Goal: Complete application form: Complete application form

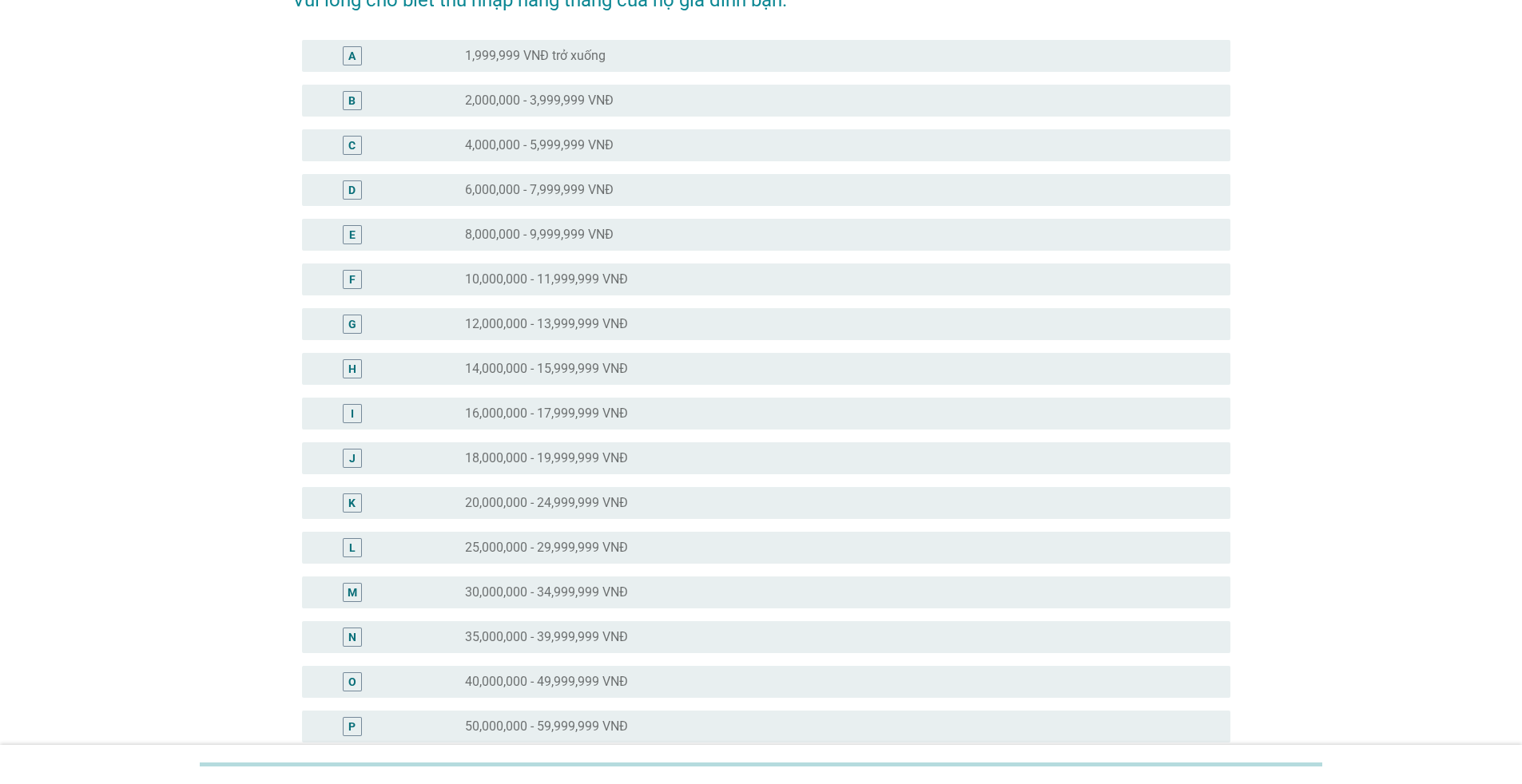
scroll to position [240, 0]
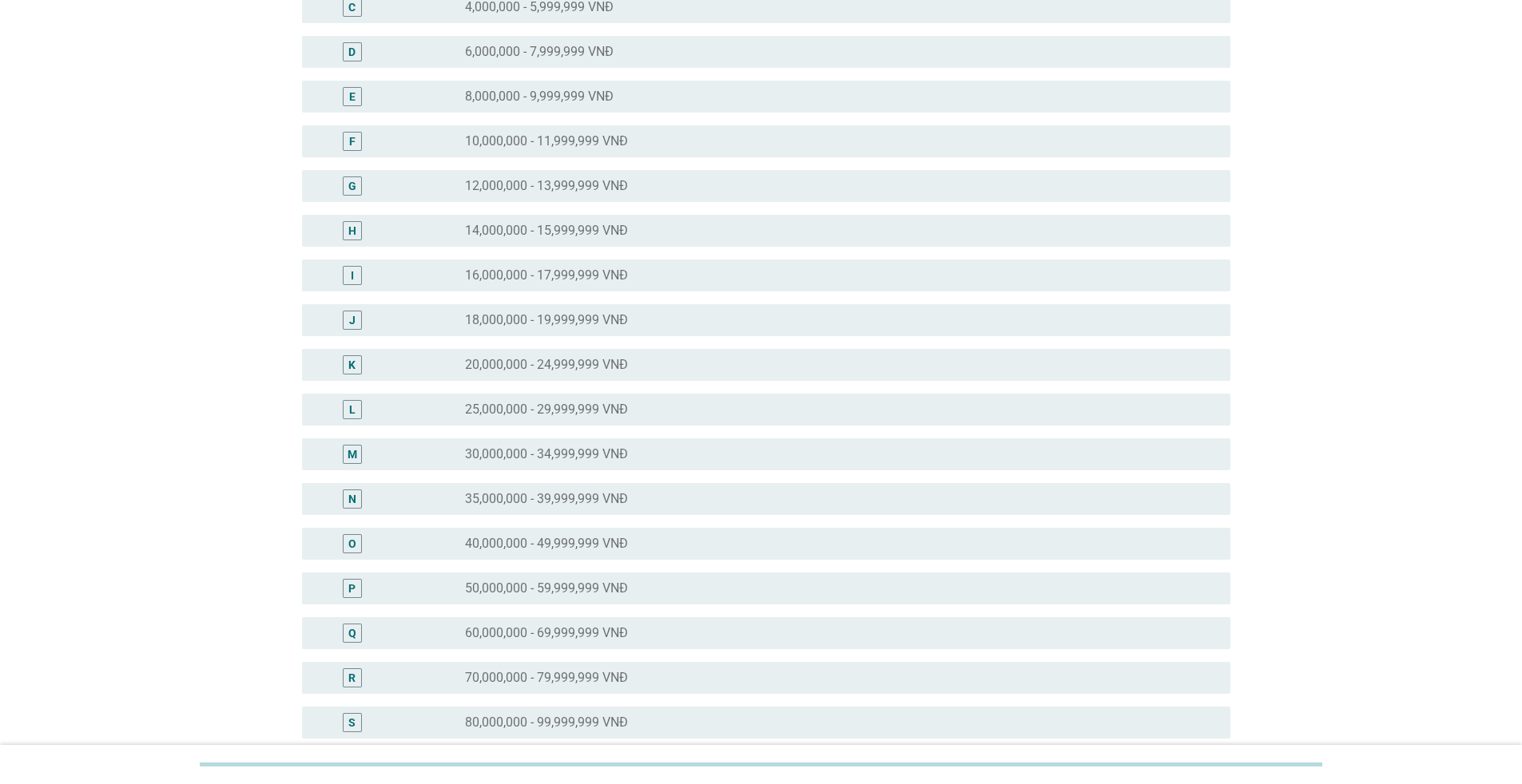
click at [627, 544] on label "40,000,000 - 49,999,999 VNĐ" at bounding box center [546, 543] width 163 height 16
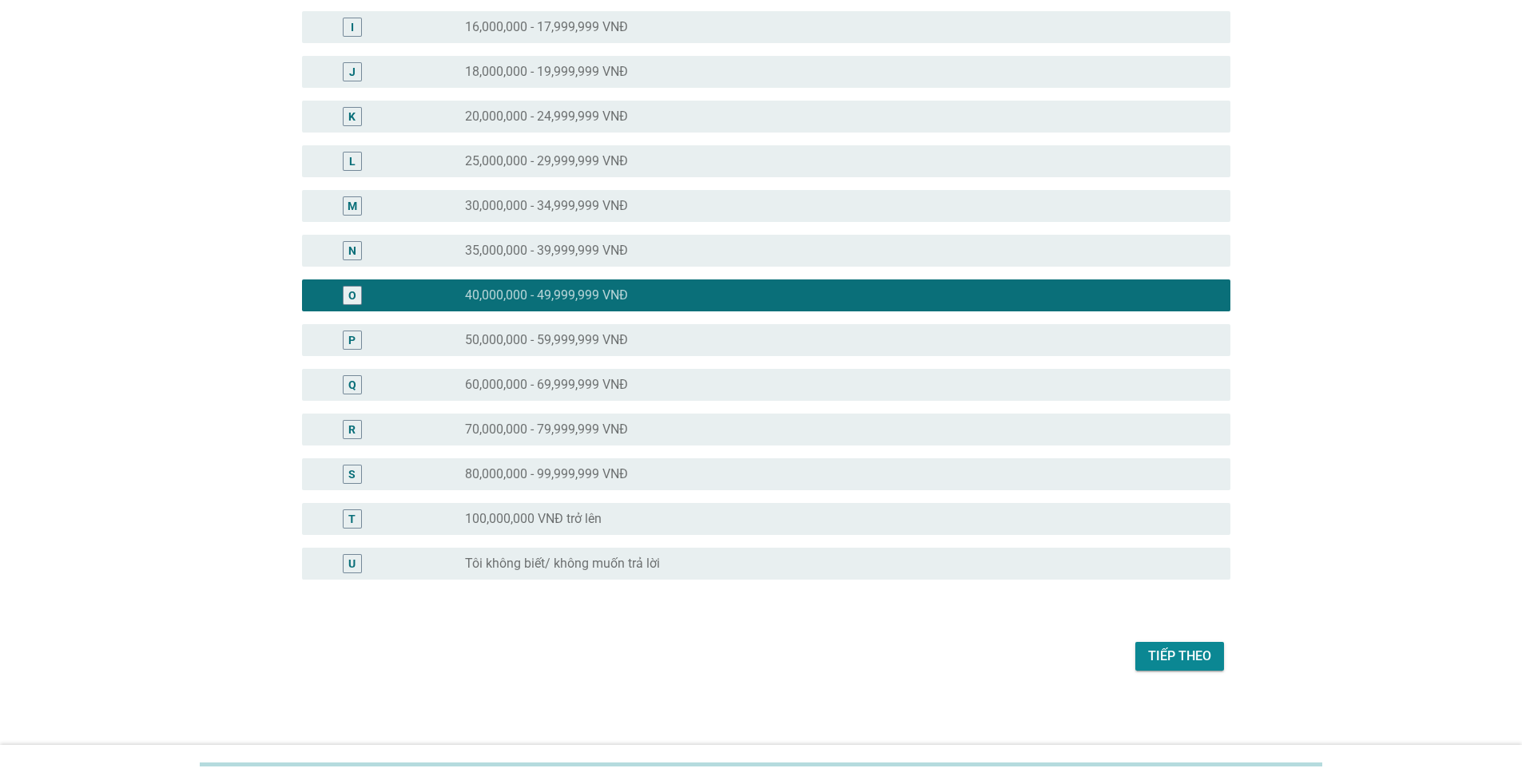
scroll to position [489, 0]
click at [1154, 653] on div "Tiếp theo" at bounding box center [1180, 655] width 63 height 19
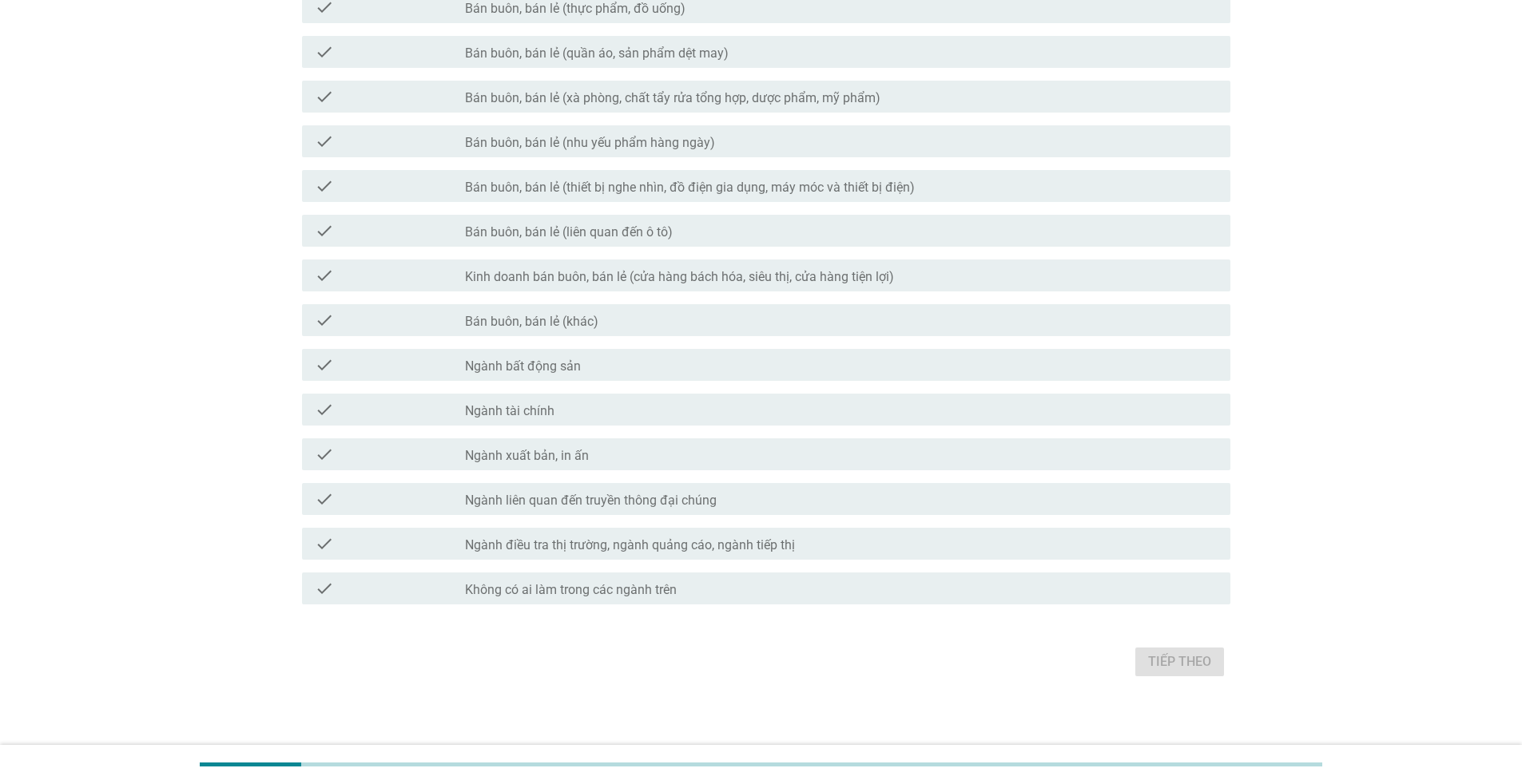
scroll to position [521, 0]
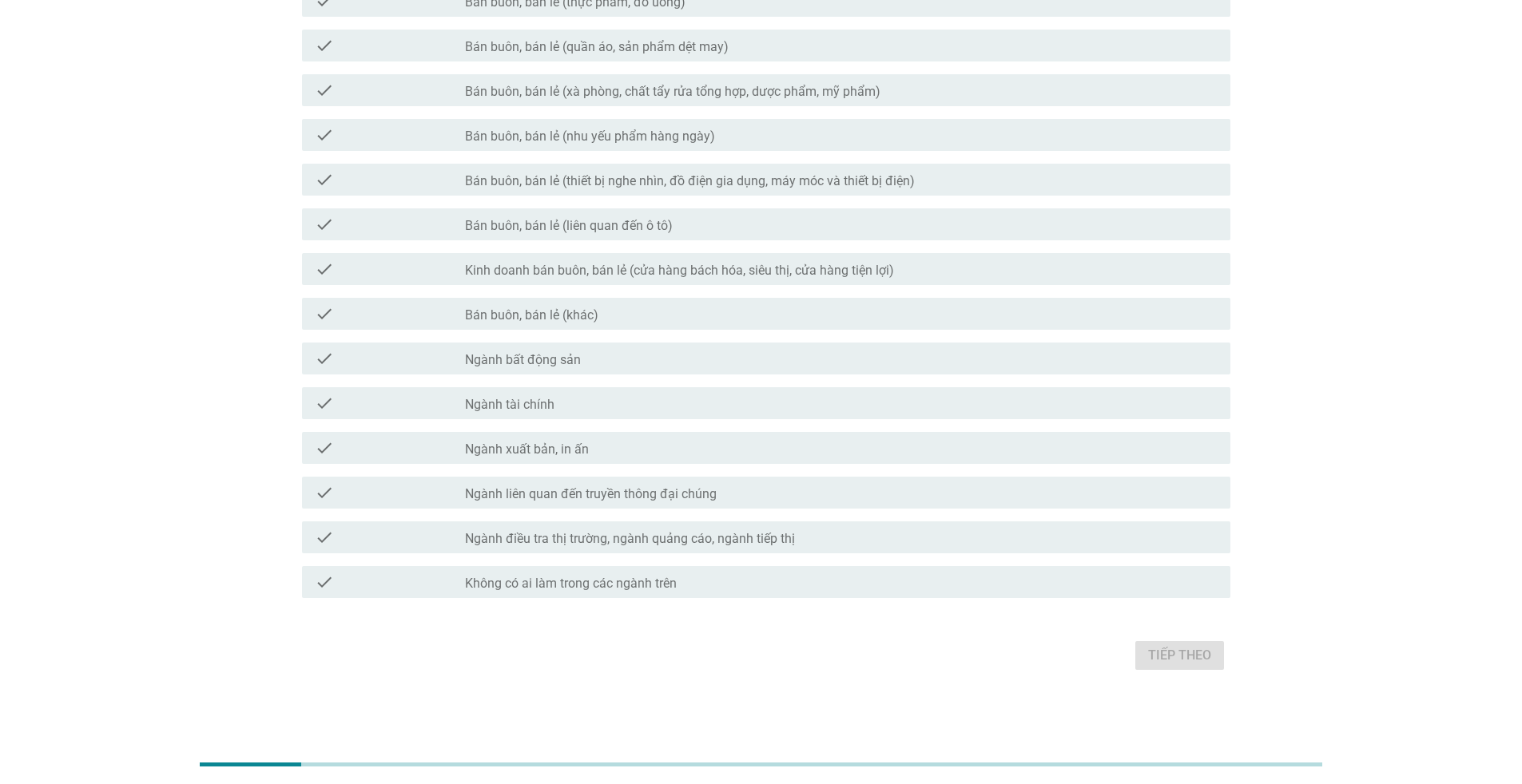
click at [628, 584] on label "Không có ai làm trong các ngành trên" at bounding box center [571, 584] width 212 height 16
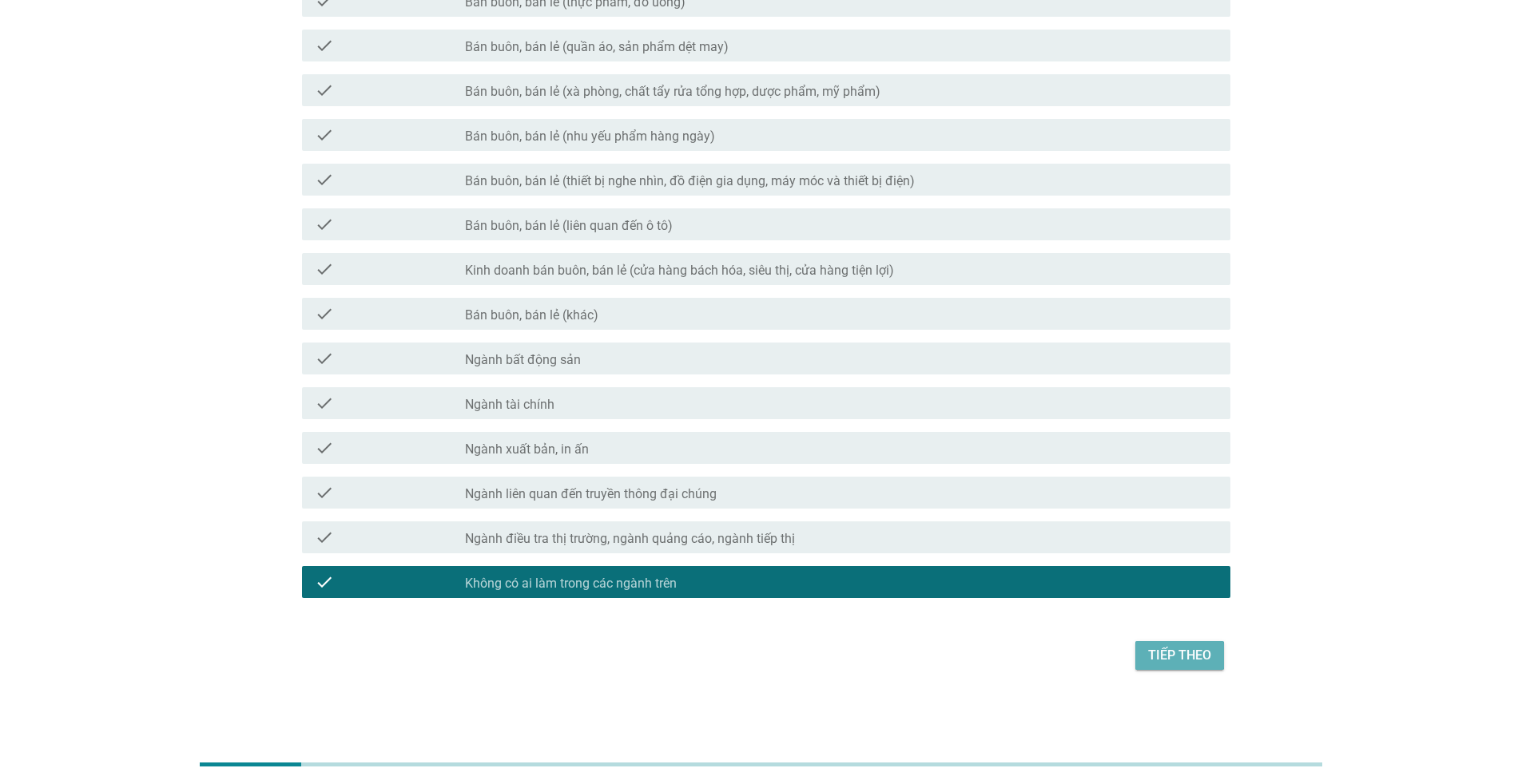
click at [1168, 663] on div "Tiếp theo" at bounding box center [1180, 655] width 63 height 19
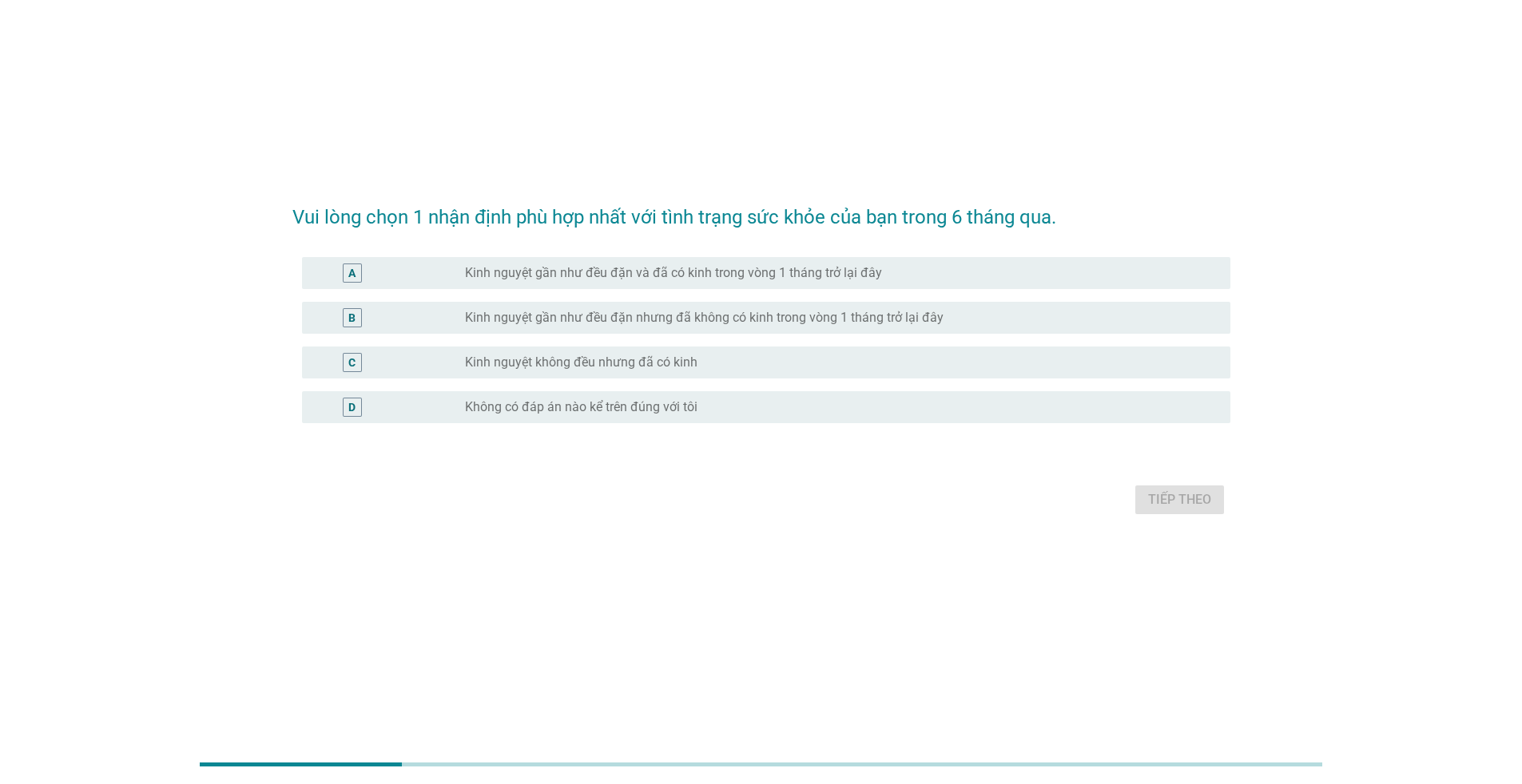
scroll to position [0, 0]
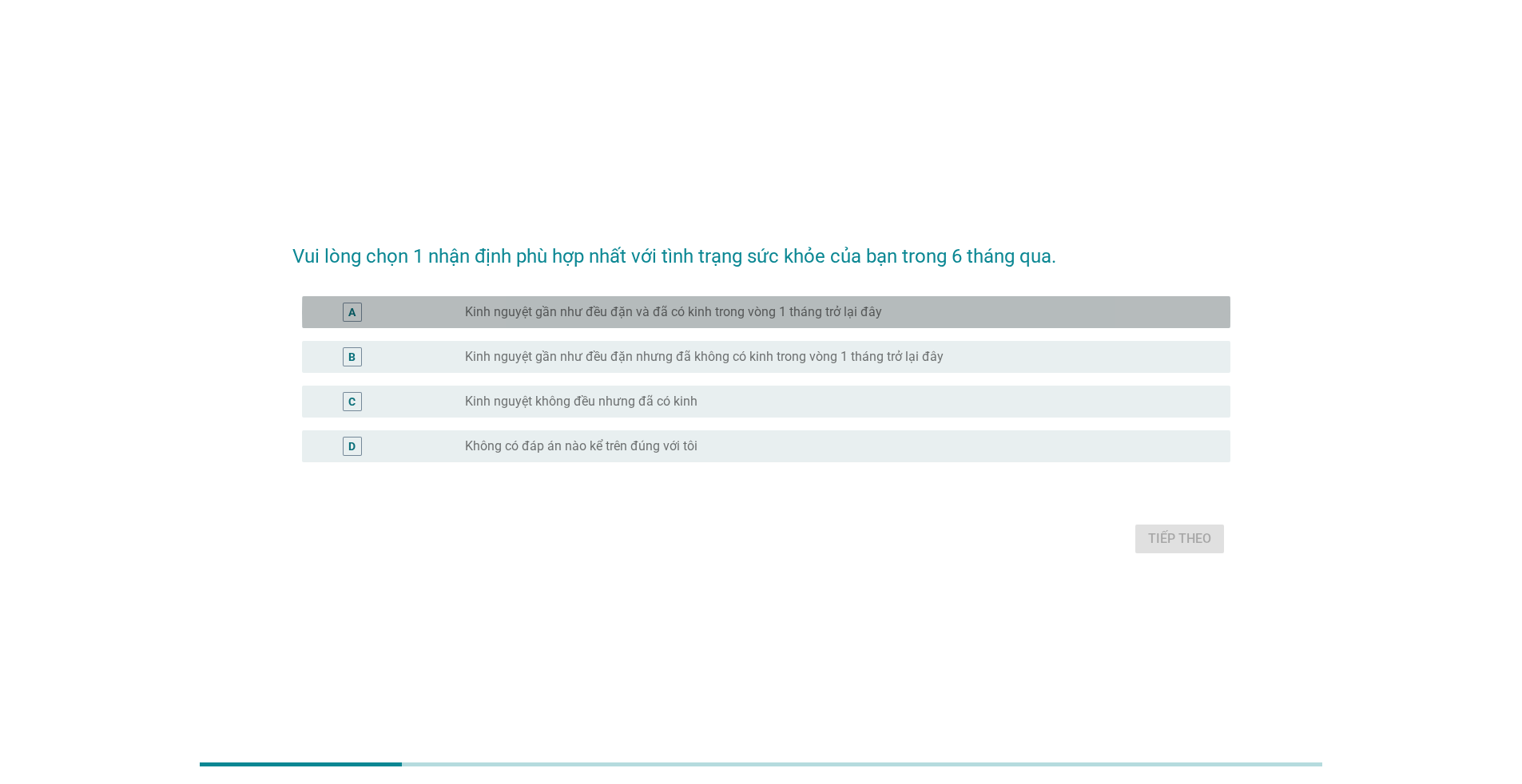
click at [699, 316] on label "Kinh nguyệt gần như đều đặn và đã có kinh trong vòng 1 tháng trở lại đây" at bounding box center [674, 312] width 417 height 16
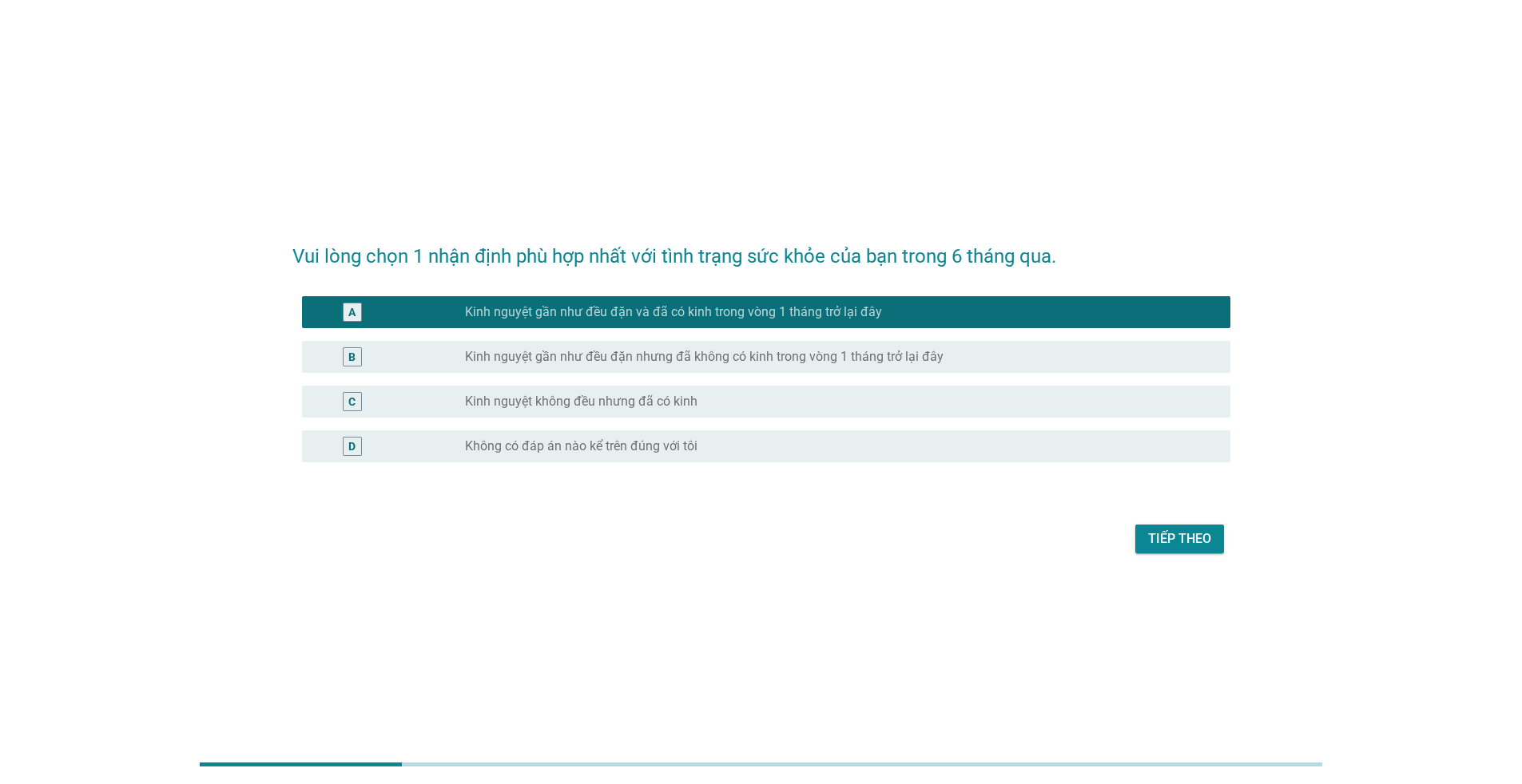
click at [1154, 536] on div "Tiếp theo" at bounding box center [1180, 539] width 63 height 19
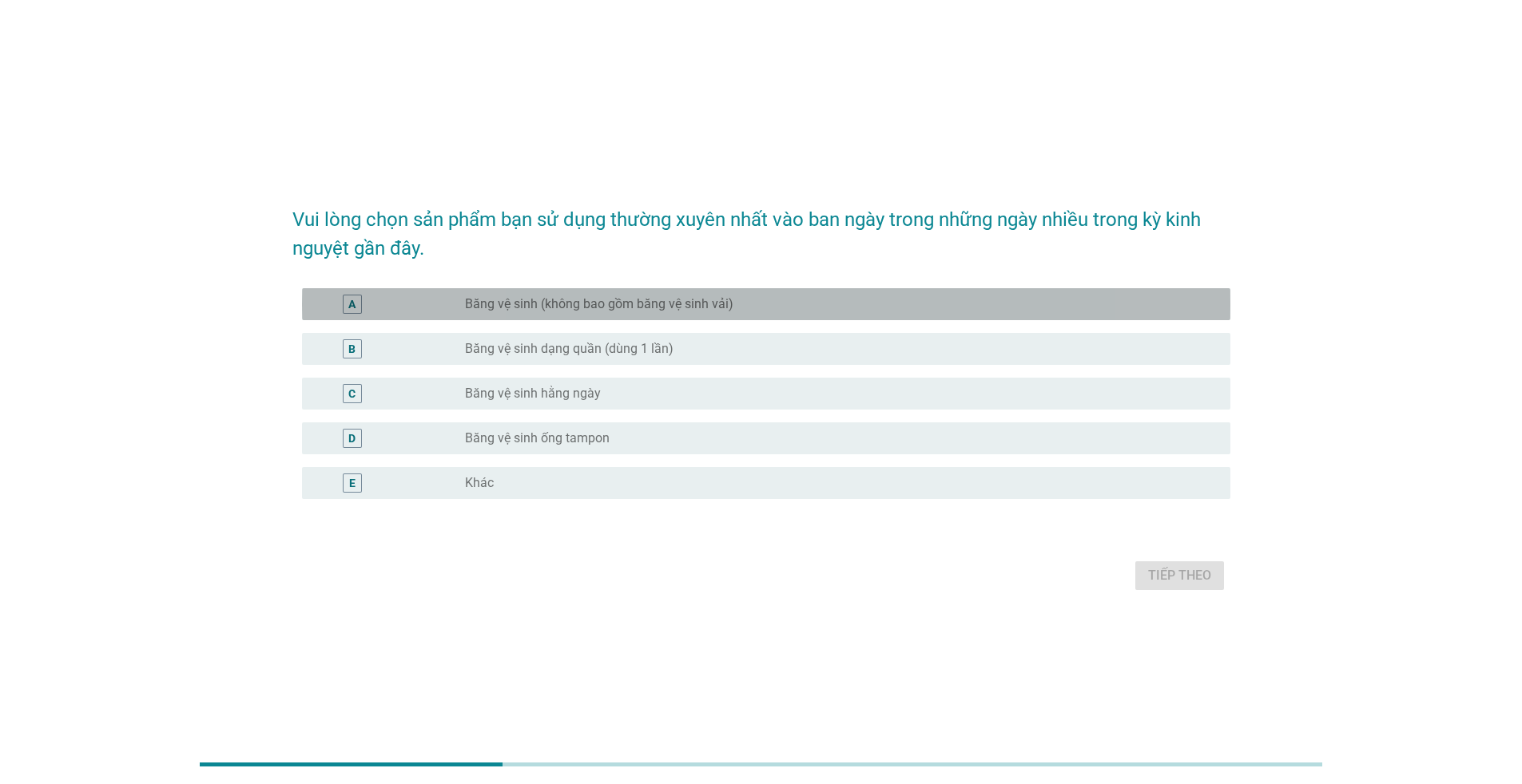
click at [585, 307] on label "Băng vệ sinh (không bao gồm băng vệ sinh vải)" at bounding box center [599, 304] width 268 height 16
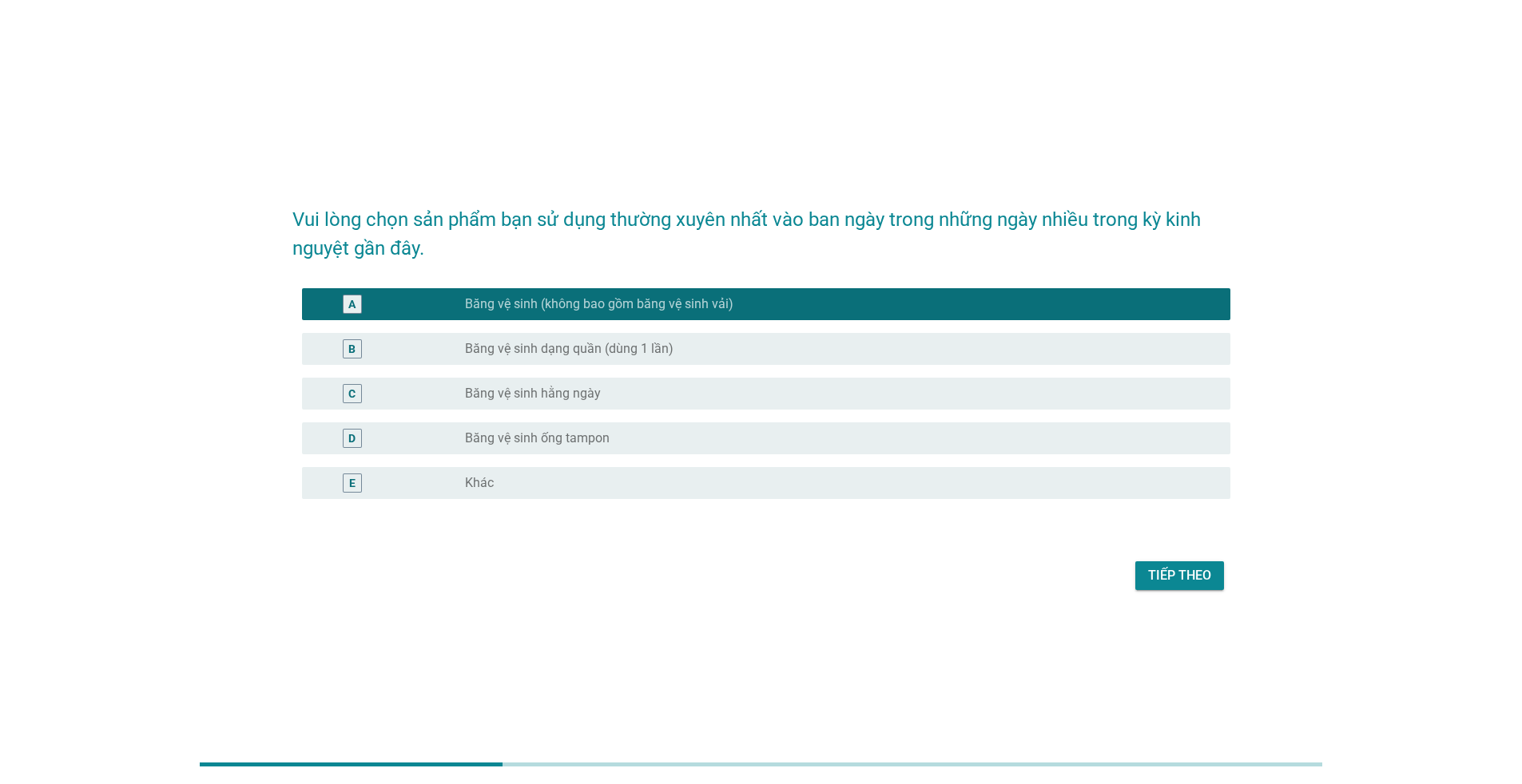
click at [562, 394] on label "Băng vệ sinh hằng ngày" at bounding box center [533, 393] width 136 height 16
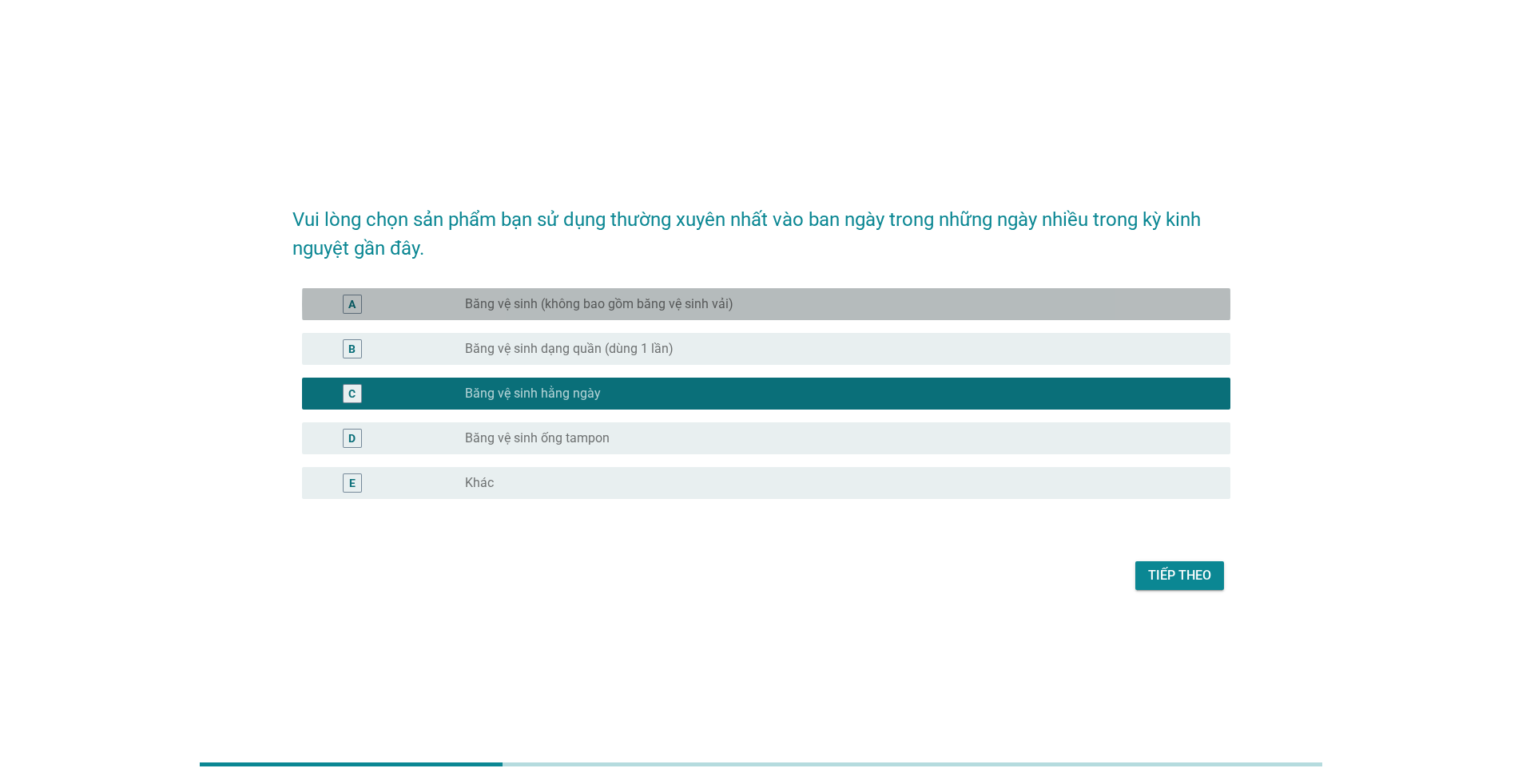
click at [706, 317] on div "A radio_button_unchecked Băng vệ sinh (không bao gồm băng vệ sinh vải)" at bounding box center [767, 304] width 929 height 32
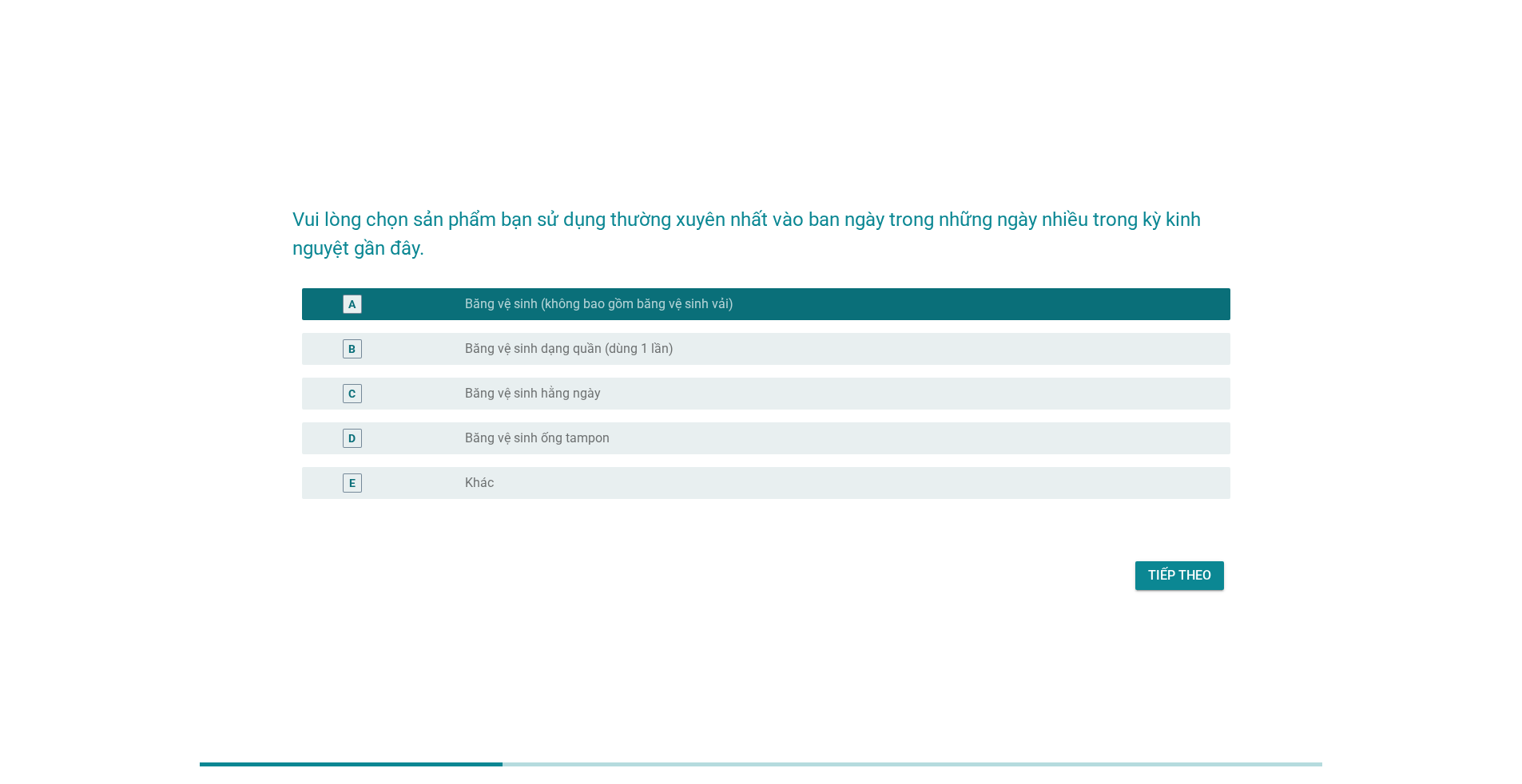
click at [1181, 576] on div "Tiếp theo" at bounding box center [1180, 576] width 63 height 19
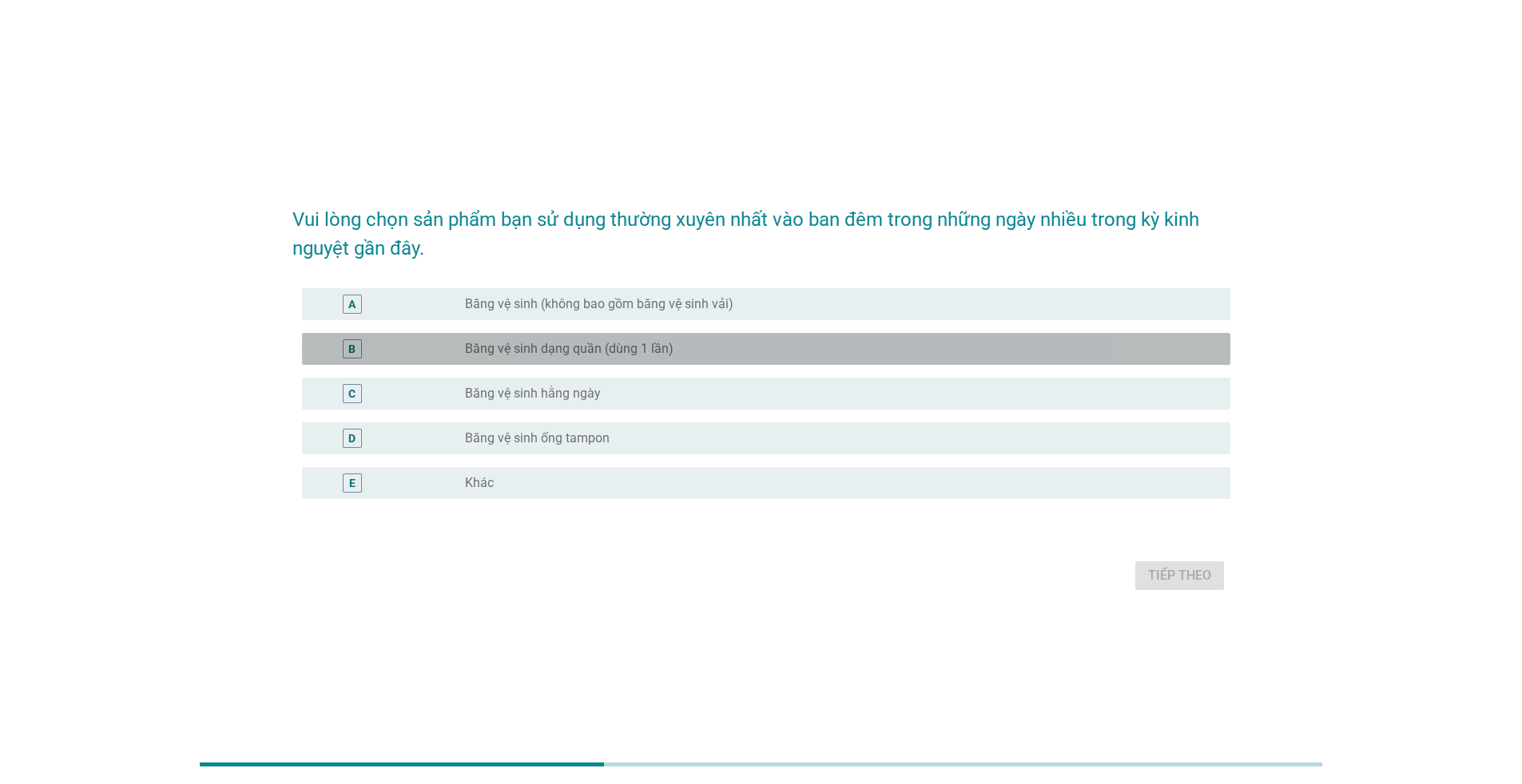
drag, startPoint x: 599, startPoint y: 348, endPoint x: 617, endPoint y: 351, distance: 18.2
click at [599, 349] on label "Băng vệ sinh dạng quần (dùng 1 lần)" at bounding box center [569, 349] width 208 height 16
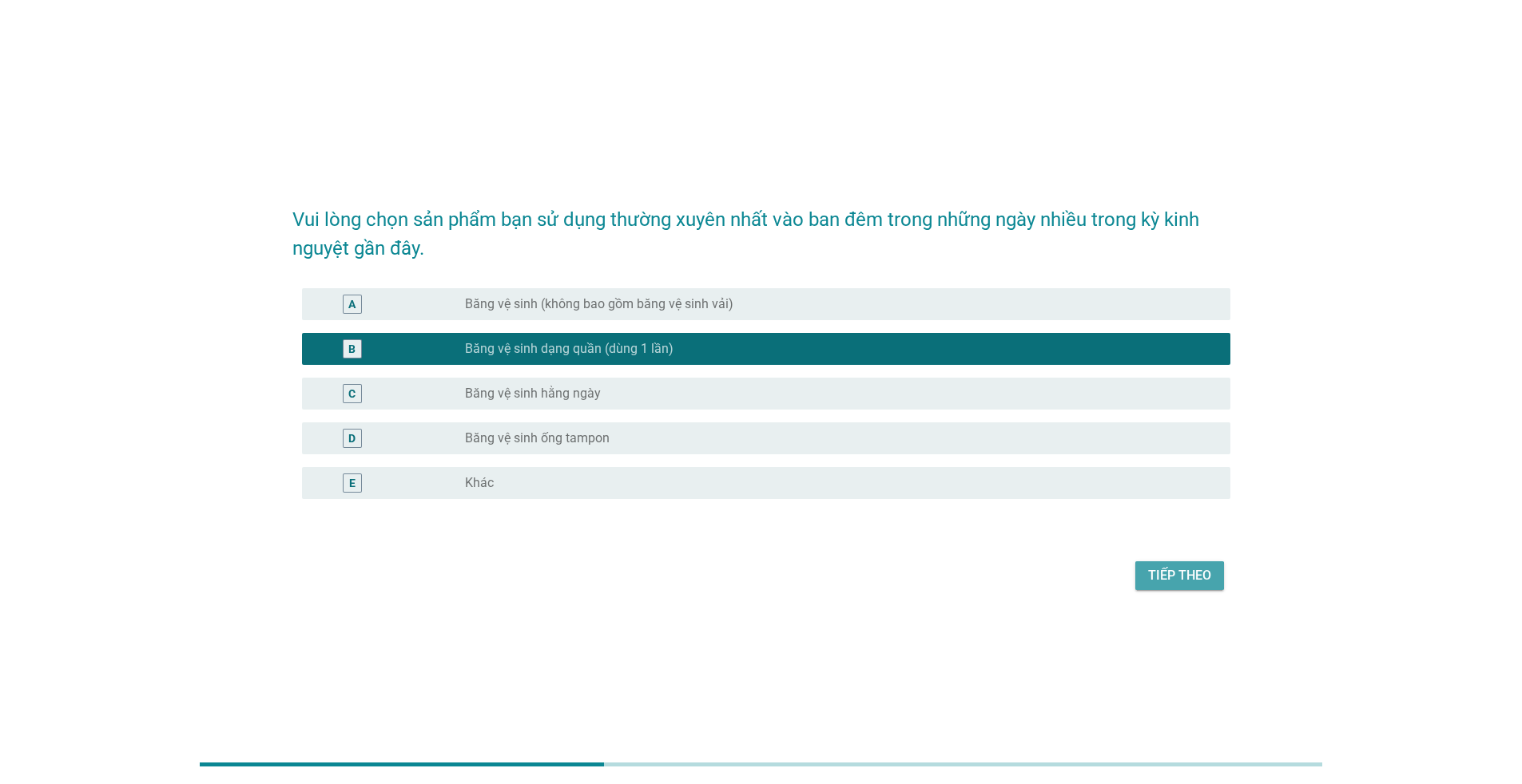
click at [1151, 567] on div "Tiếp theo" at bounding box center [1180, 576] width 63 height 19
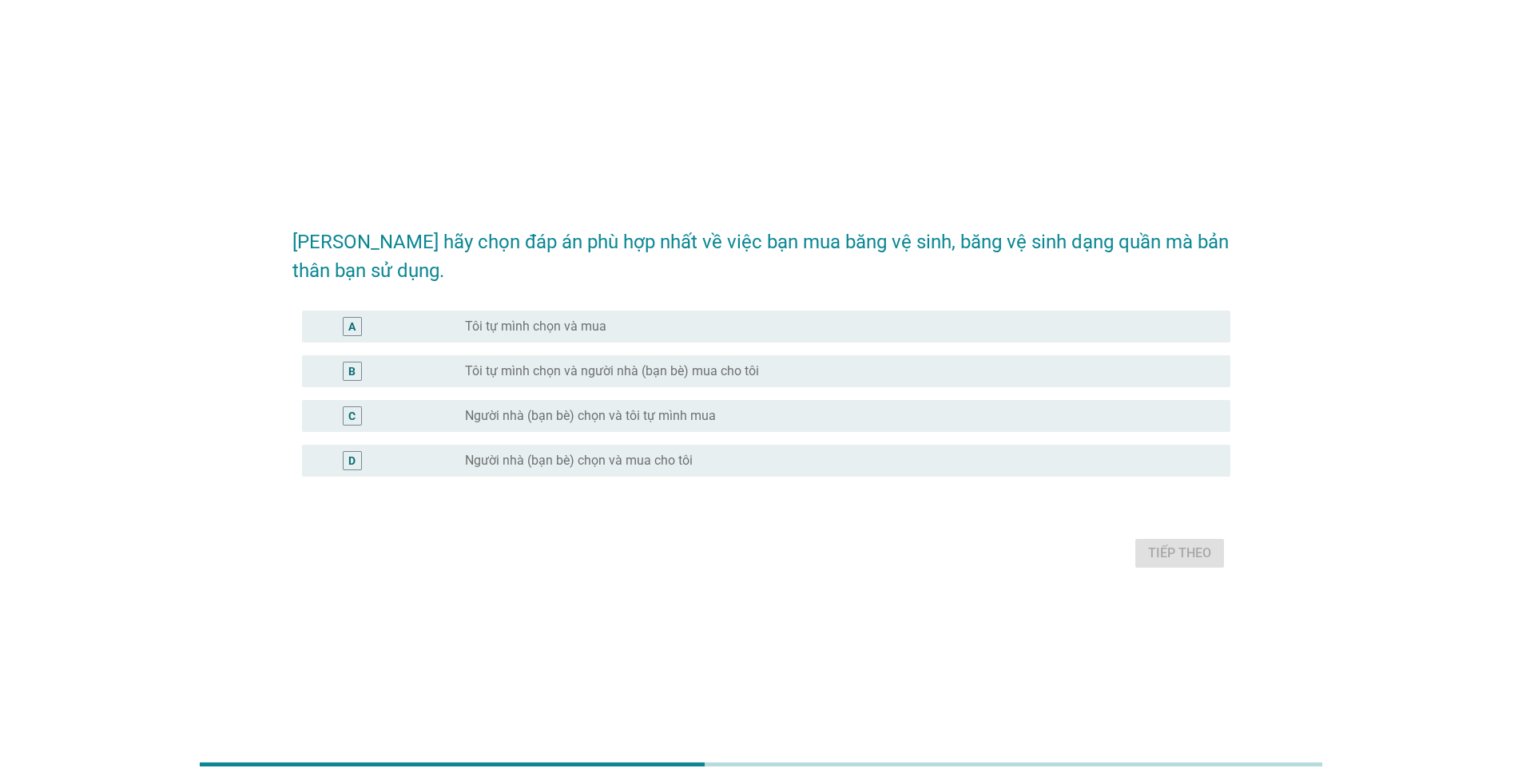
drag, startPoint x: 543, startPoint y: 325, endPoint x: 559, endPoint y: 334, distance: 18.4
click at [543, 331] on label "Tôi tự mình chọn và mua" at bounding box center [536, 326] width 142 height 16
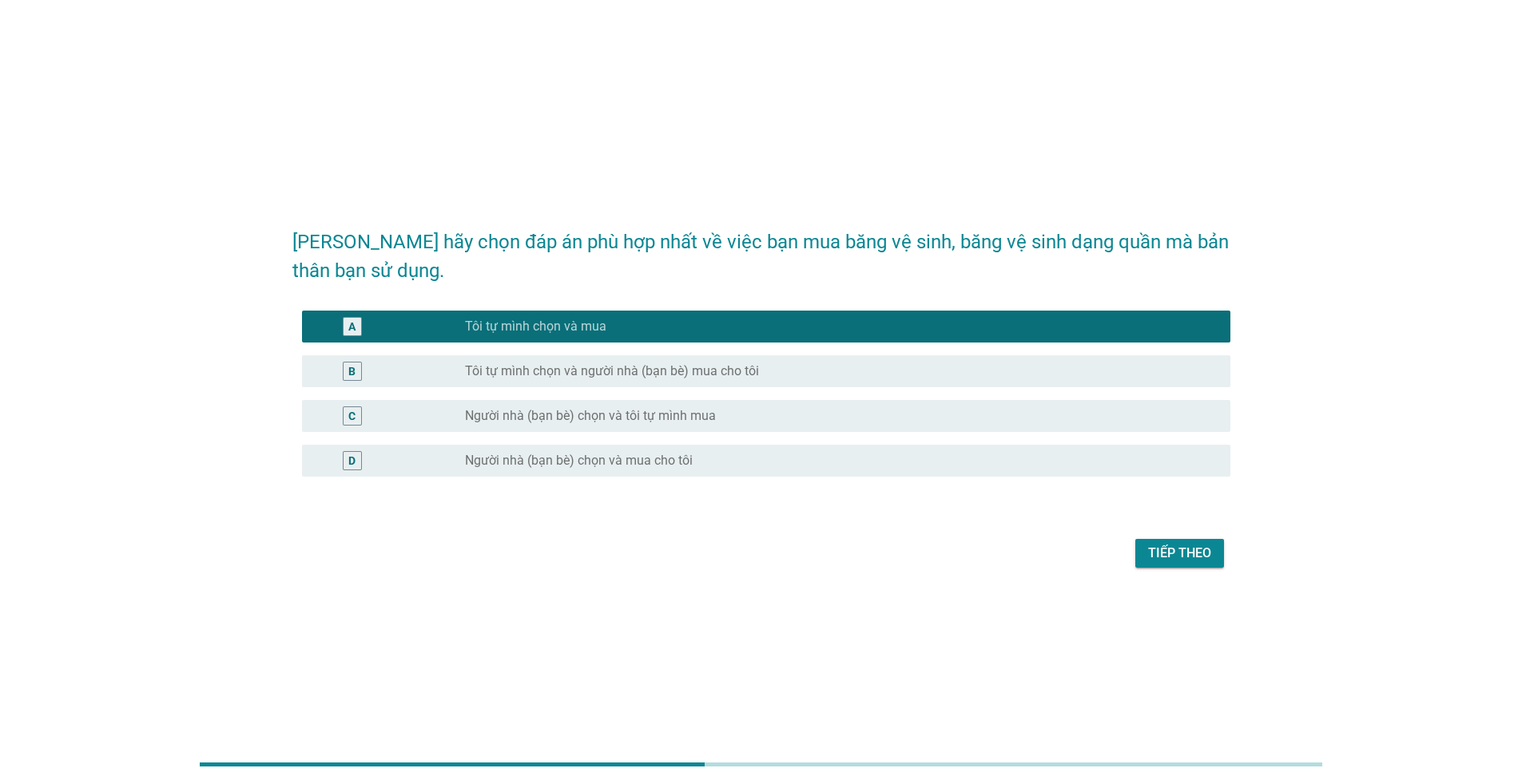
click at [1173, 551] on div "Tiếp theo" at bounding box center [1180, 553] width 63 height 19
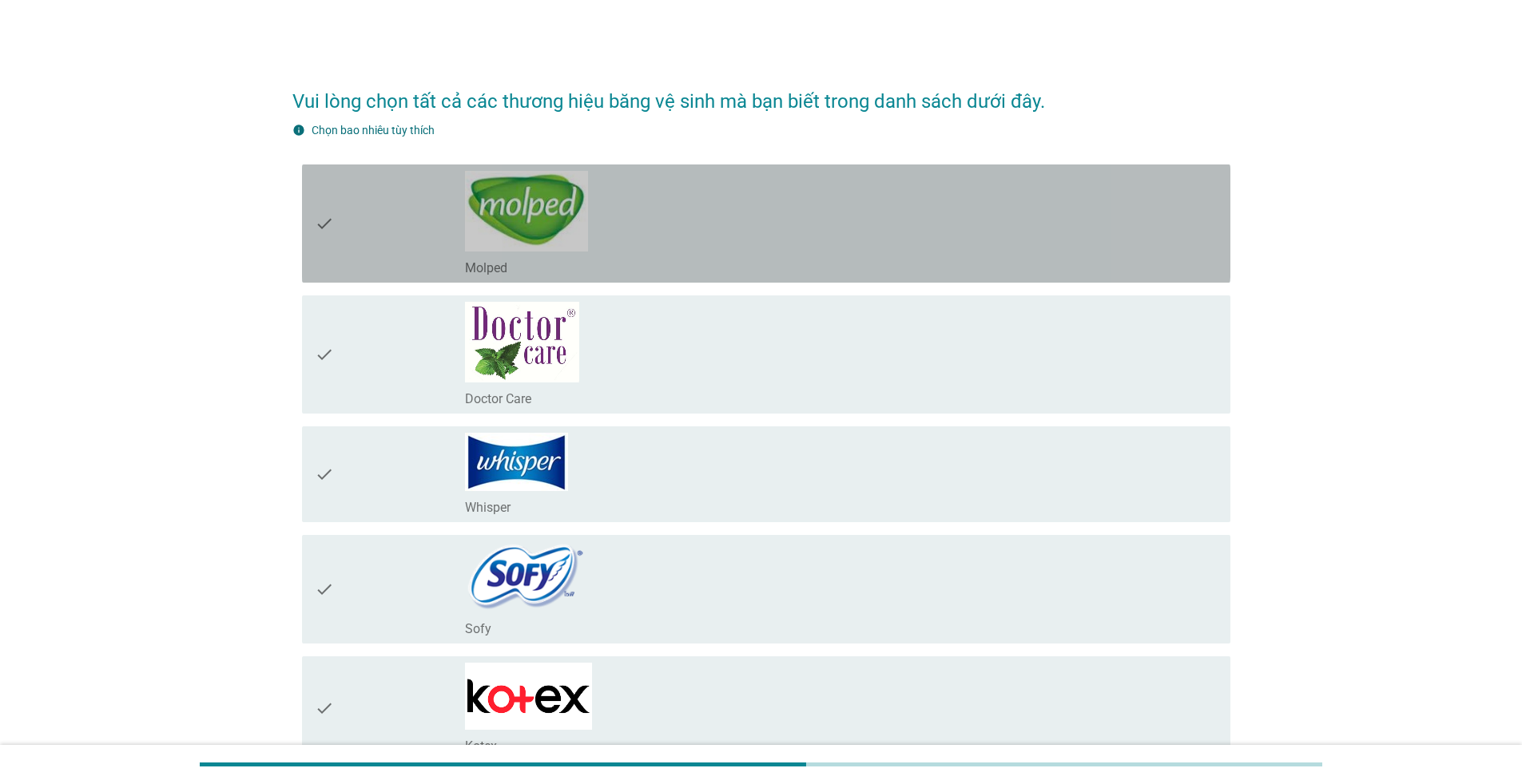
click at [630, 226] on div "check_box_outline_blank Molped" at bounding box center [842, 224] width 753 height 106
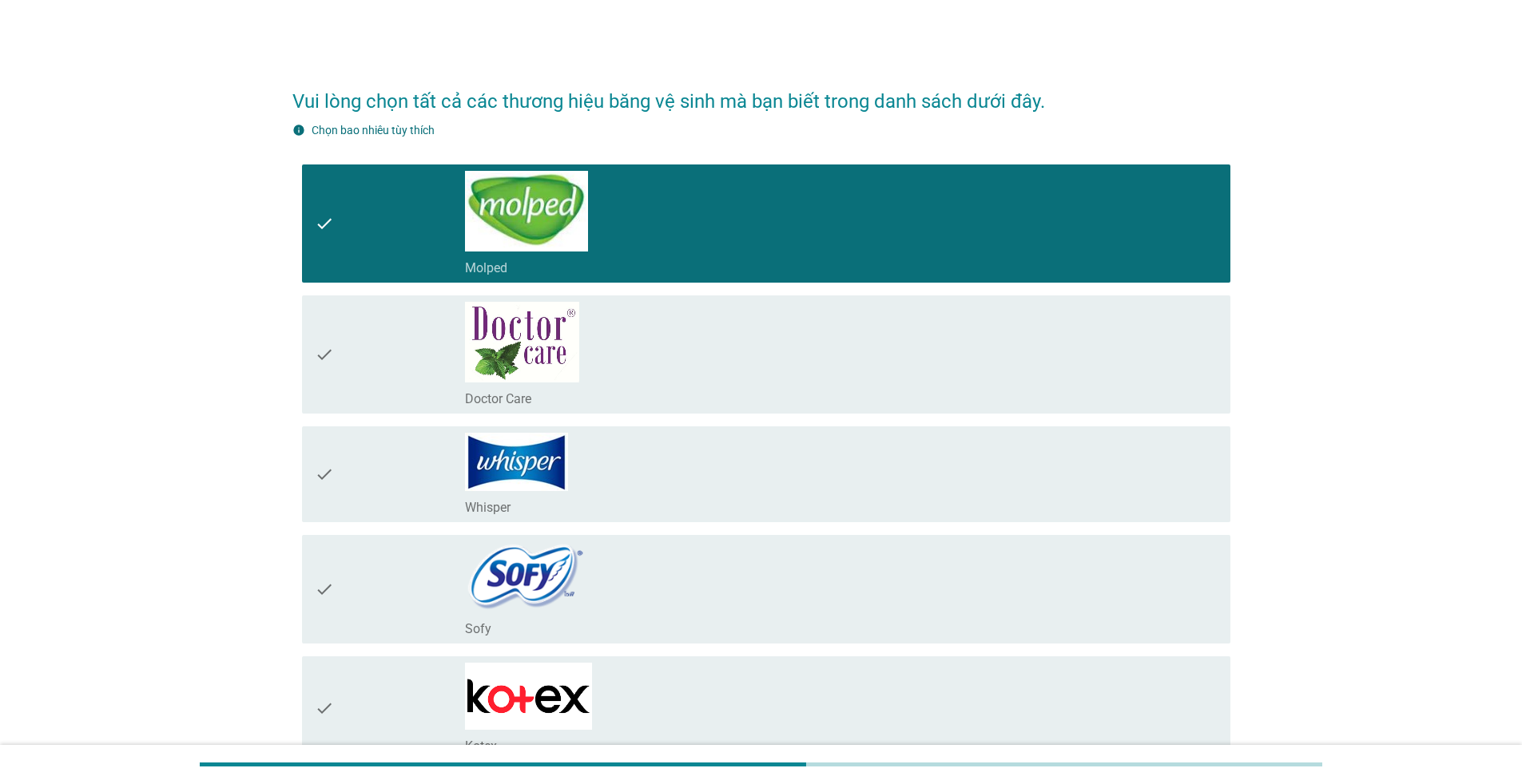
click at [587, 368] on div "check_box_outline_blank Doctor Care" at bounding box center [842, 355] width 753 height 106
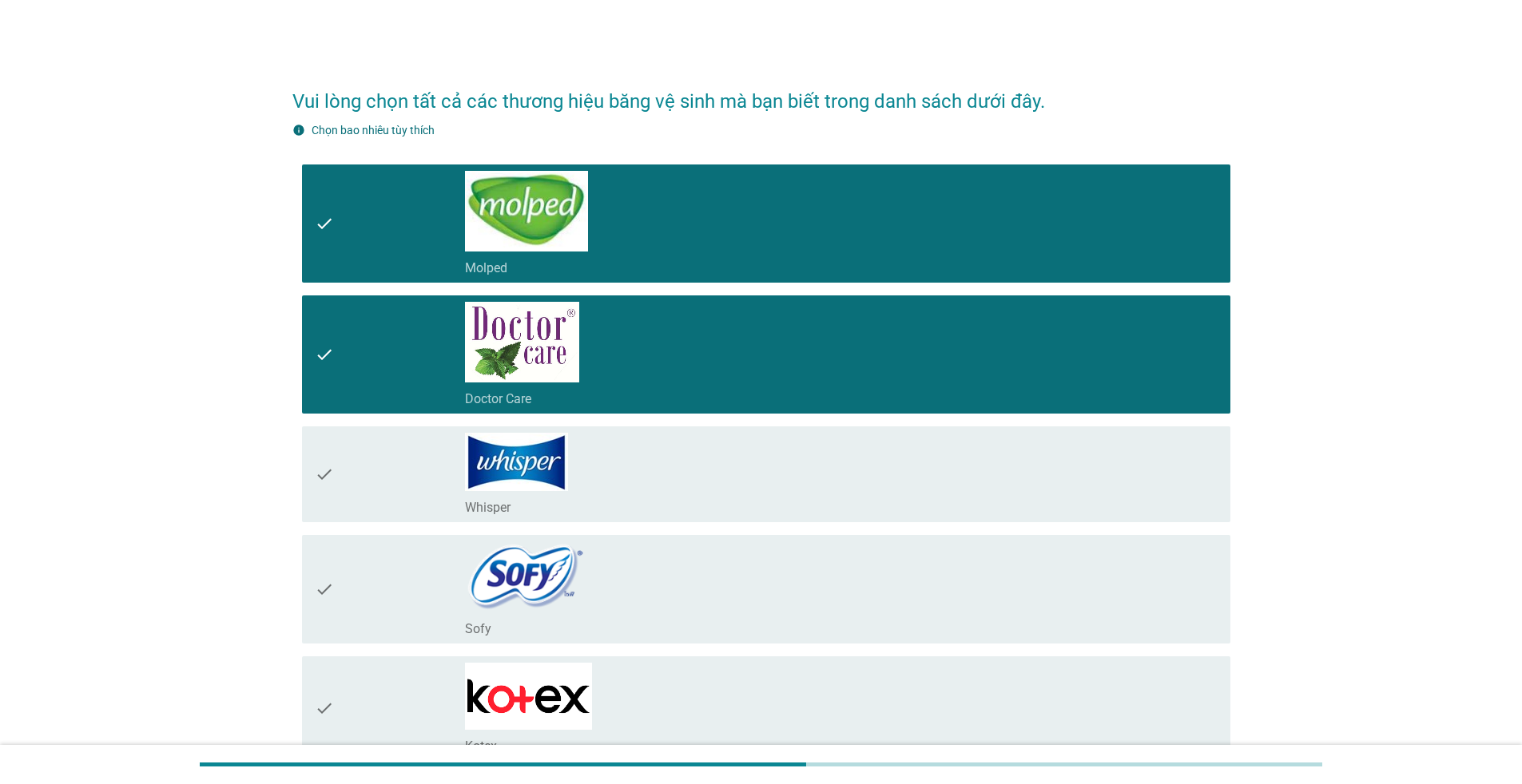
click at [577, 447] on div "check_box_outline_blank Whisper" at bounding box center [842, 473] width 753 height 83
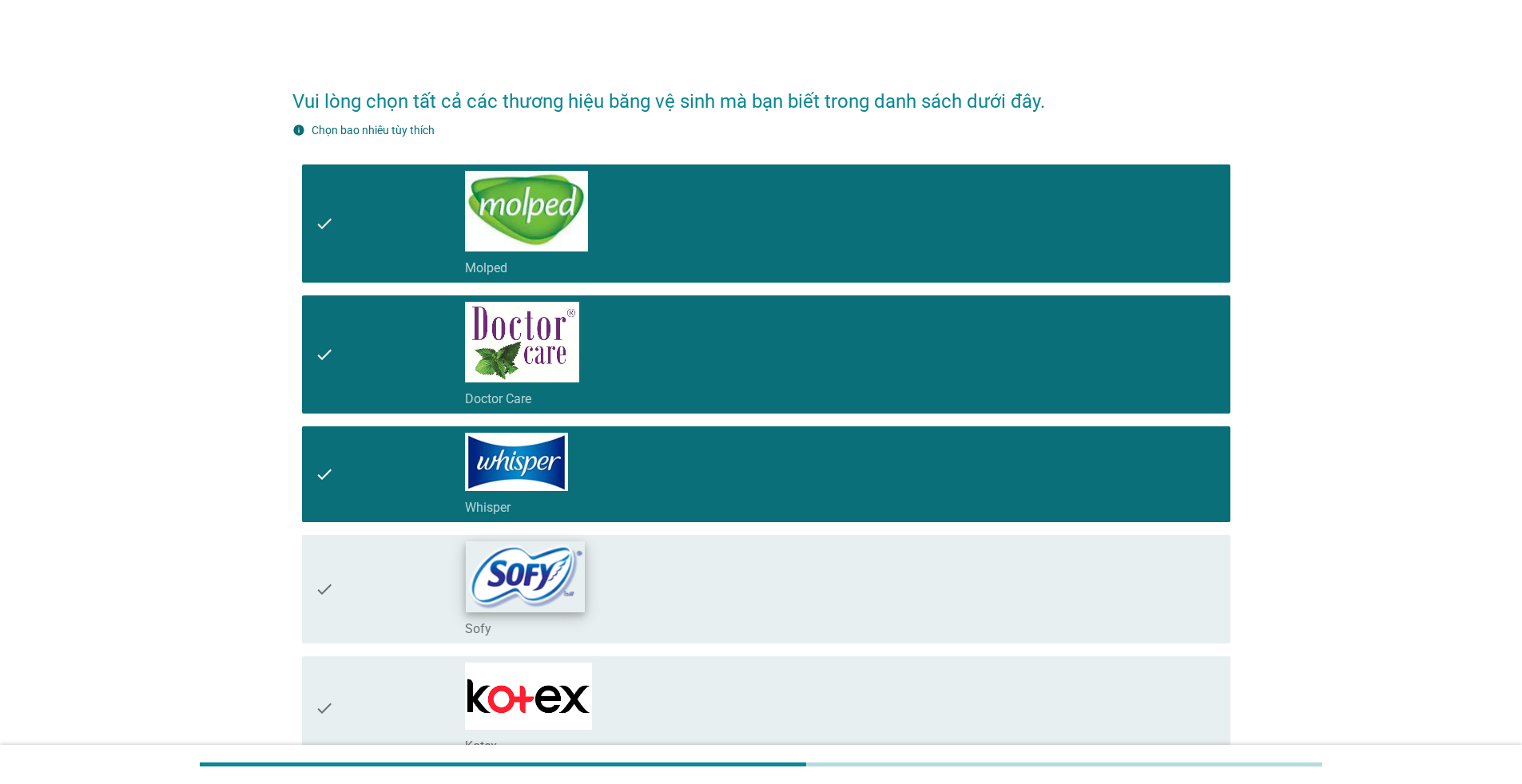
click at [557, 566] on img at bounding box center [525, 577] width 119 height 70
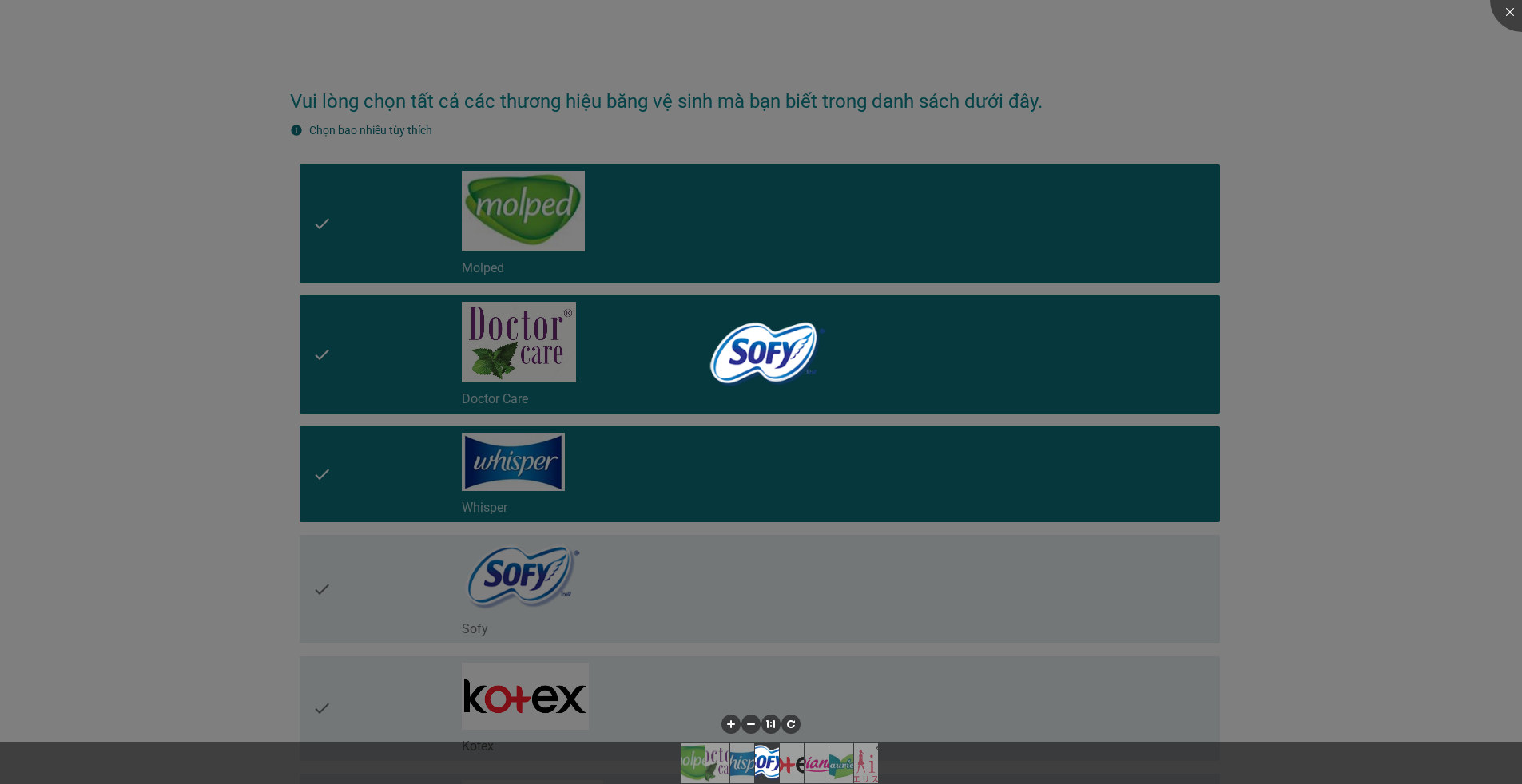
click at [557, 690] on div at bounding box center [761, 392] width 1522 height 784
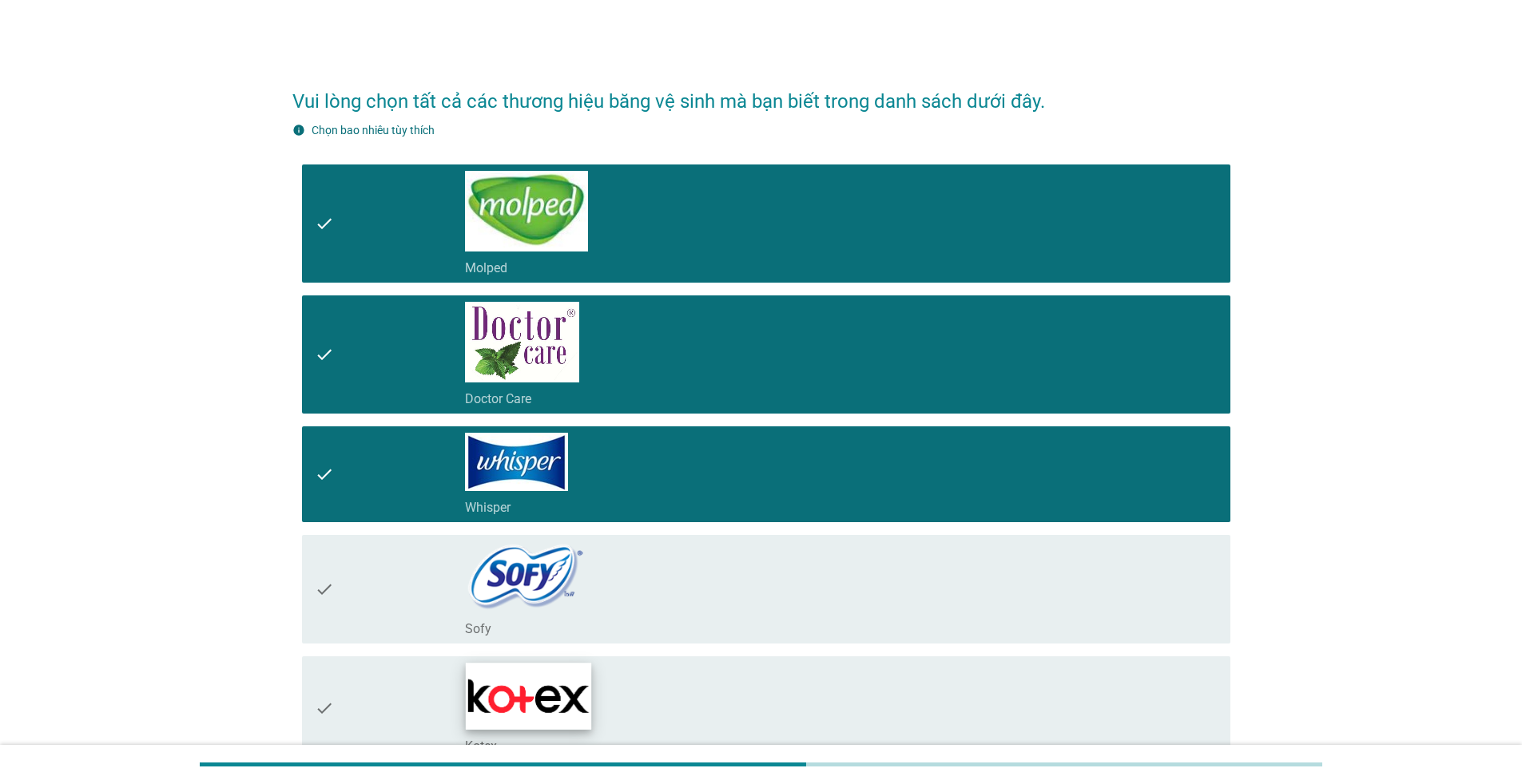
click at [570, 694] on img at bounding box center [528, 696] width 125 height 67
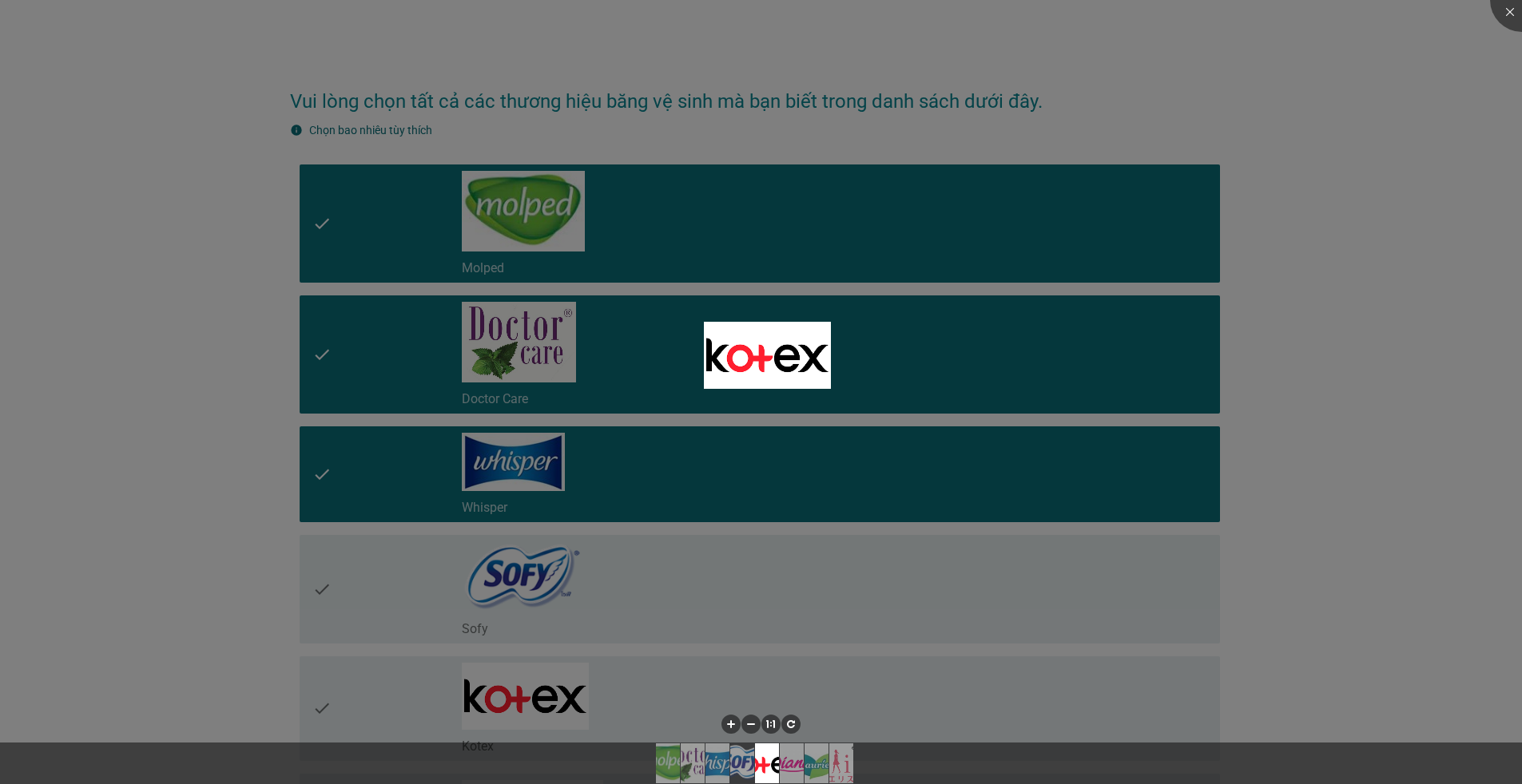
click at [715, 547] on div at bounding box center [761, 392] width 1522 height 784
click at [678, 599] on div at bounding box center [761, 392] width 1522 height 784
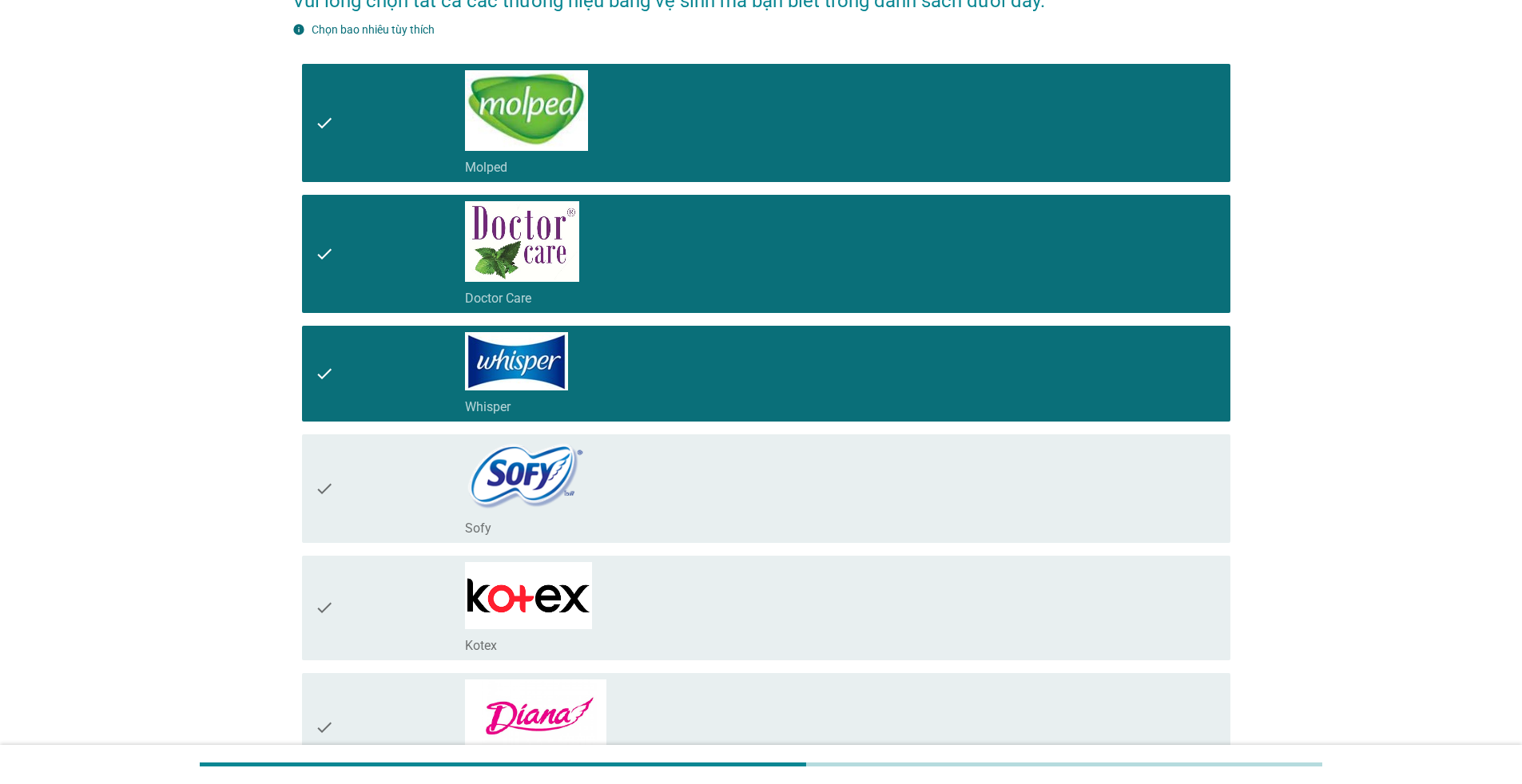
scroll to position [240, 0]
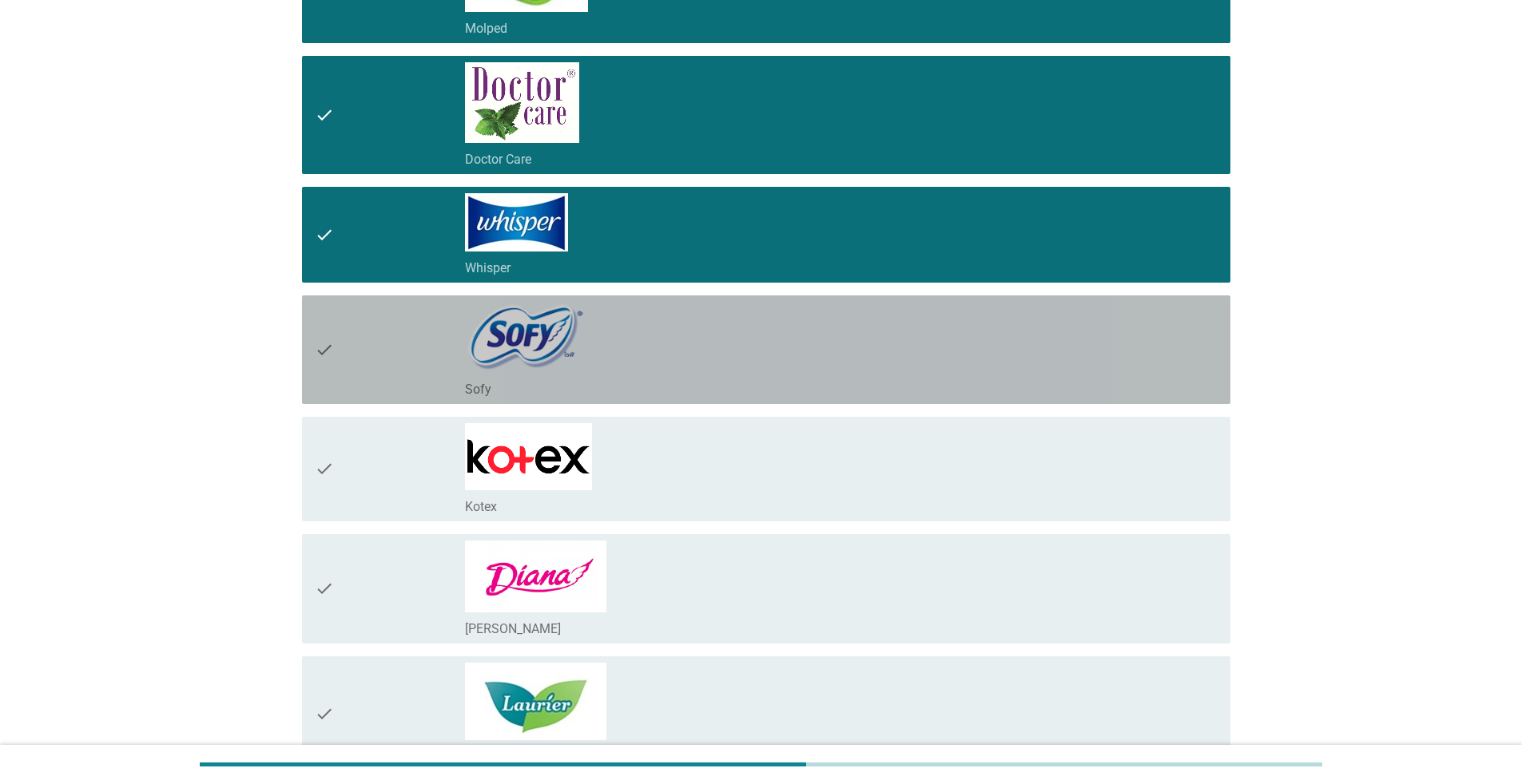
click at [342, 349] on div "check" at bounding box center [390, 350] width 150 height 96
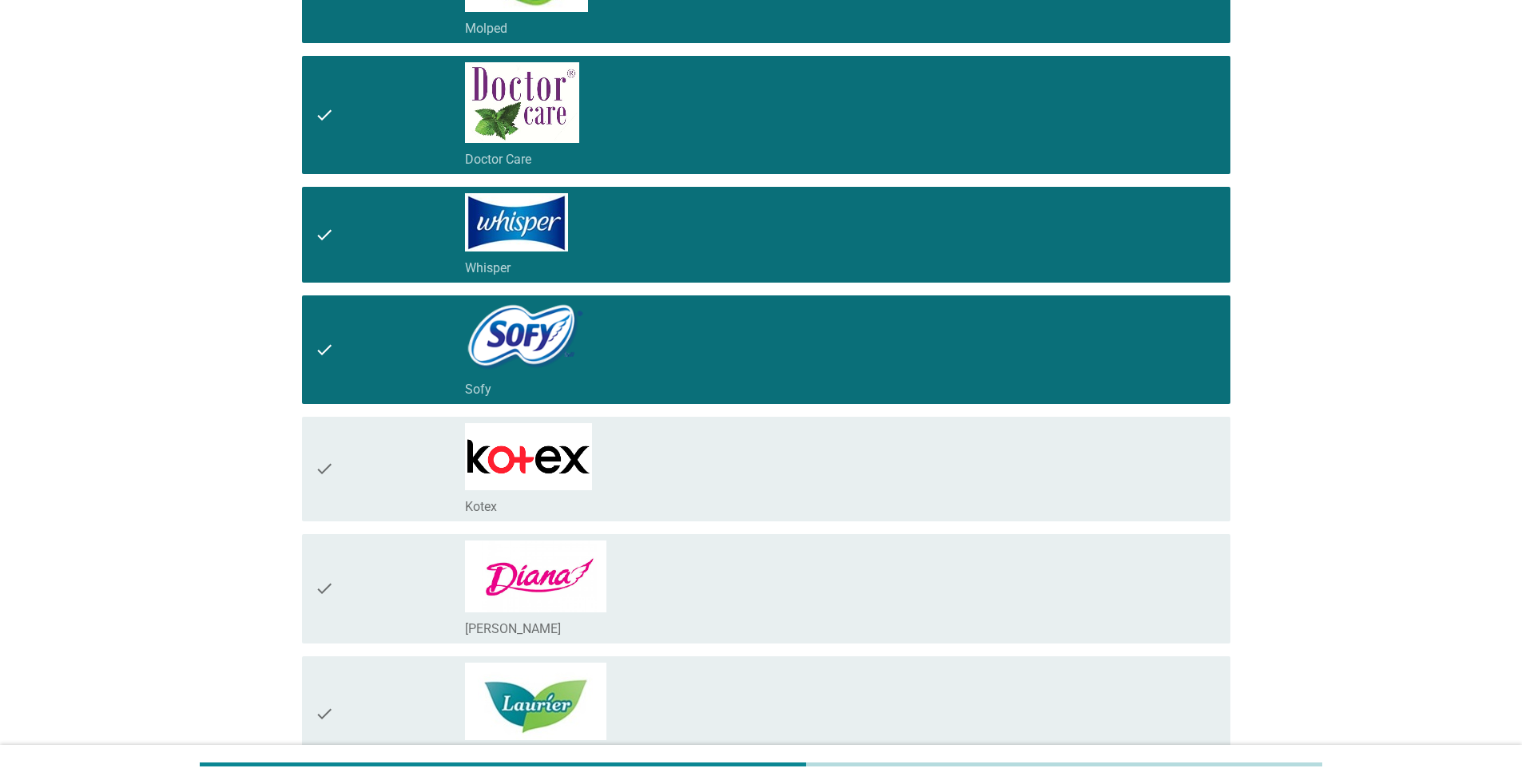
click at [331, 455] on icon "check" at bounding box center [324, 469] width 19 height 92
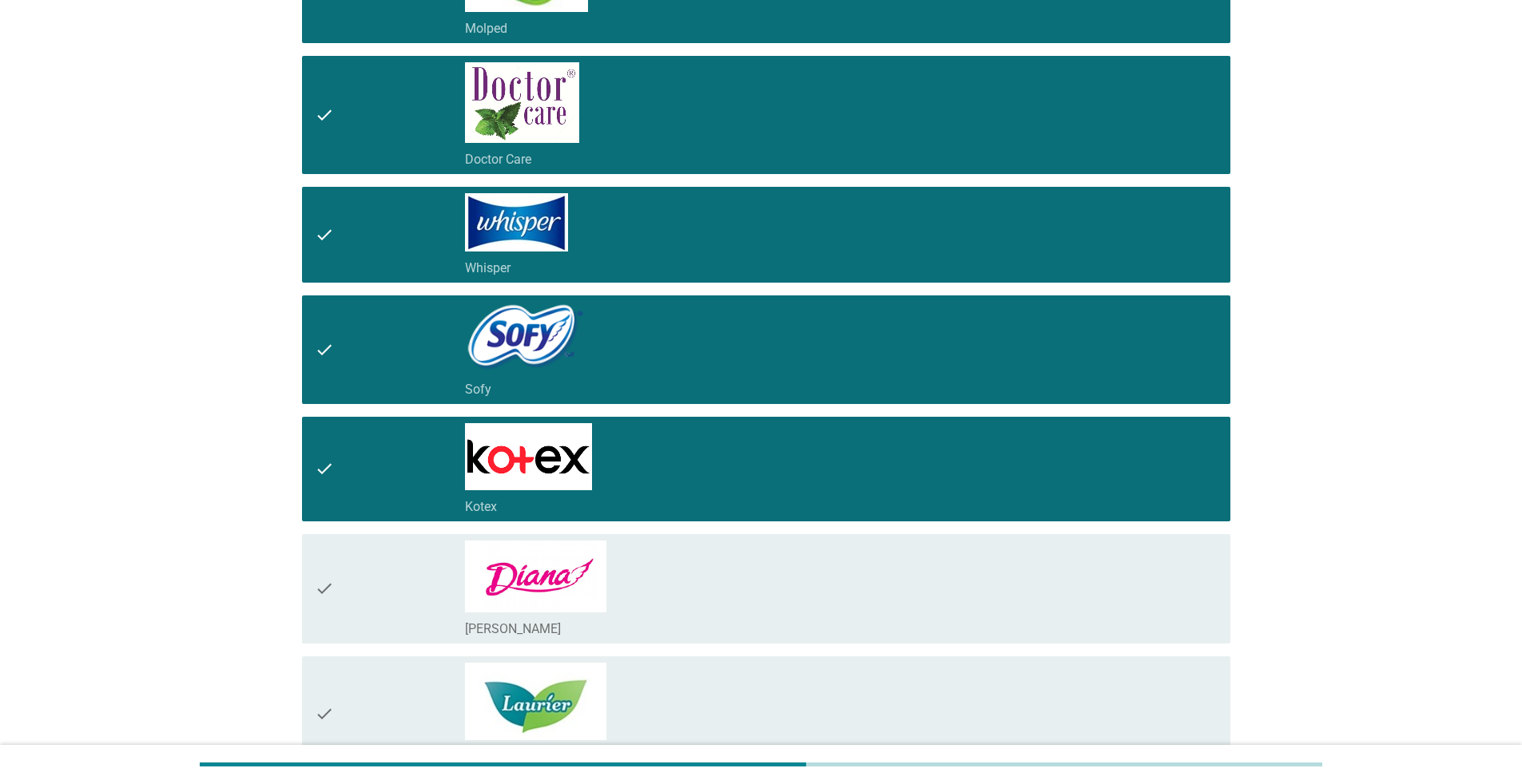
click at [362, 609] on div "check" at bounding box center [390, 589] width 150 height 96
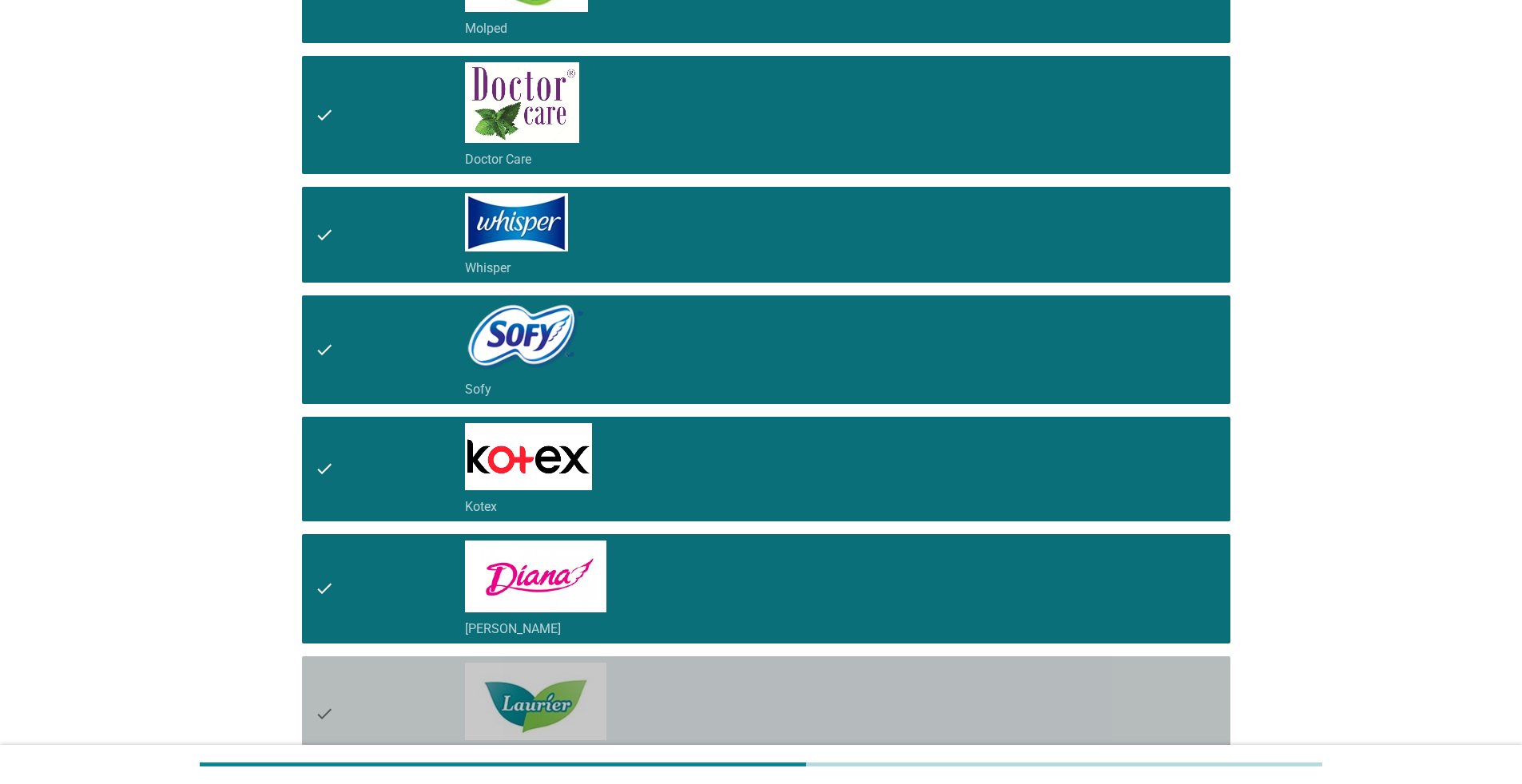
click at [325, 693] on icon "check" at bounding box center [324, 714] width 19 height 102
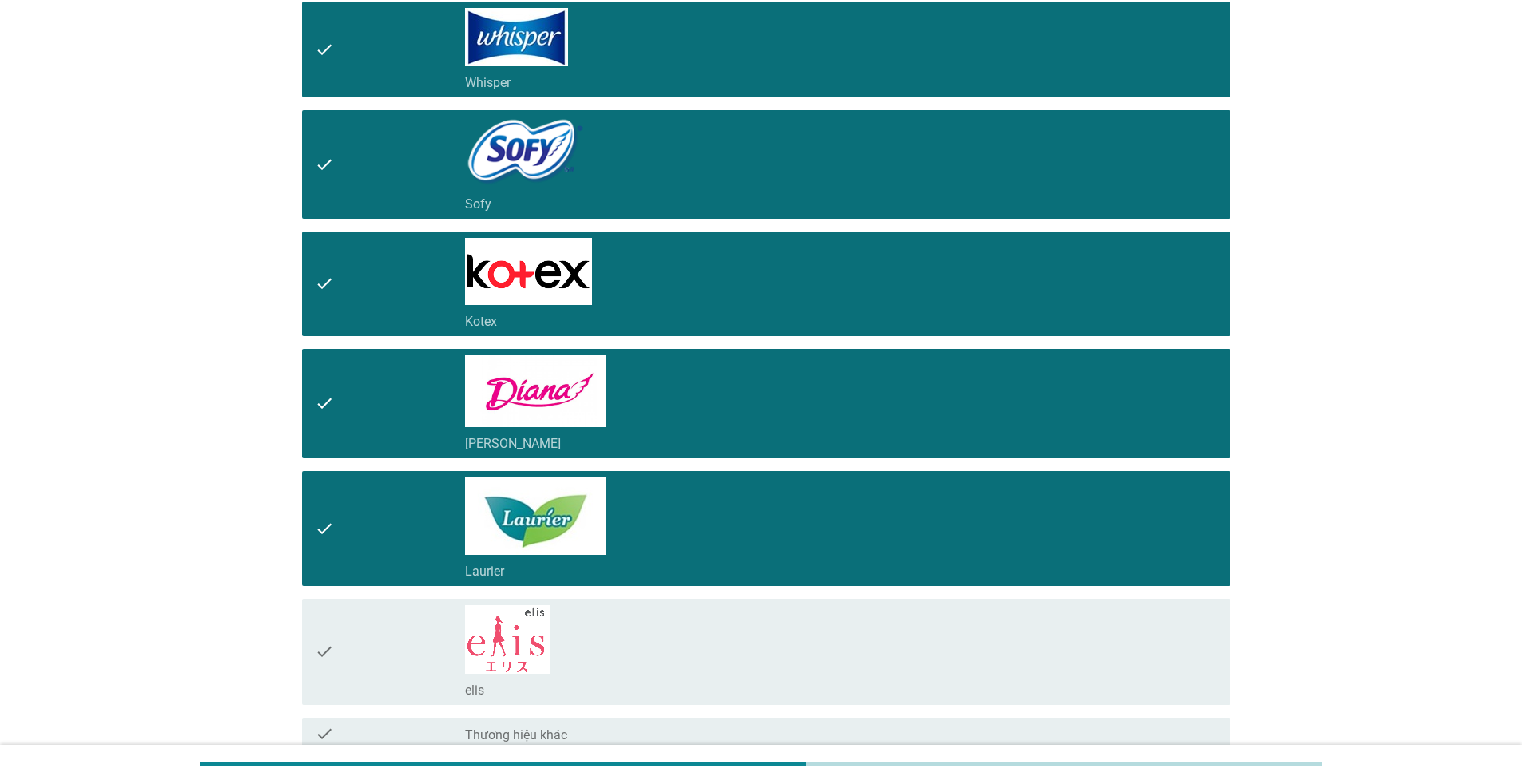
scroll to position [577, 0]
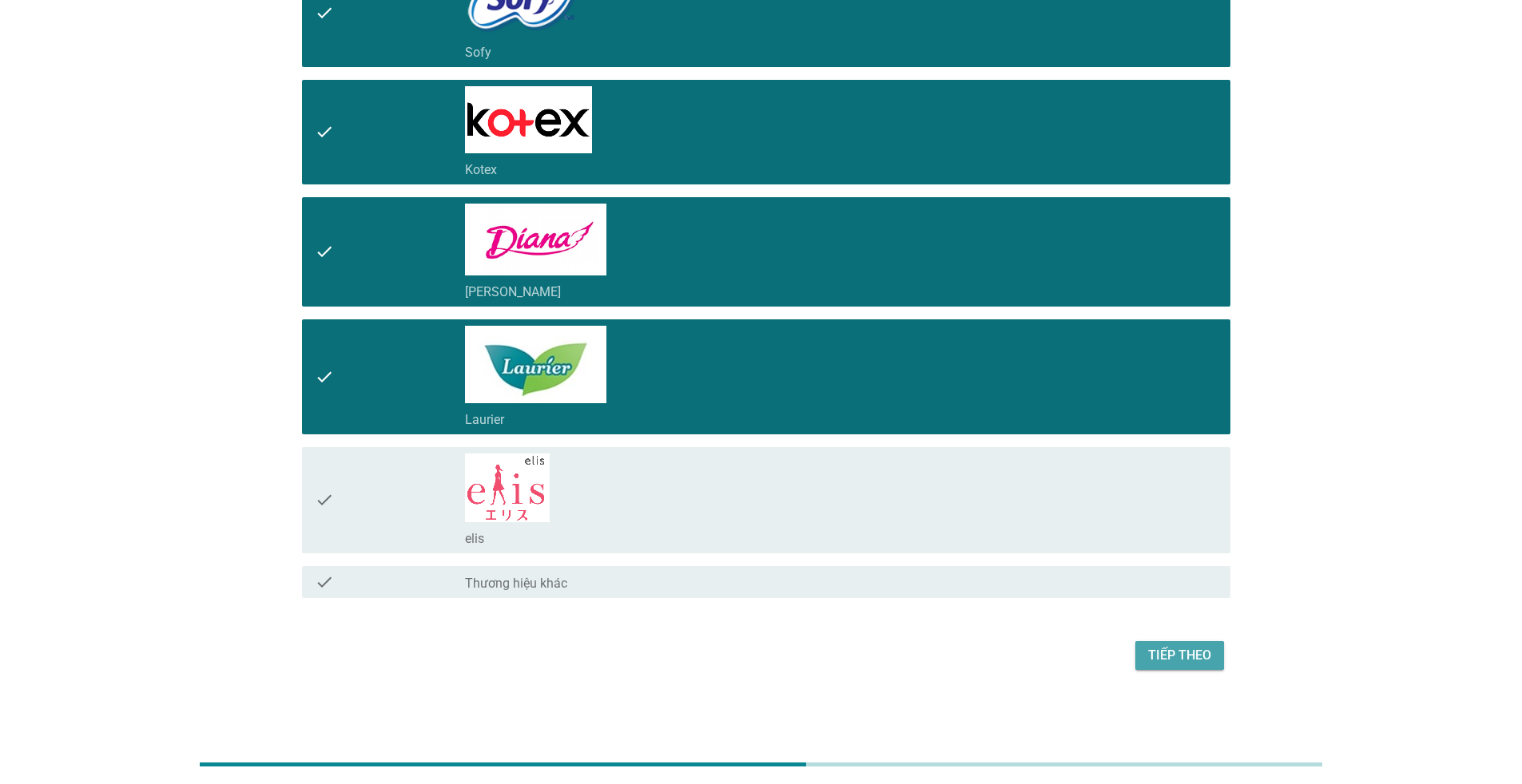
click at [1192, 651] on div "Tiếp theo" at bounding box center [1180, 655] width 63 height 19
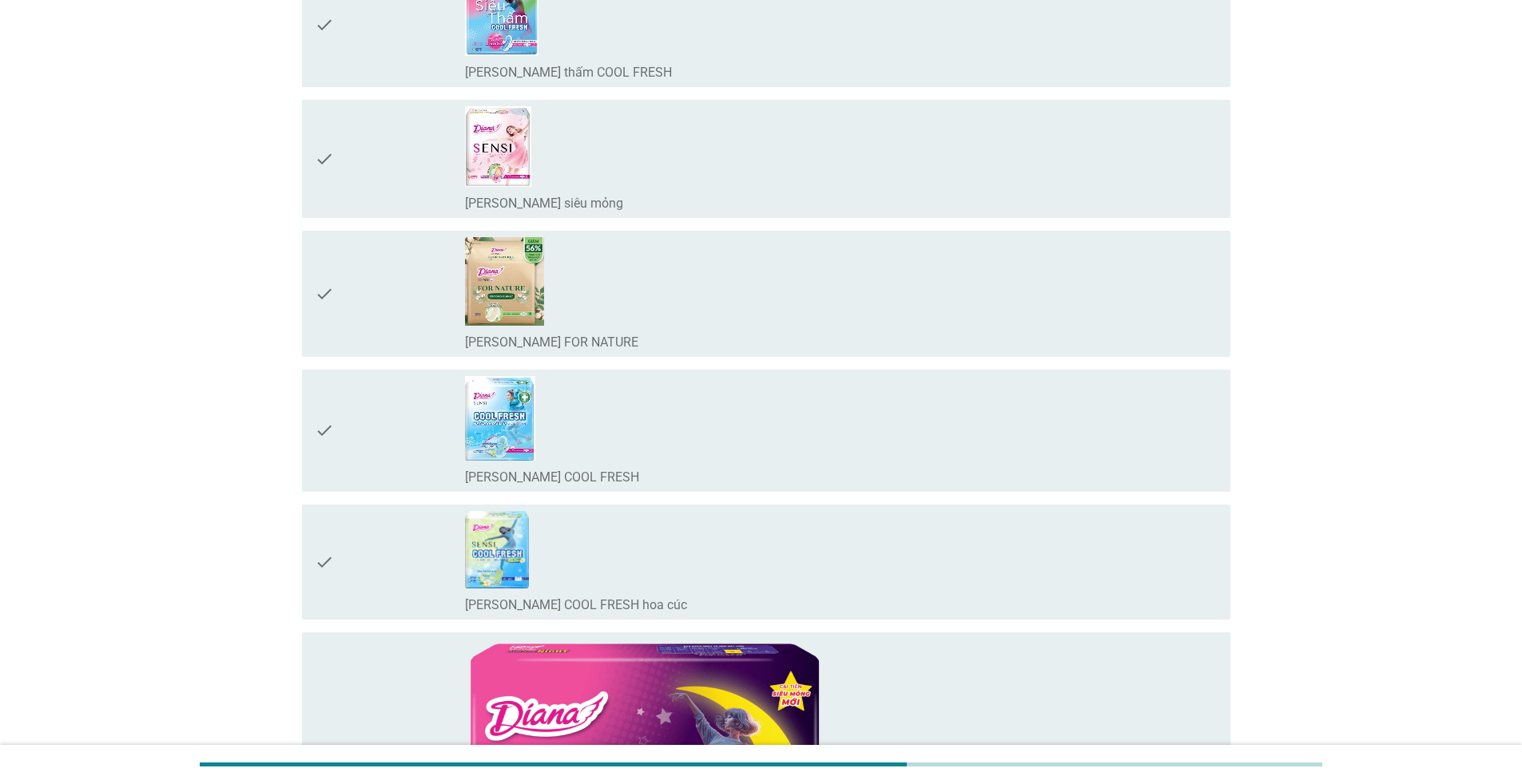
scroll to position [0, 0]
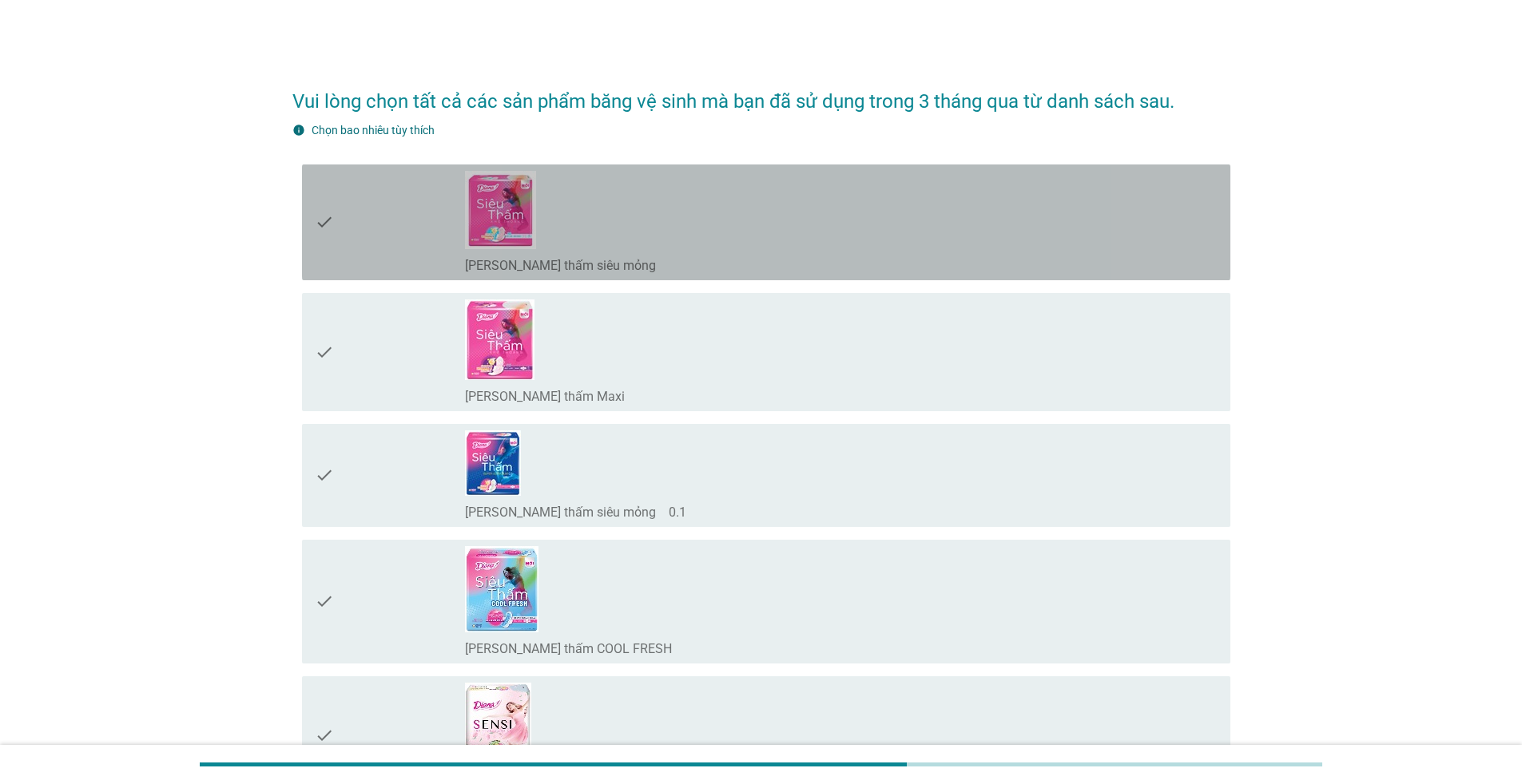
click at [320, 241] on icon "check" at bounding box center [324, 222] width 19 height 103
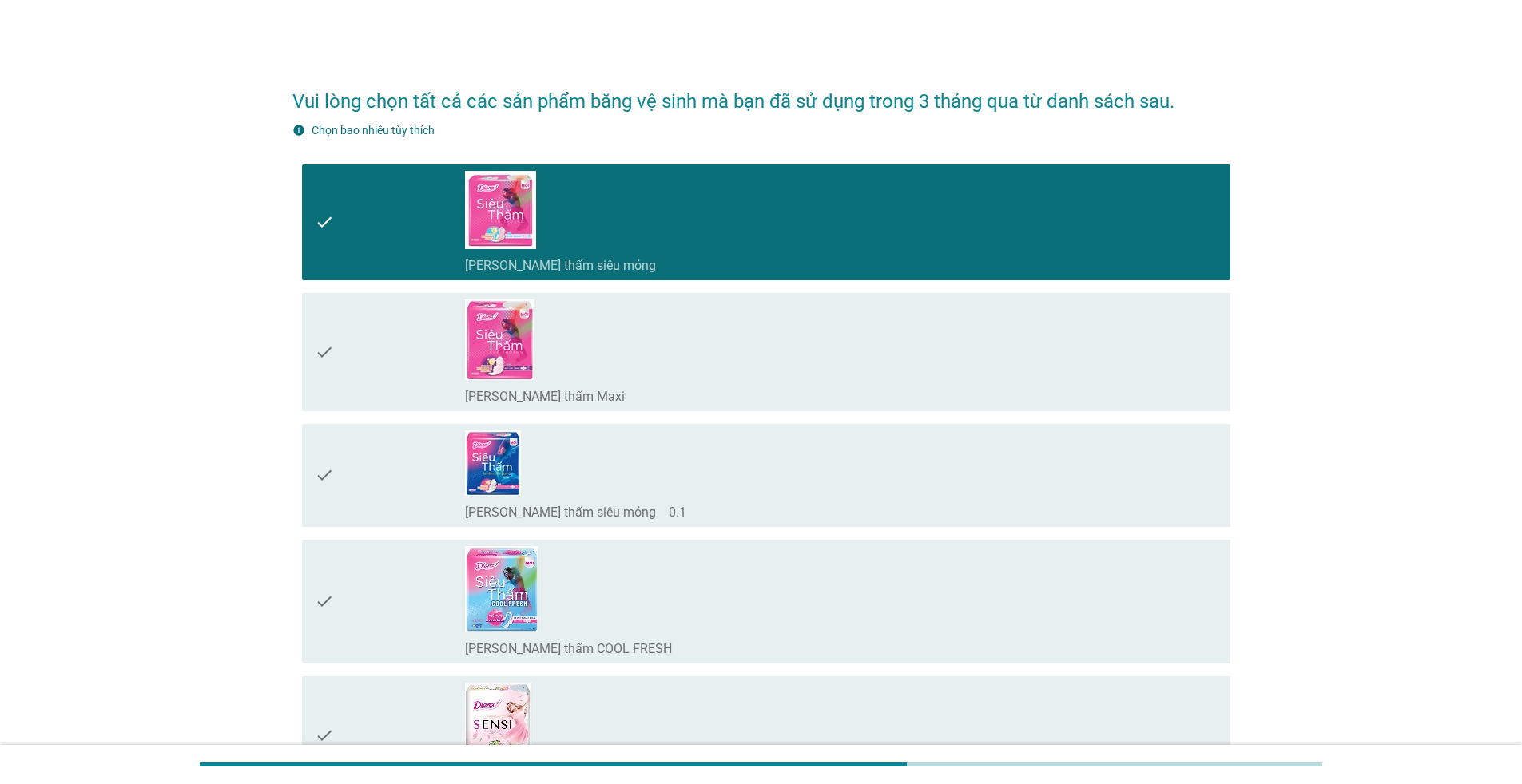
click at [326, 481] on icon "check" at bounding box center [324, 475] width 19 height 90
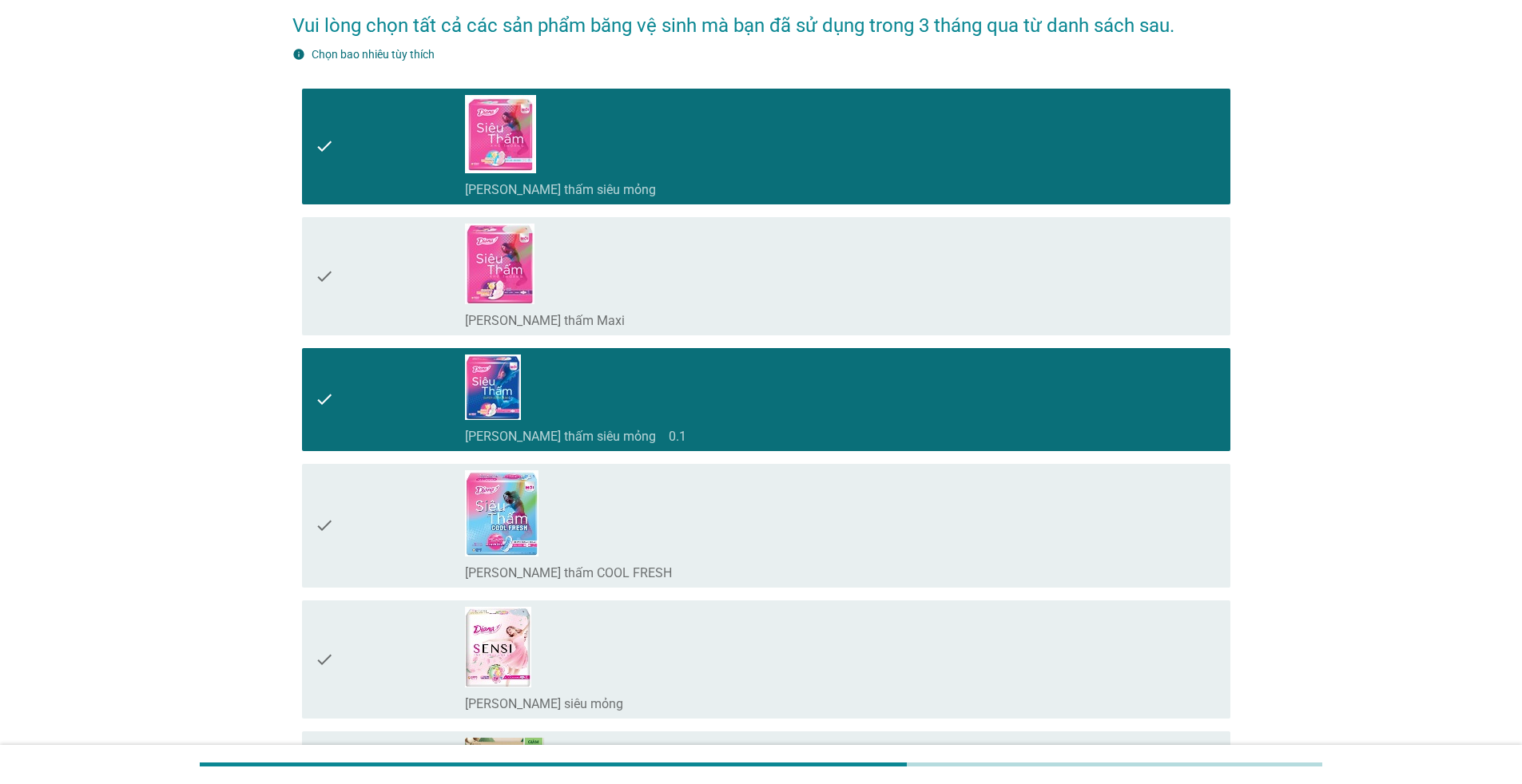
scroll to position [80, 0]
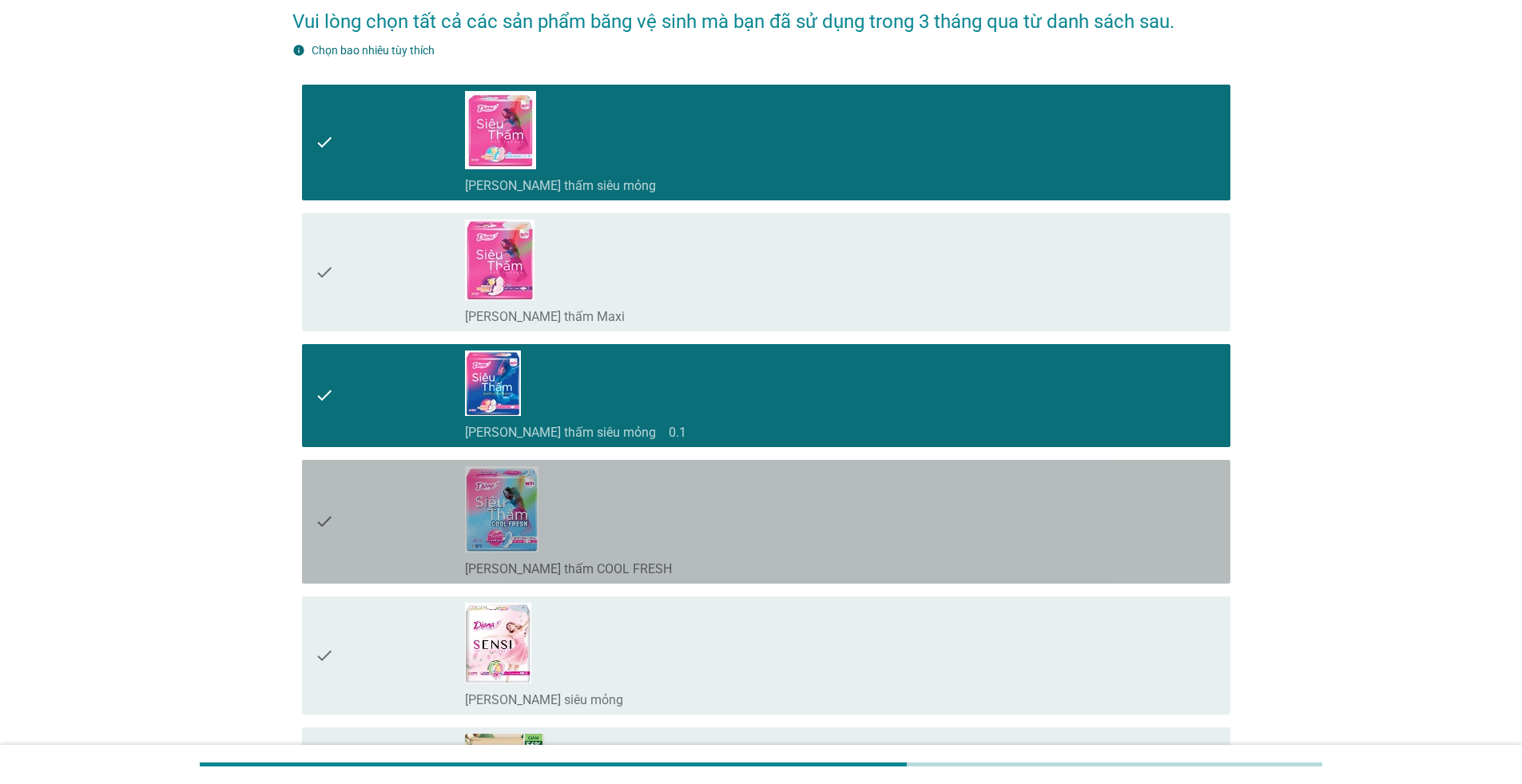
click at [323, 505] on icon "check" at bounding box center [324, 522] width 19 height 111
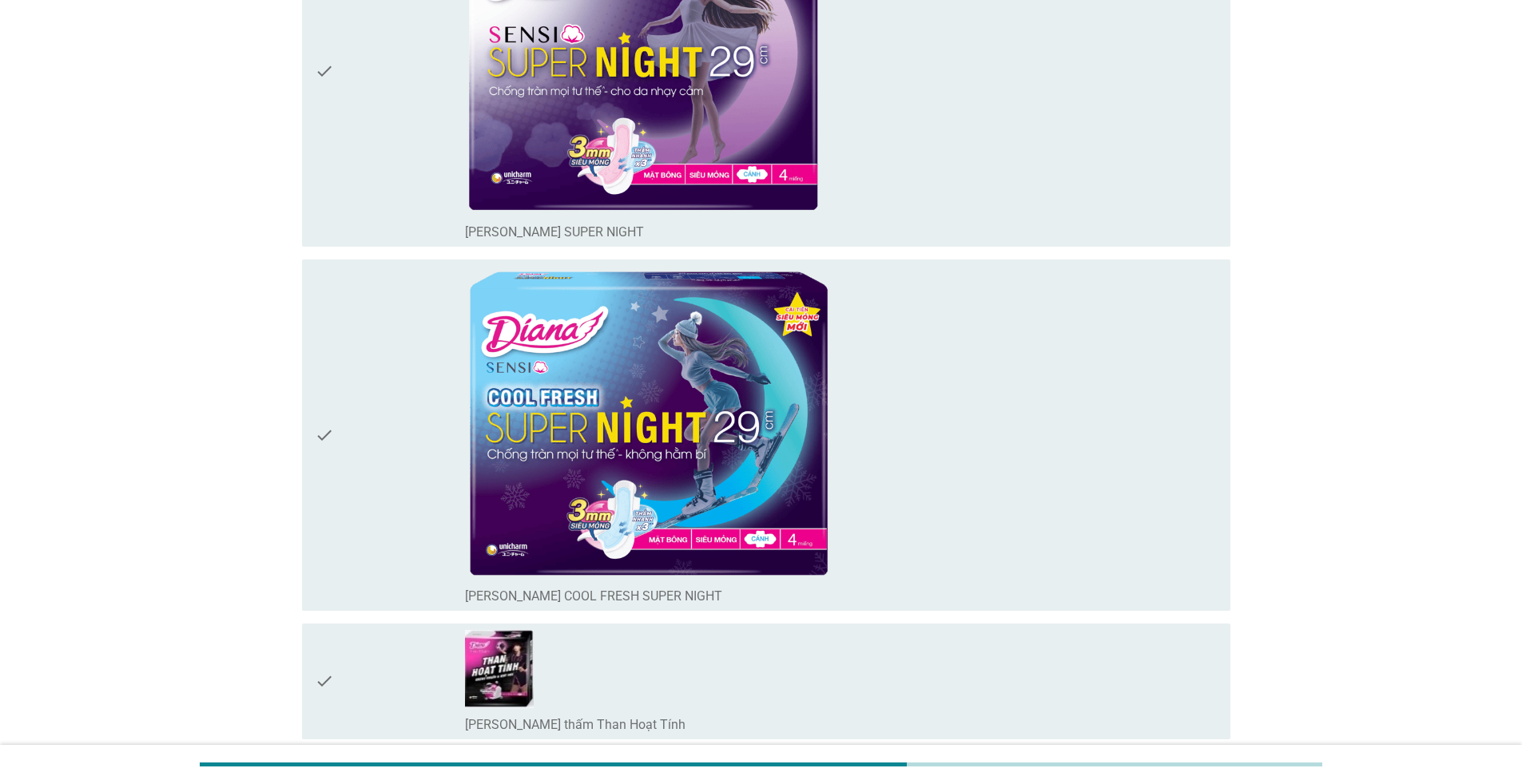
scroll to position [1757, 0]
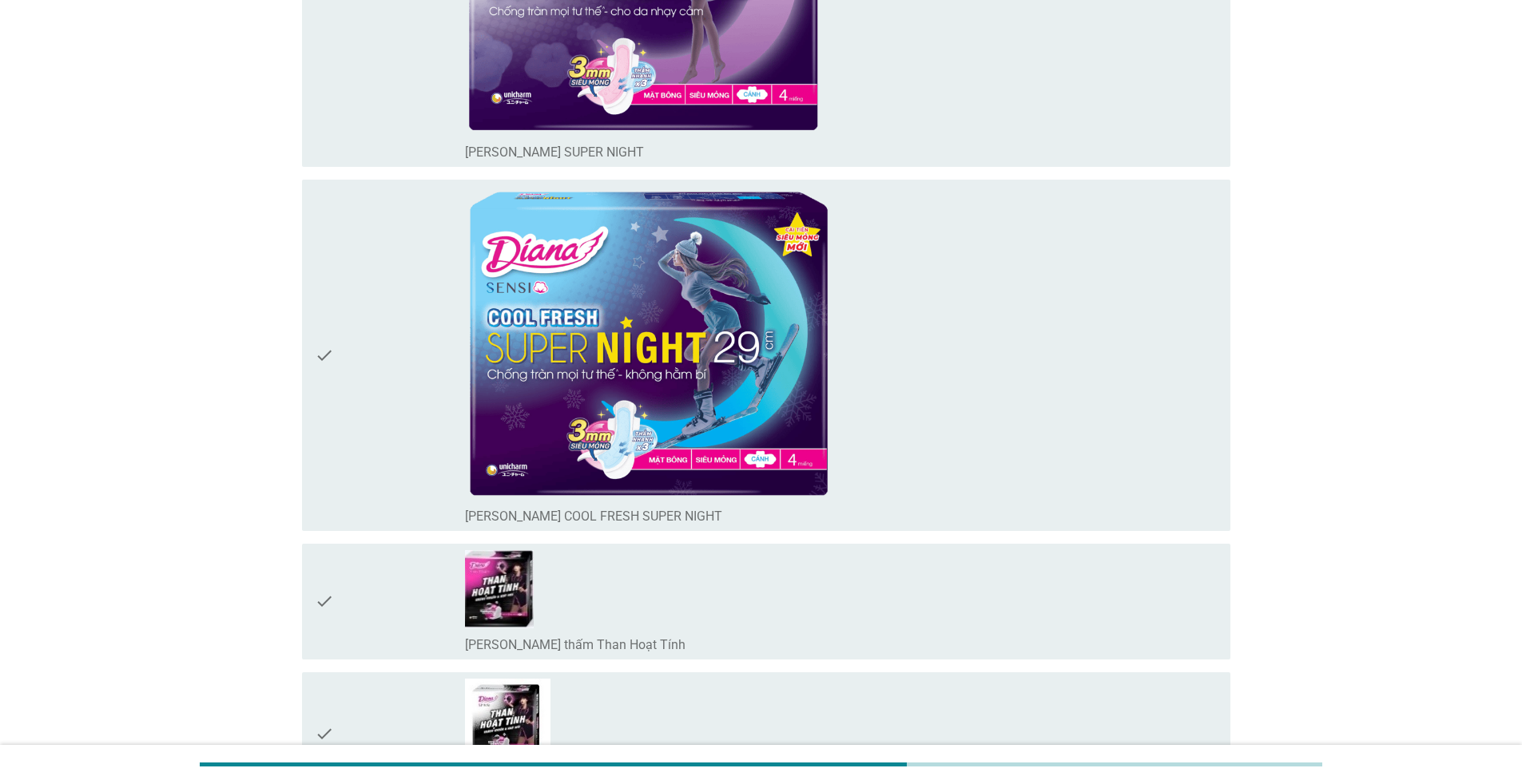
click at [364, 395] on div "check" at bounding box center [390, 355] width 150 height 339
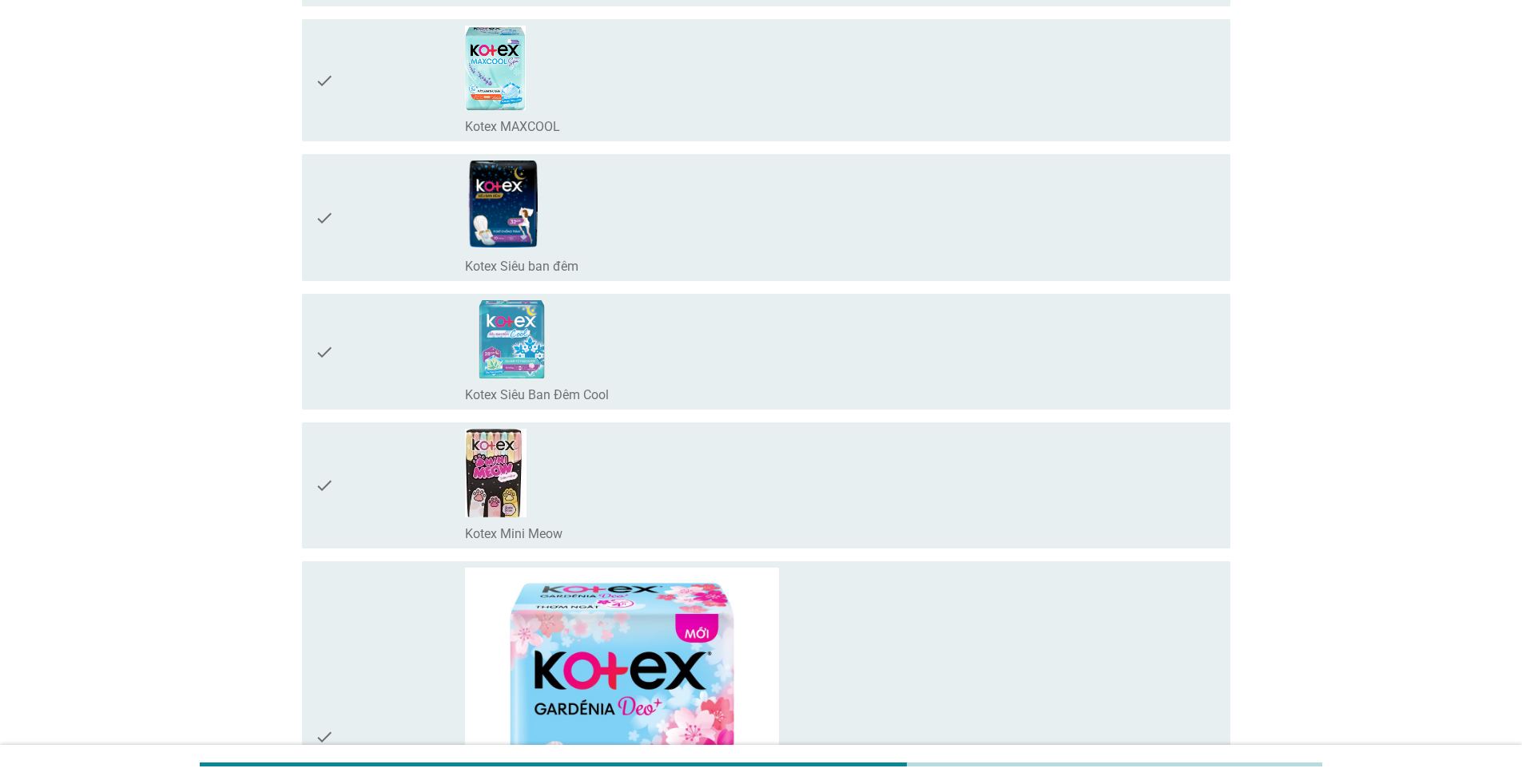
scroll to position [4232, 0]
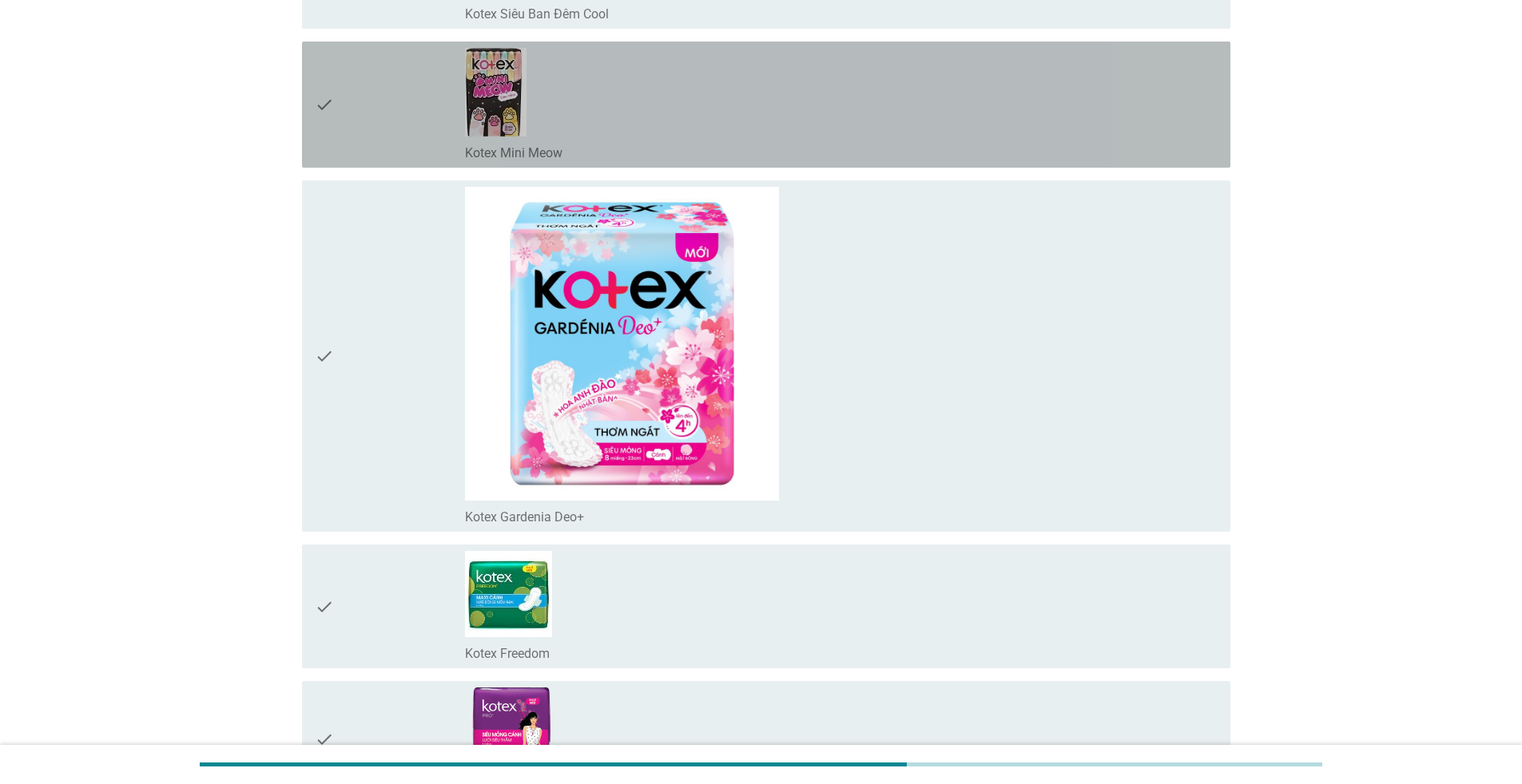
click at [368, 137] on div "check" at bounding box center [390, 104] width 150 height 113
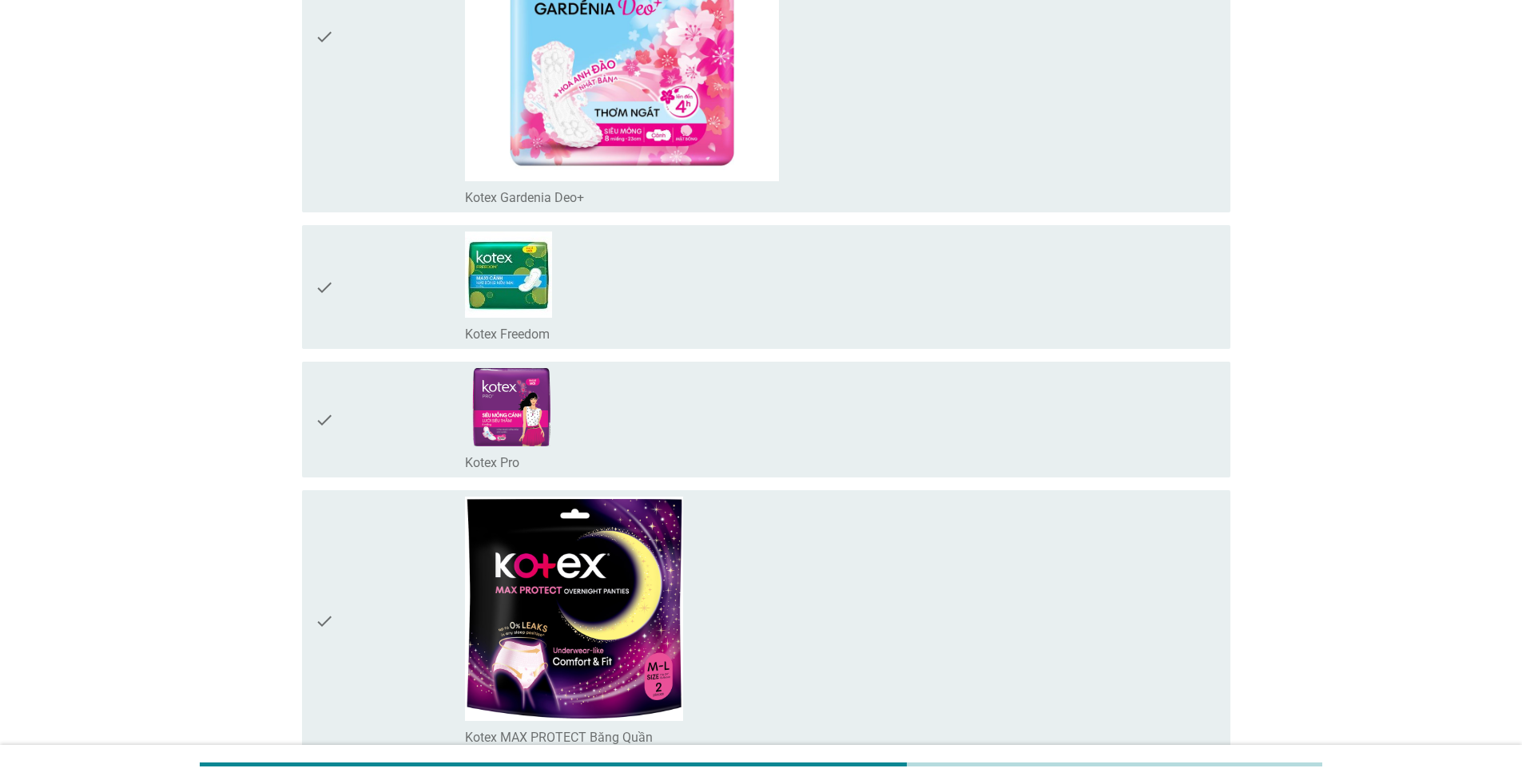
click at [372, 128] on div "check" at bounding box center [390, 37] width 150 height 339
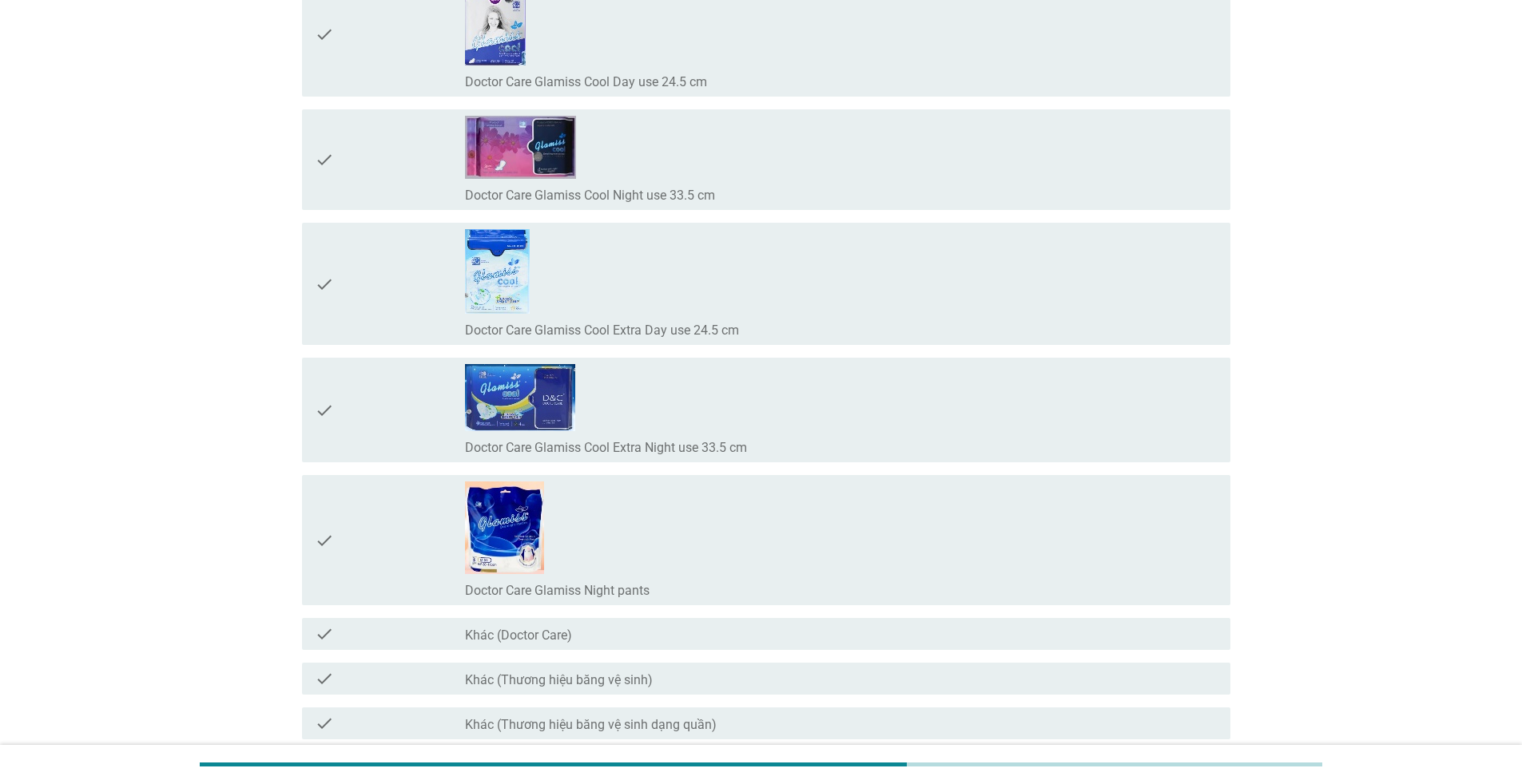
scroll to position [15102, 0]
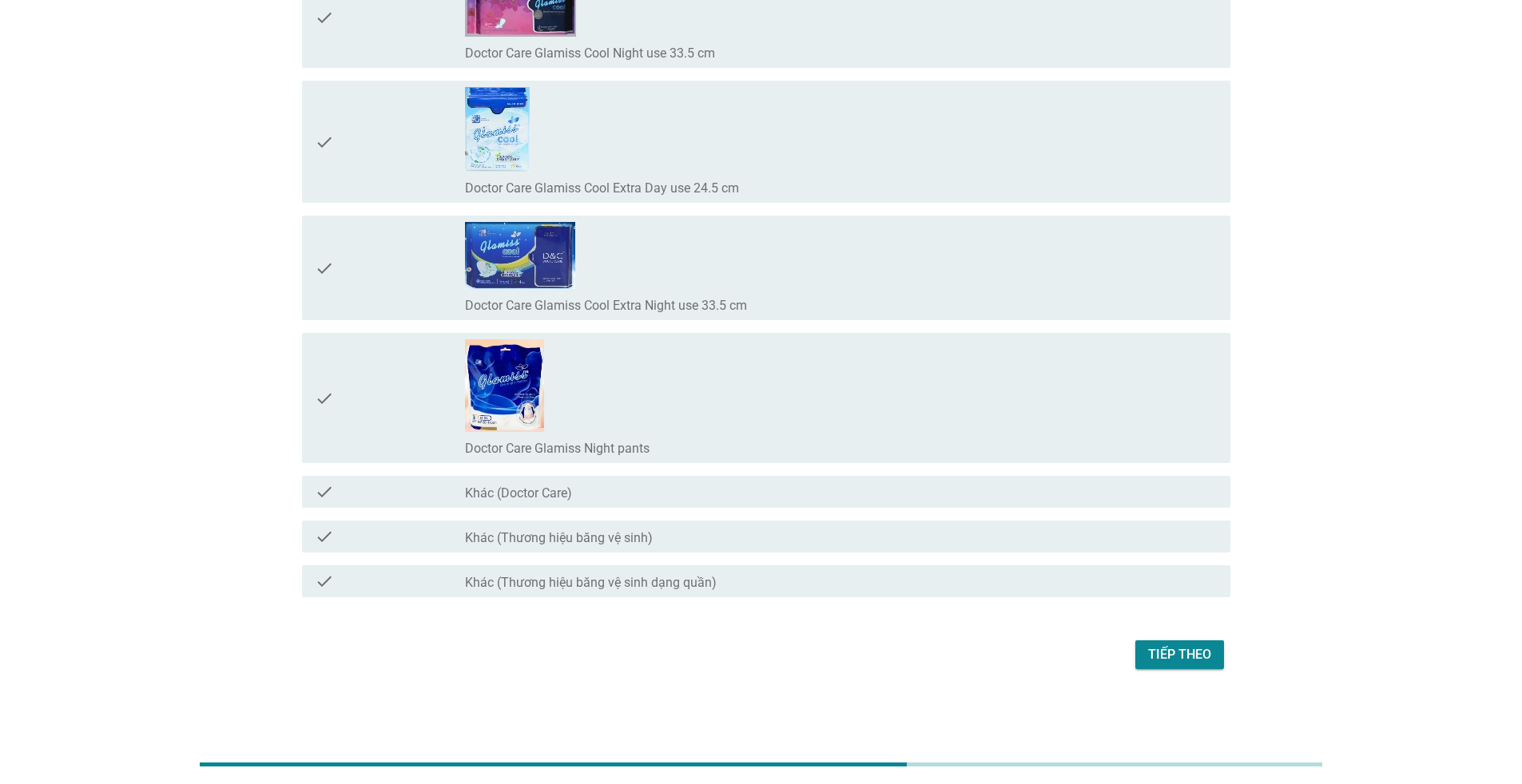
click at [1199, 665] on button "Tiếp theo" at bounding box center [1180, 655] width 89 height 29
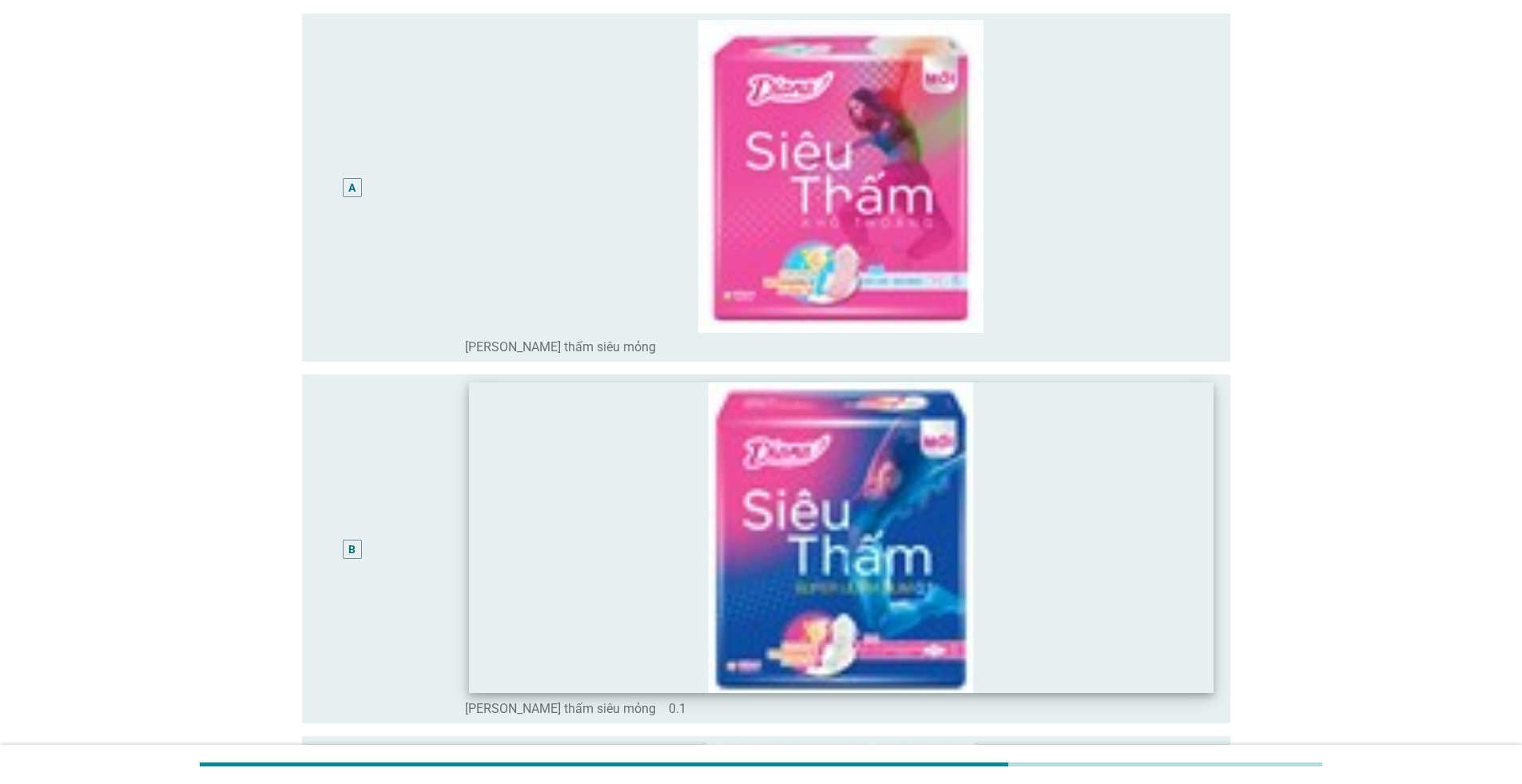
scroll to position [160, 0]
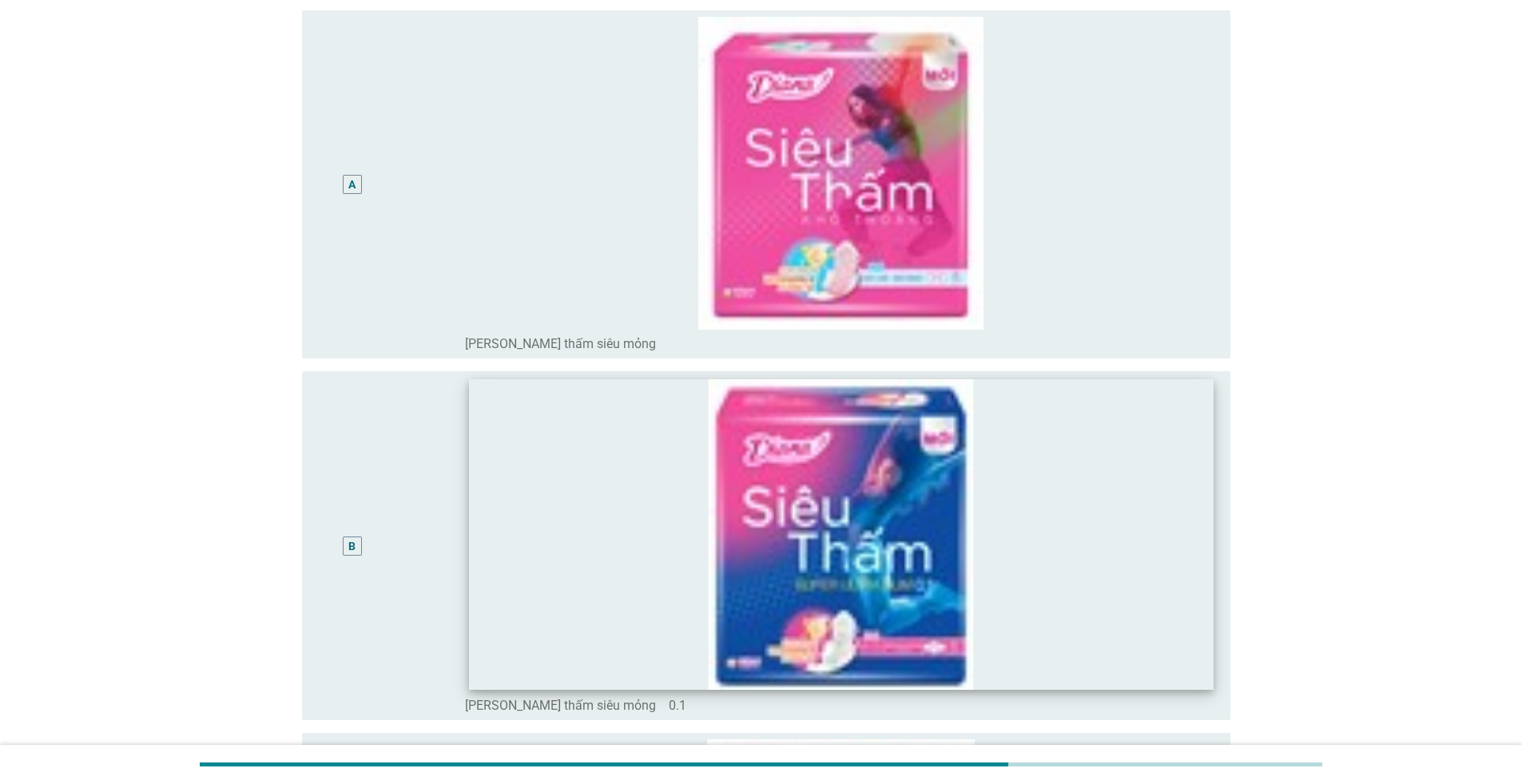
click at [819, 609] on img at bounding box center [841, 535] width 744 height 311
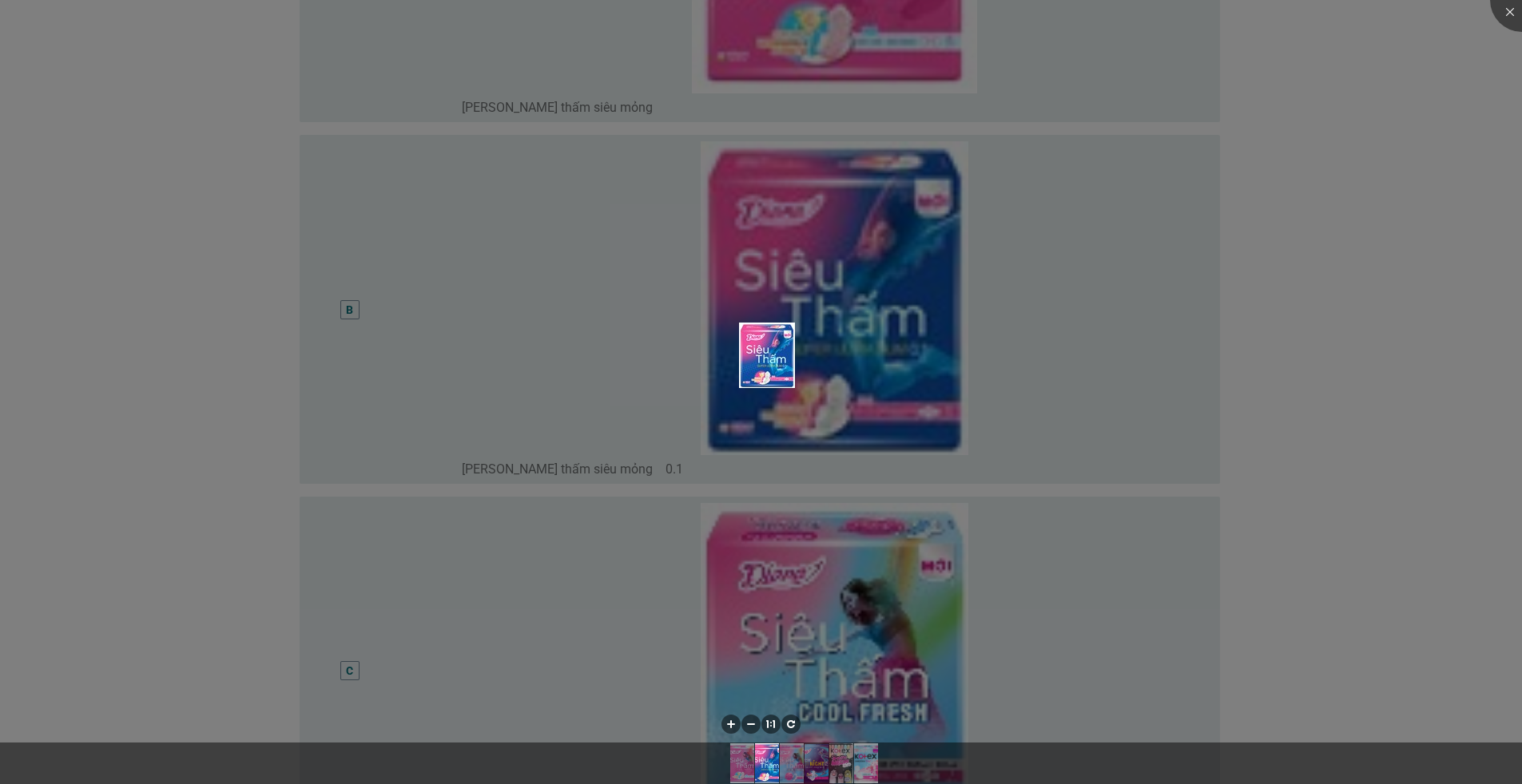
scroll to position [559, 0]
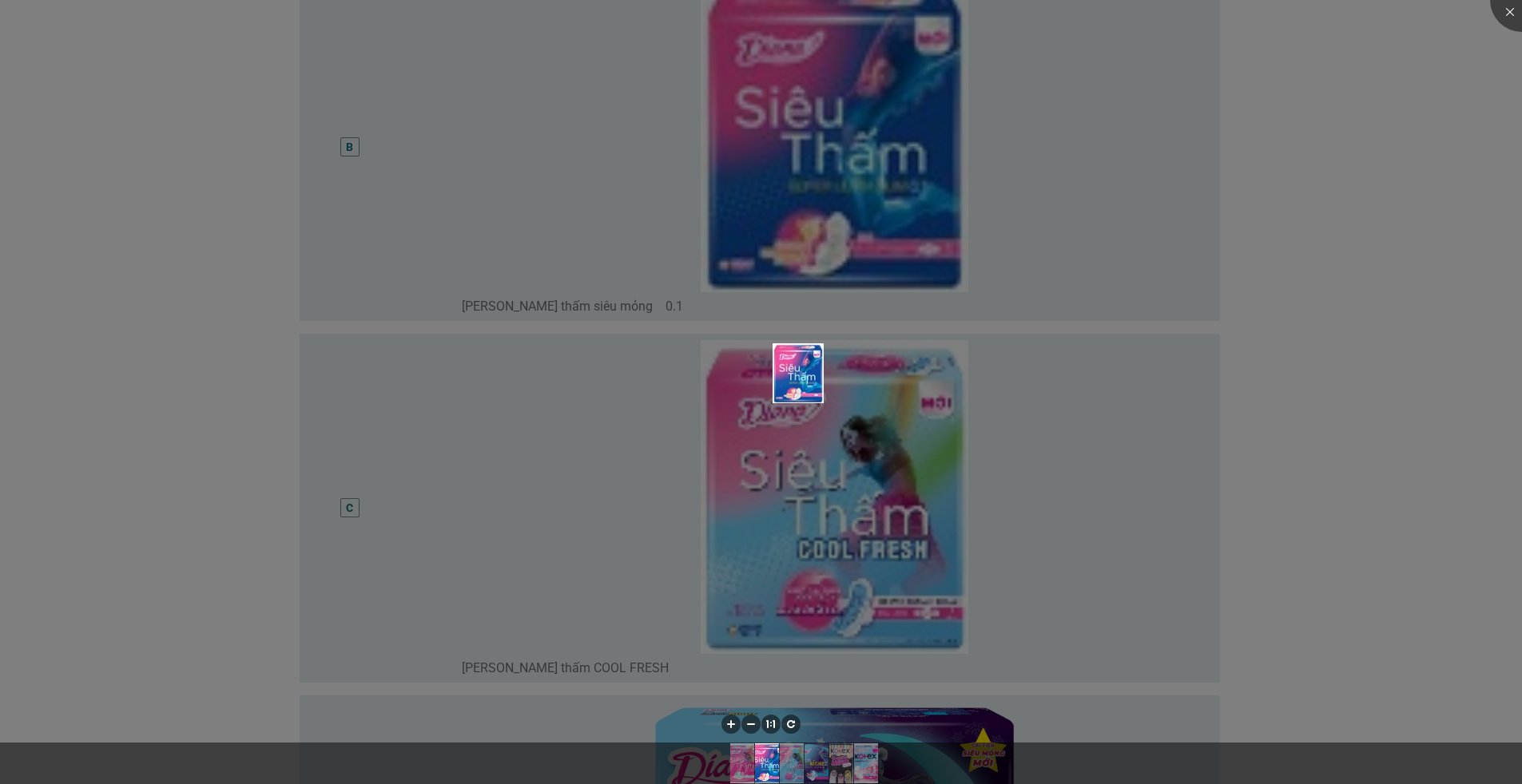
click at [370, 211] on div at bounding box center [761, 392] width 1522 height 784
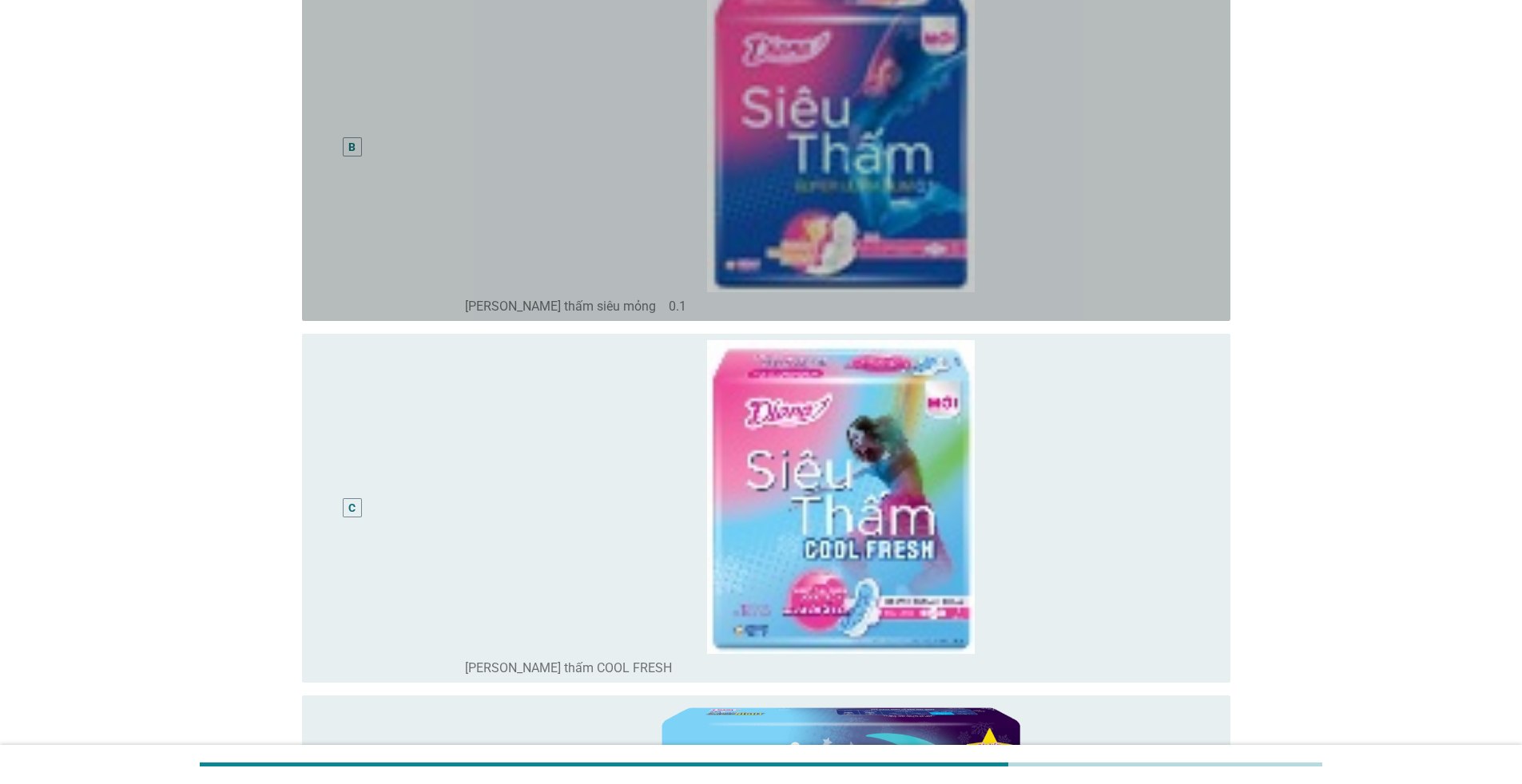
click at [346, 153] on div "B" at bounding box center [353, 147] width 19 height 19
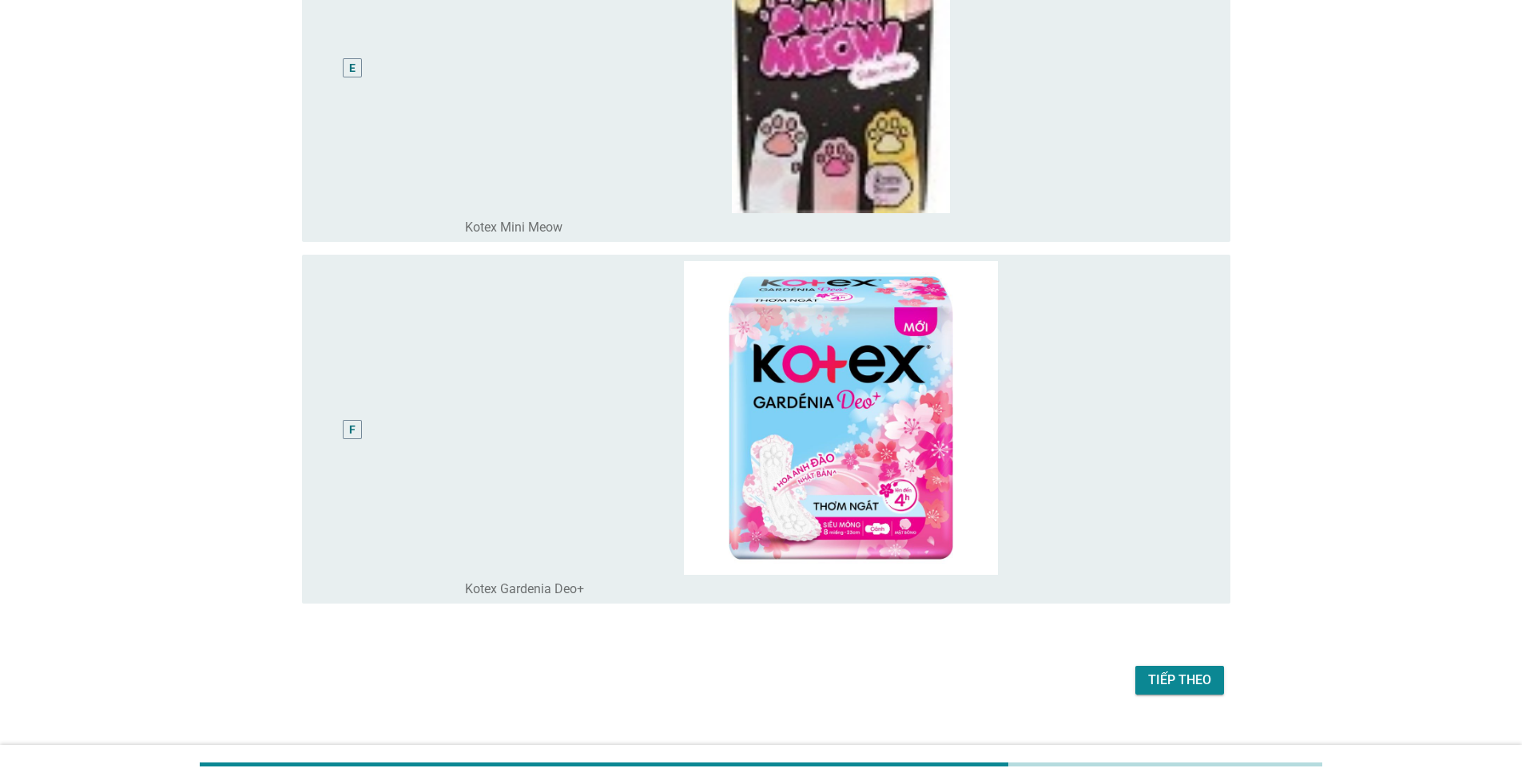
scroll to position [1748, 0]
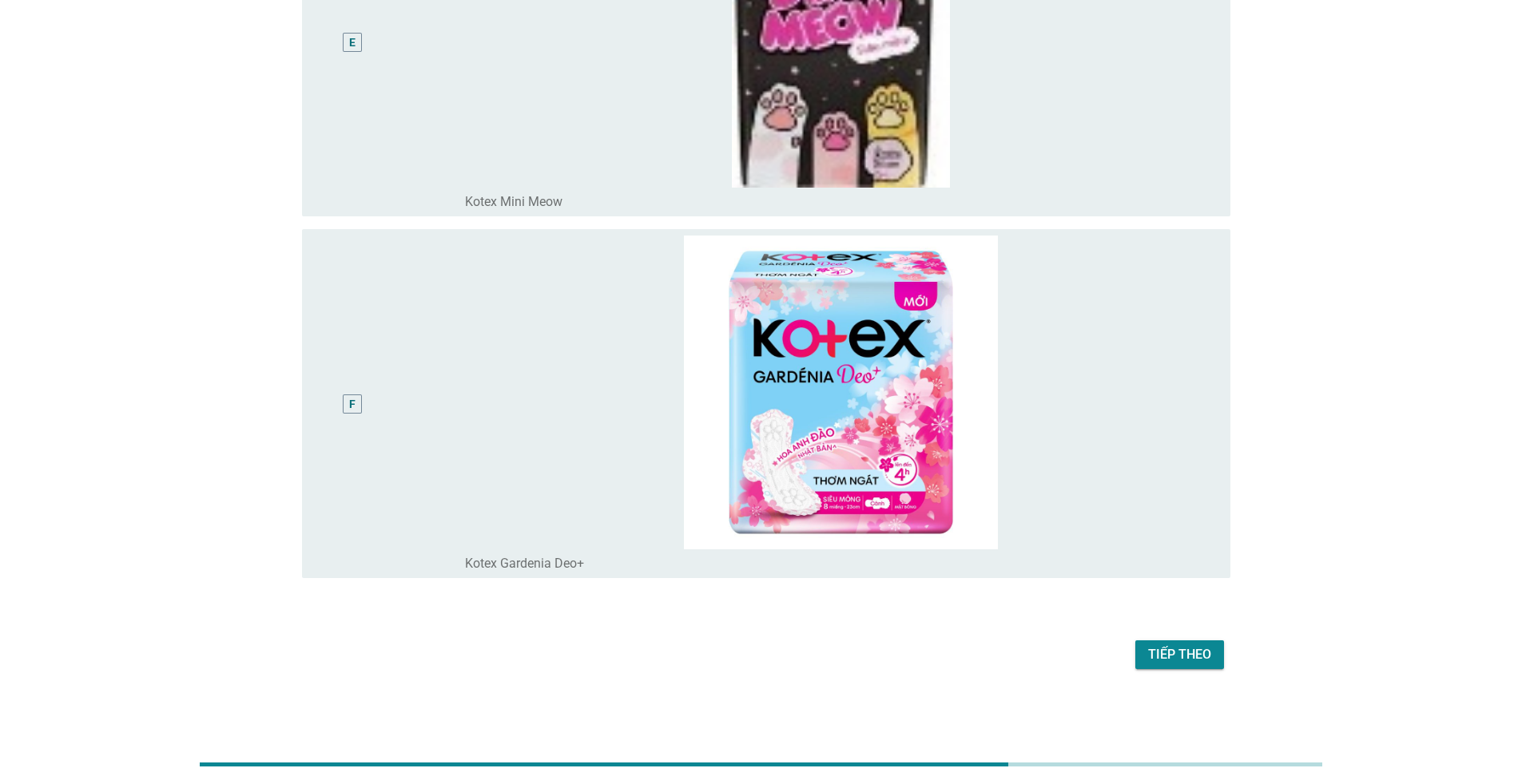
click at [1179, 658] on div "Tiếp theo" at bounding box center [1180, 654] width 63 height 19
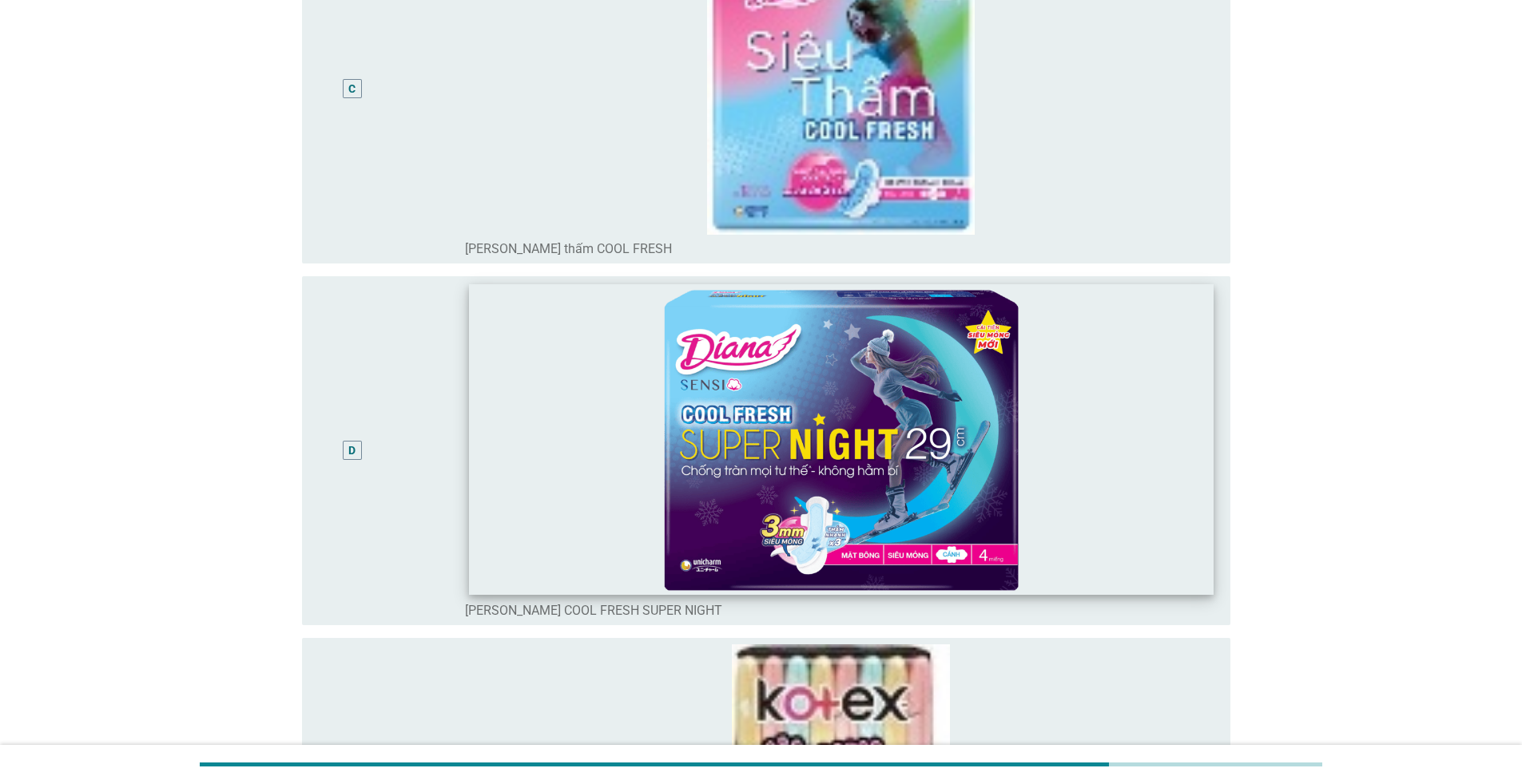
scroll to position [879, 0]
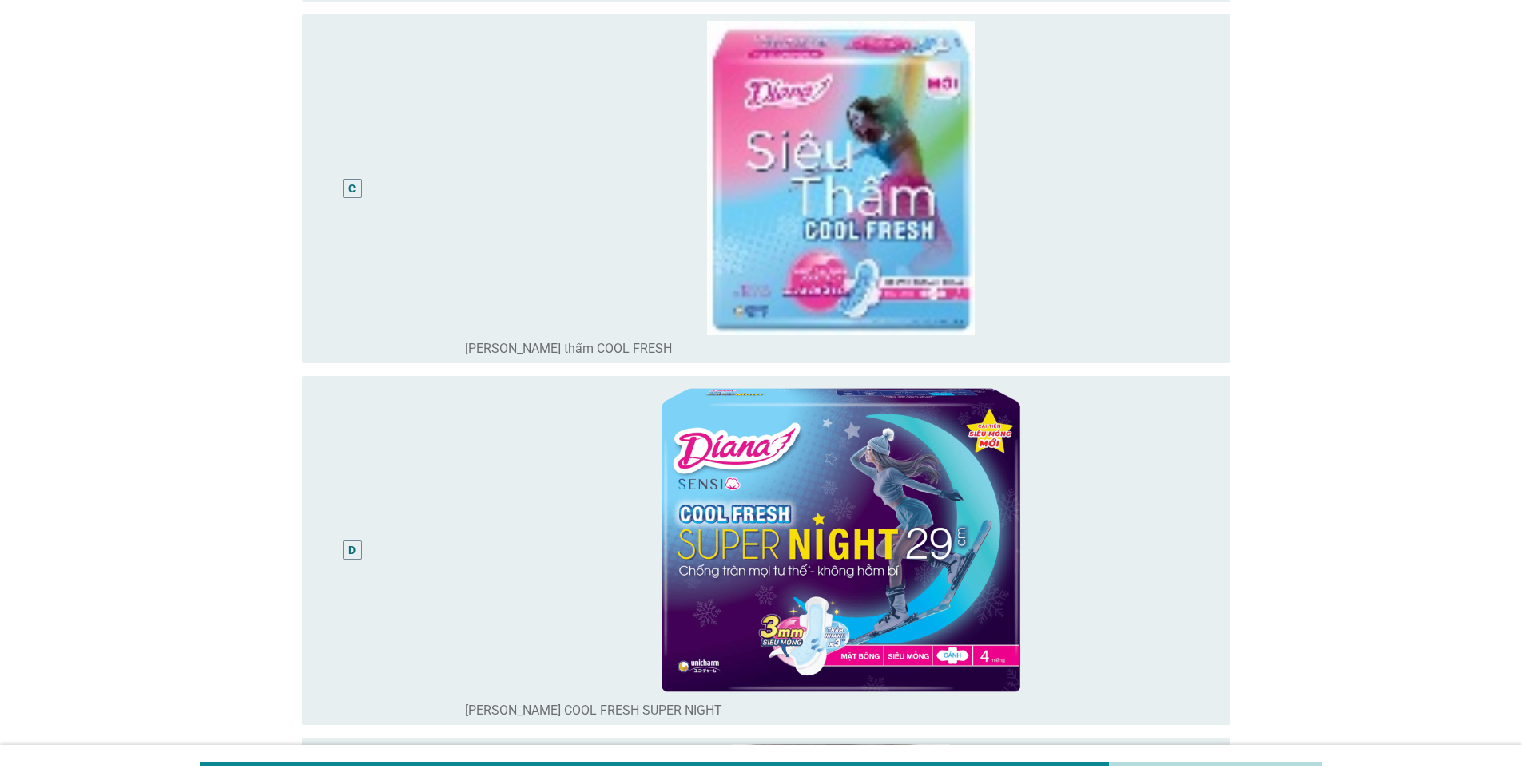
click at [352, 555] on div "D" at bounding box center [352, 551] width 7 height 17
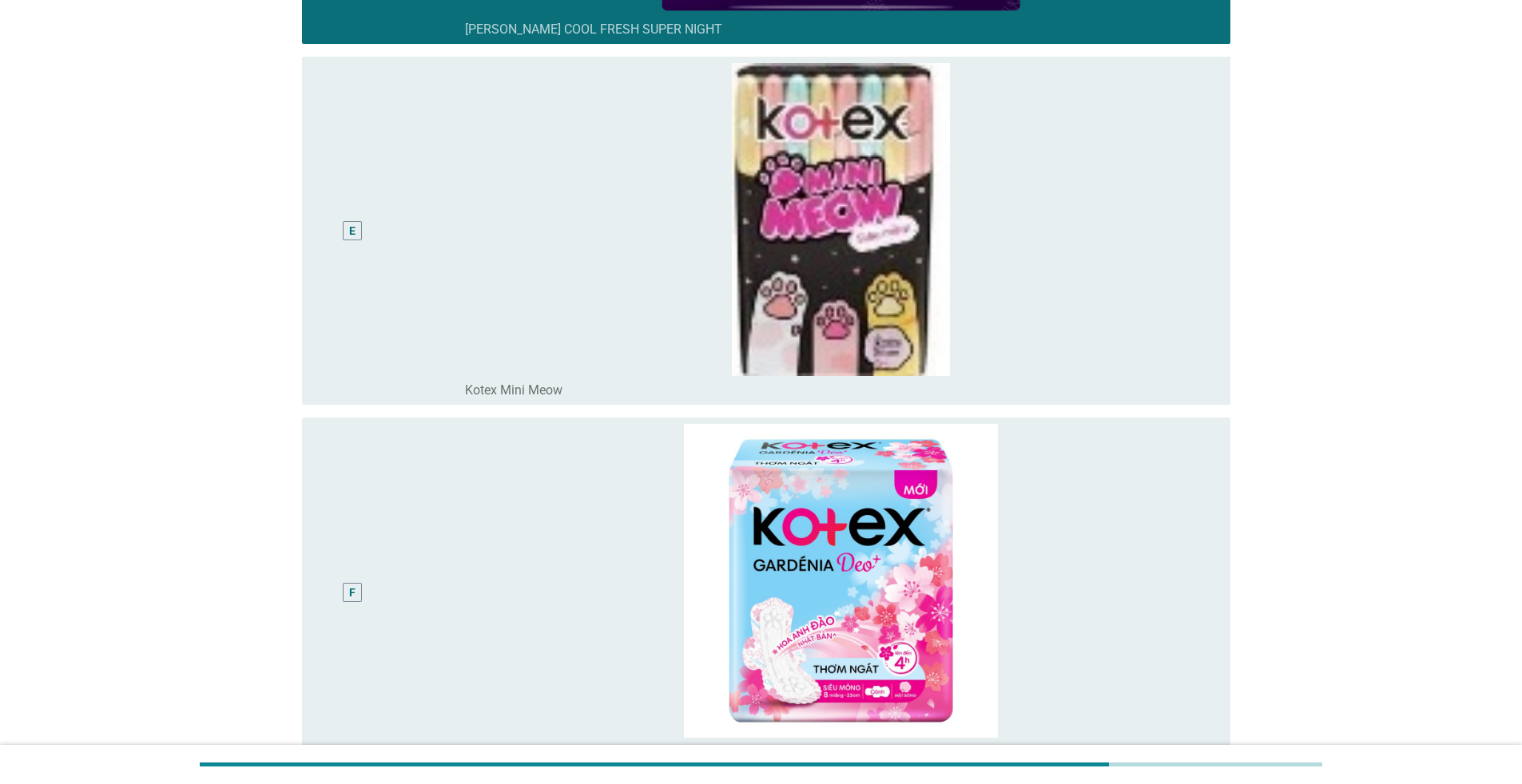
scroll to position [1792, 0]
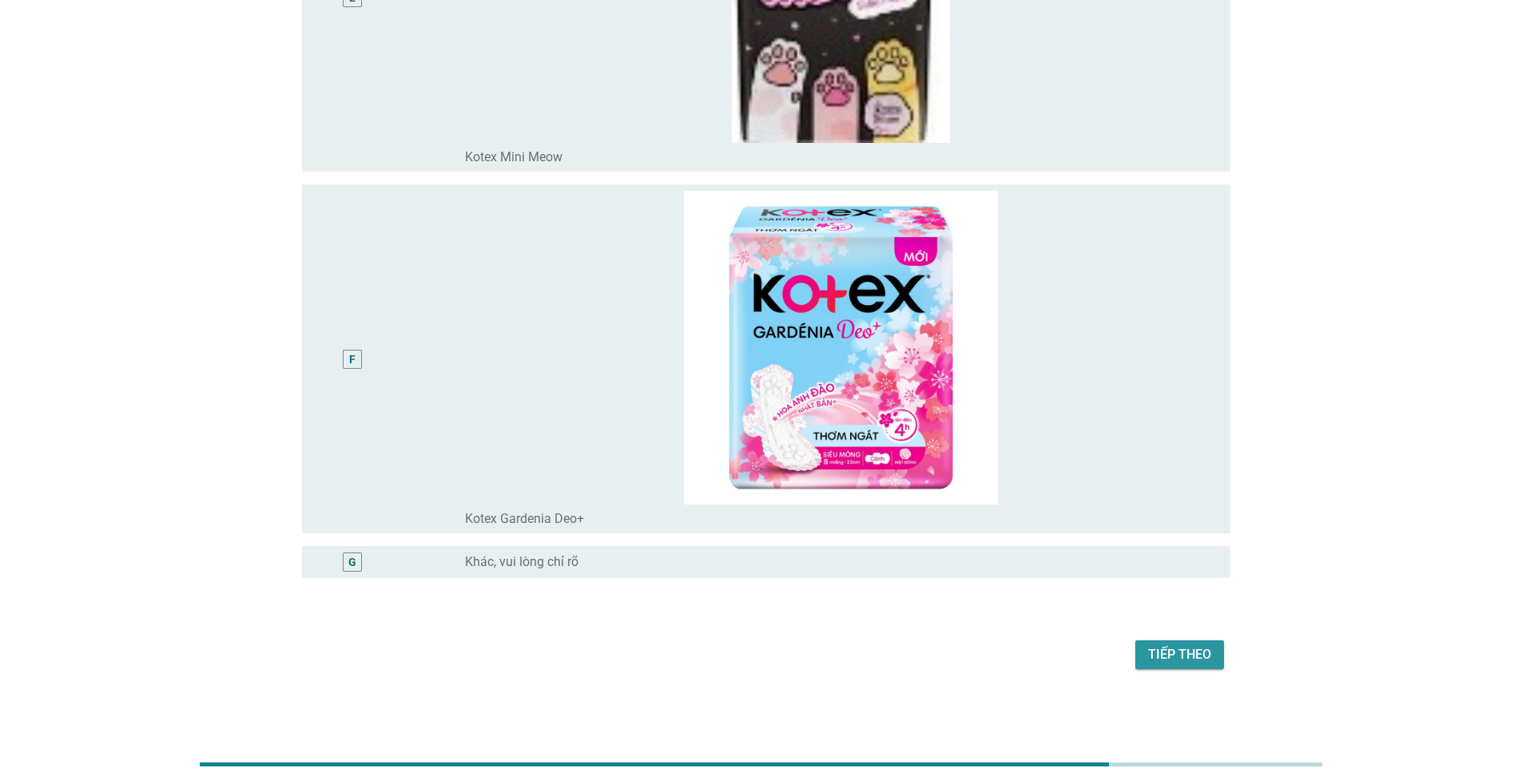
click at [1145, 651] on button "Tiếp theo" at bounding box center [1180, 655] width 89 height 29
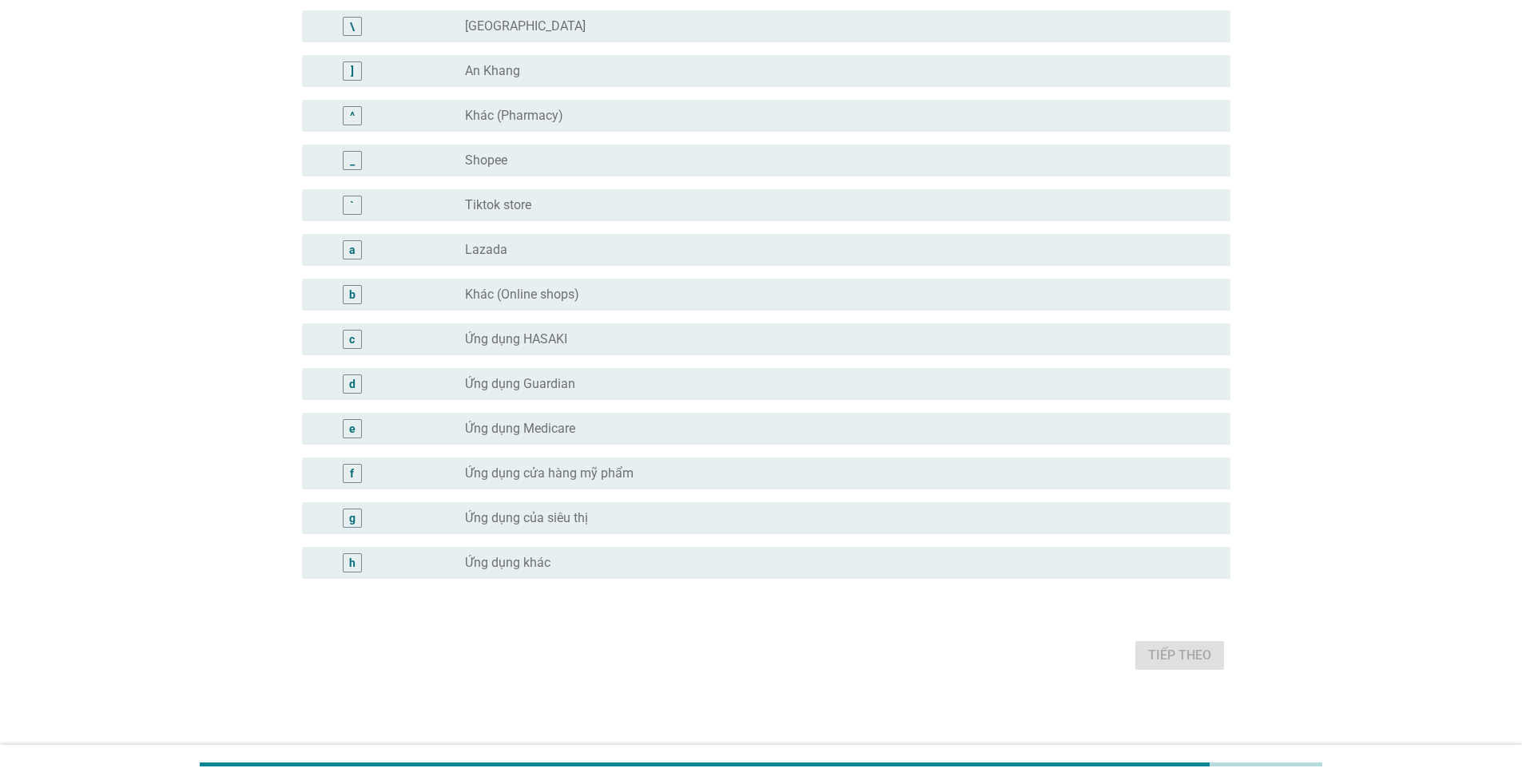
scroll to position [0, 0]
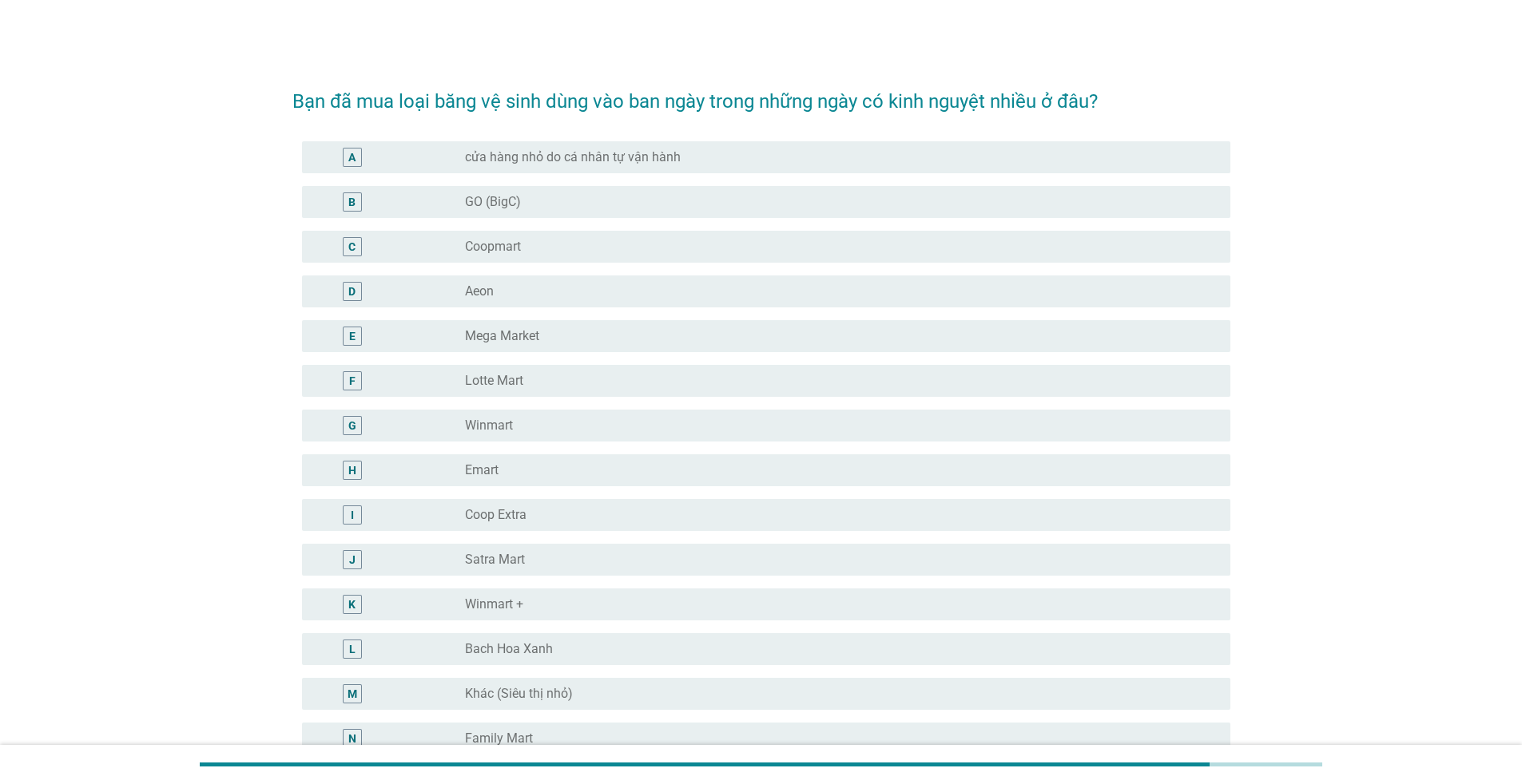
click at [516, 430] on div "radio_button_unchecked Winmart" at bounding box center [835, 426] width 740 height 16
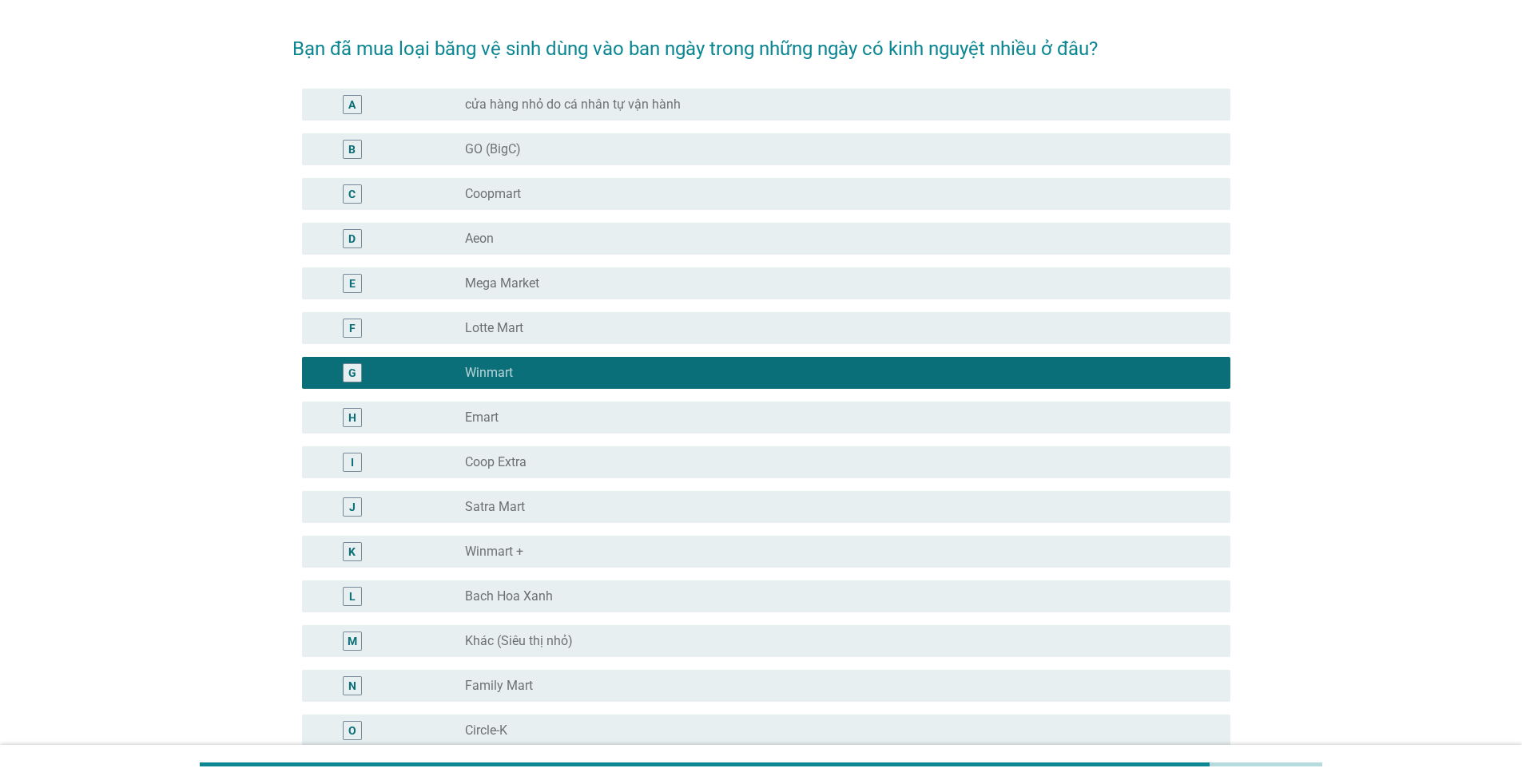
scroll to position [80, 0]
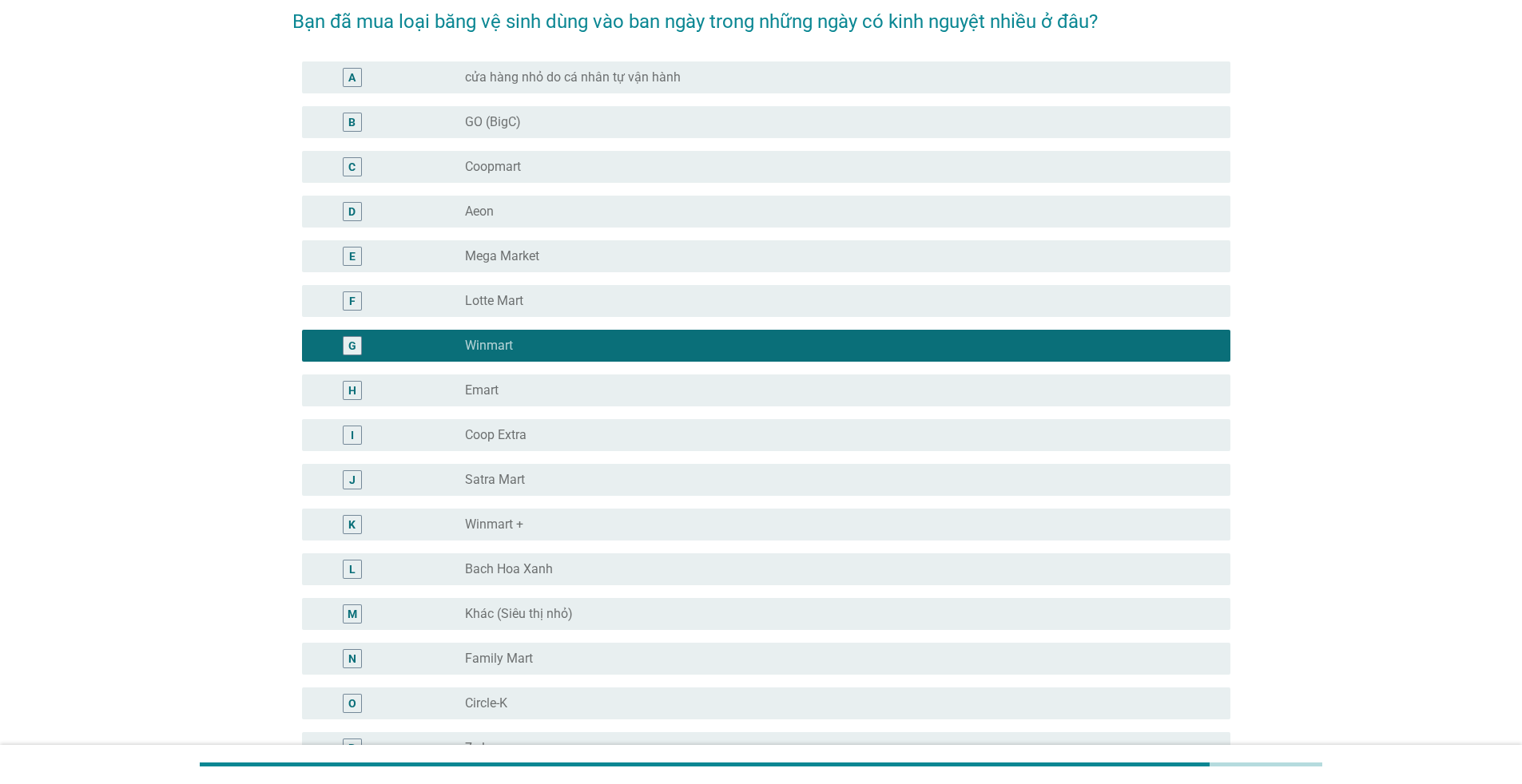
click at [574, 258] on div "radio_button_unchecked Mega Market" at bounding box center [835, 256] width 740 height 16
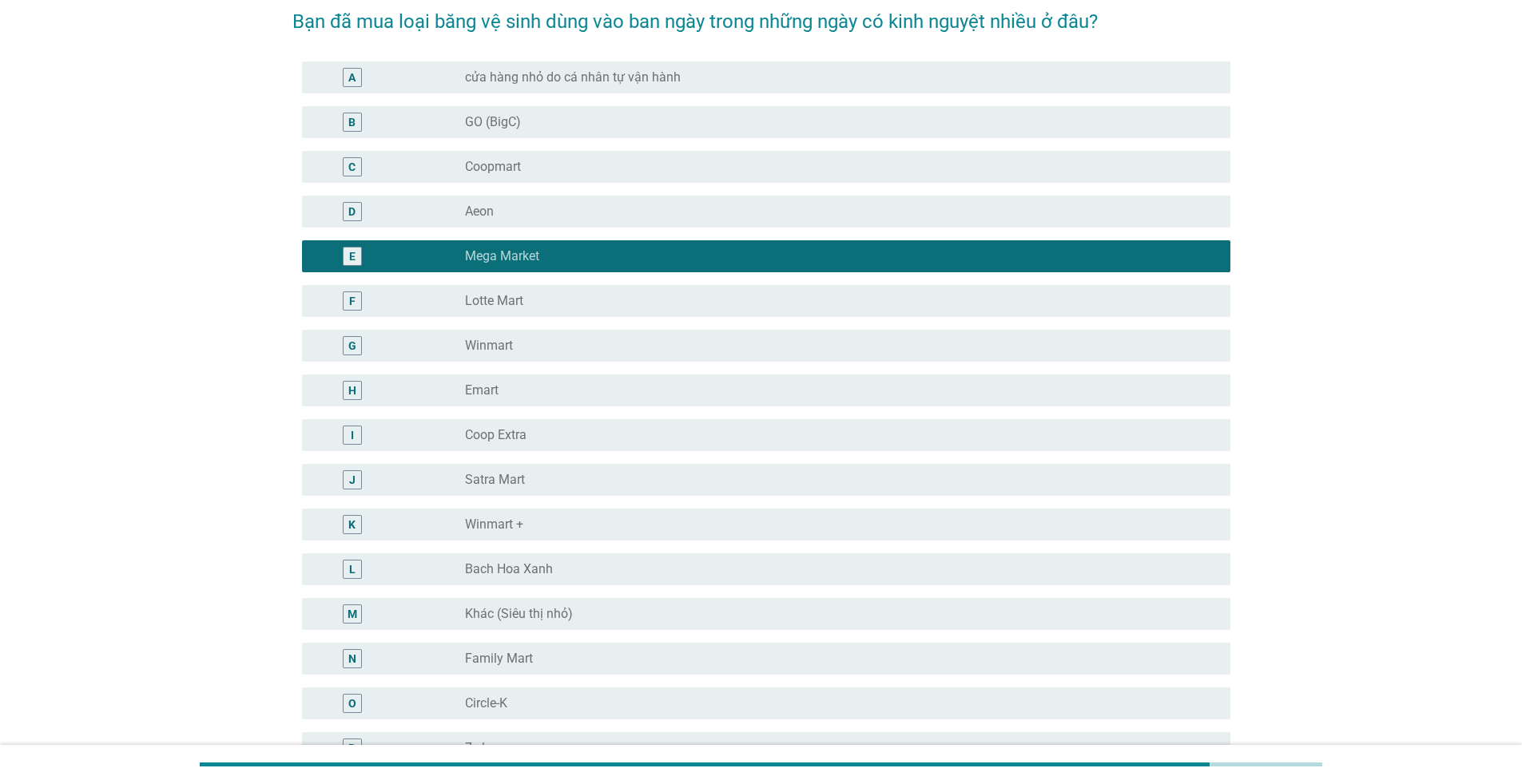
click at [542, 345] on div "radio_button_unchecked Winmart" at bounding box center [835, 346] width 740 height 16
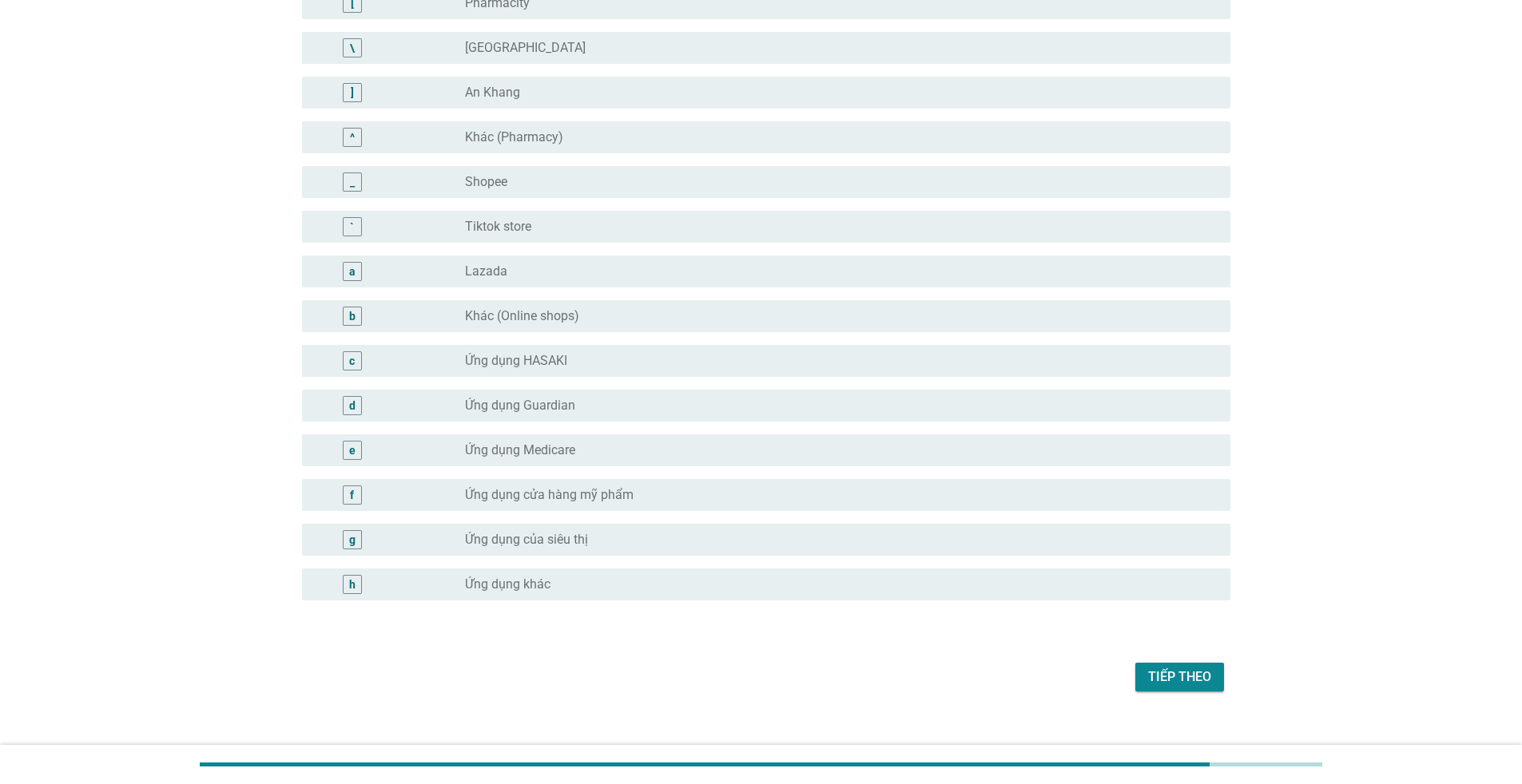
scroll to position [1339, 0]
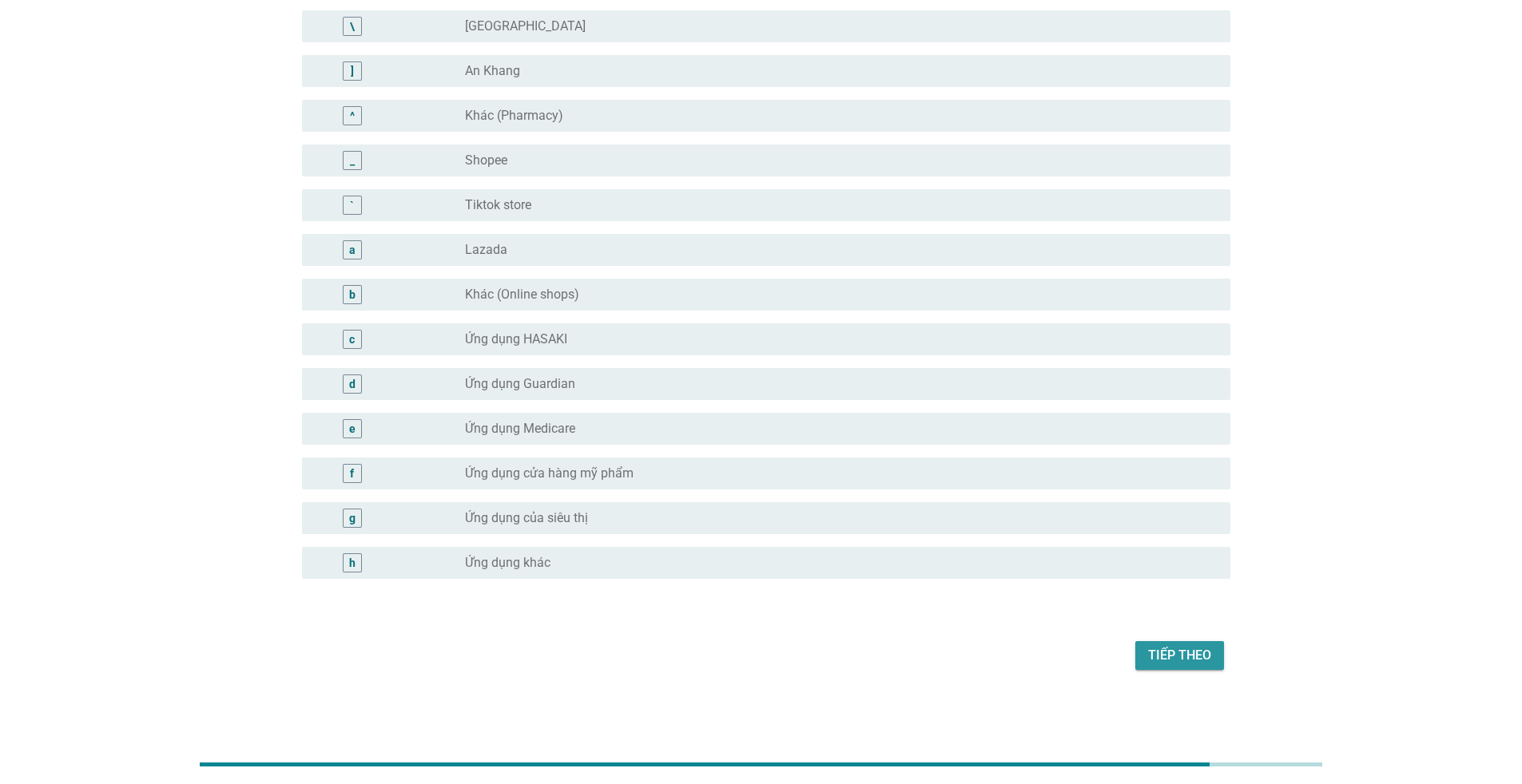
click at [1165, 664] on div "Tiếp theo" at bounding box center [1180, 655] width 63 height 19
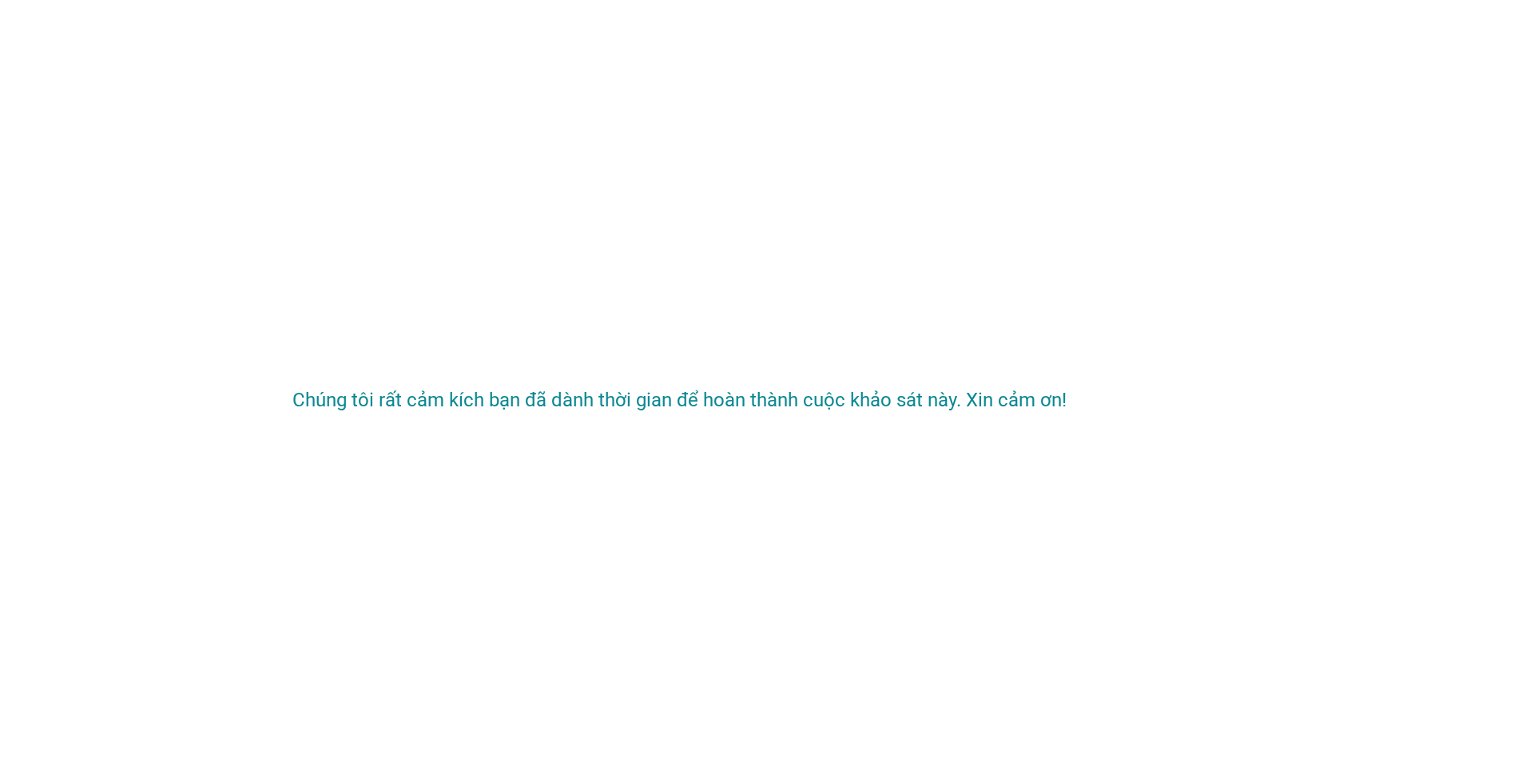
scroll to position [0, 0]
